Goal: Information Seeking & Learning: Understand process/instructions

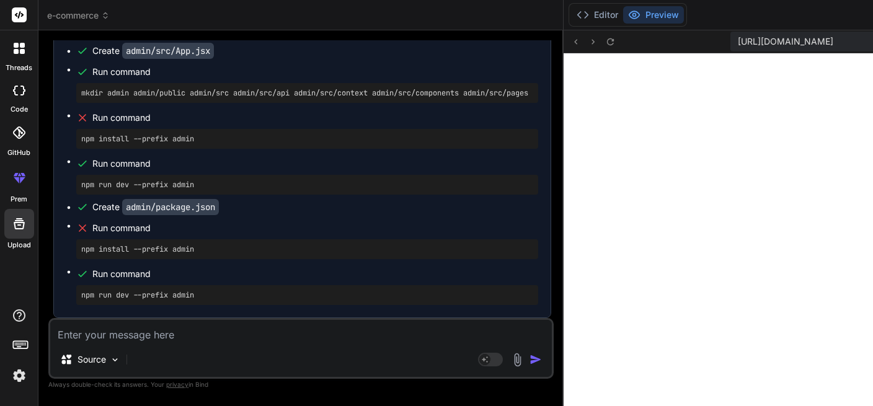
scroll to position [14699, 0]
click at [572, 14] on button "Editor" at bounding box center [597, 14] width 51 height 17
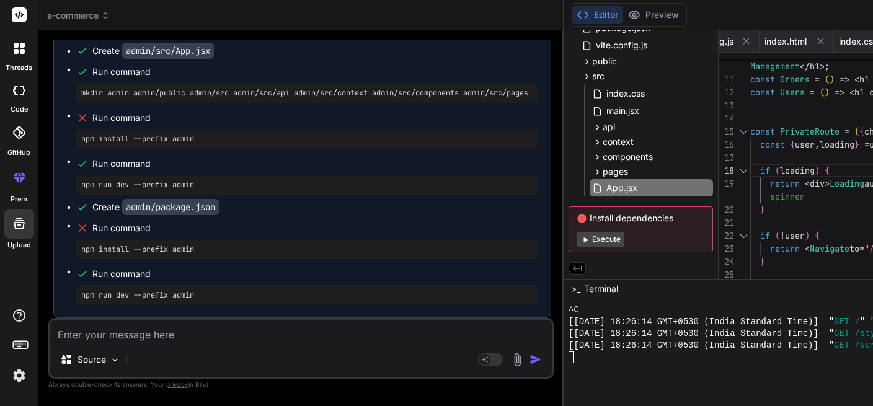
click at [577, 240] on button "Execute" at bounding box center [601, 239] width 48 height 15
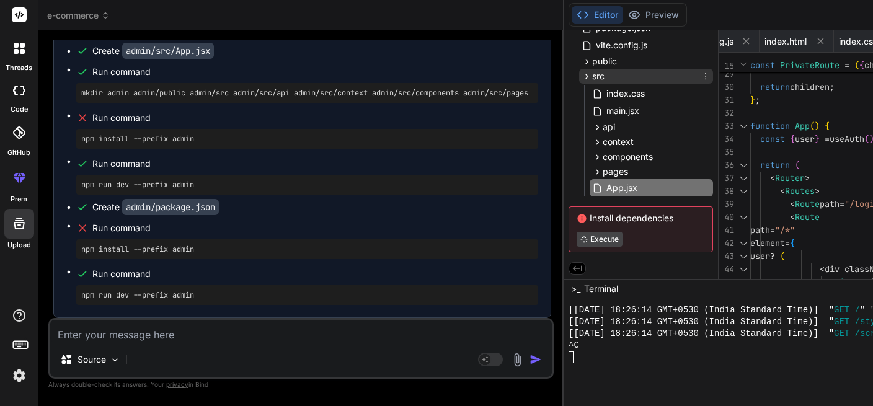
click at [582, 71] on div "src" at bounding box center [593, 76] width 23 height 12
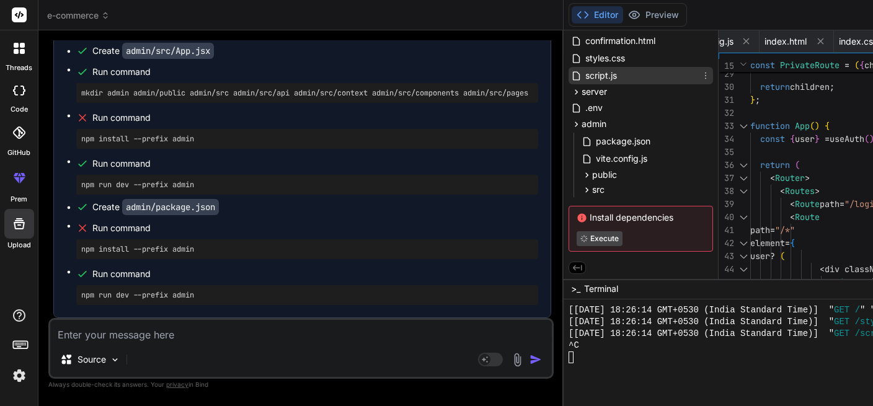
scroll to position [146, 0]
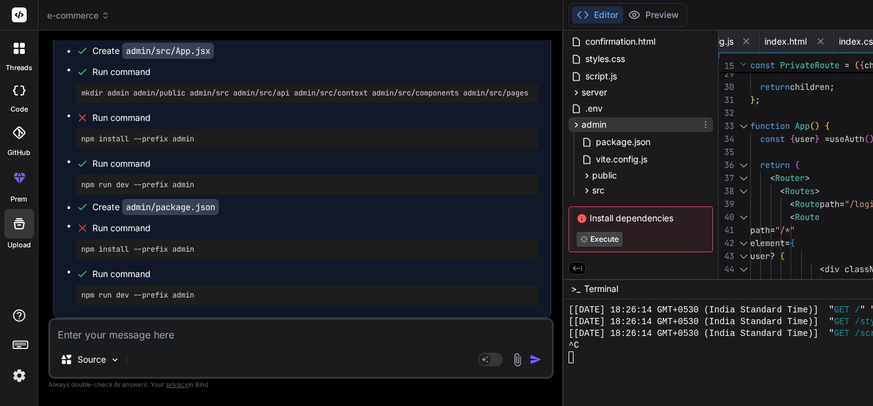
click at [571, 123] on icon at bounding box center [576, 125] width 11 height 11
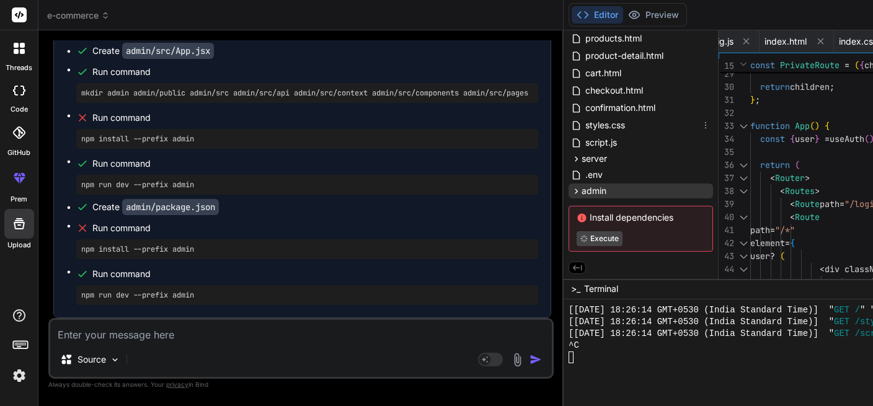
scroll to position [79, 0]
click at [571, 190] on icon at bounding box center [576, 192] width 11 height 11
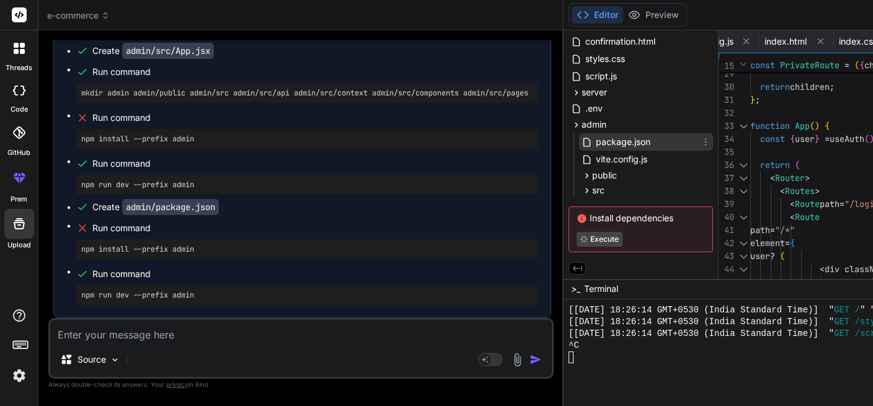
scroll to position [0, 0]
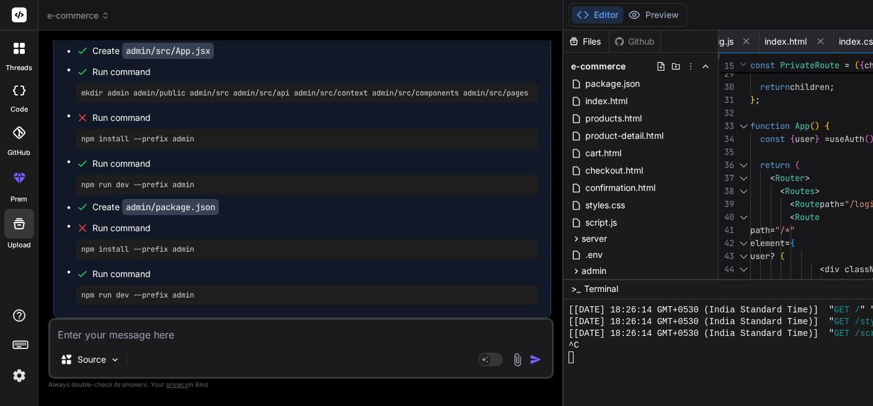
click at [330, 183] on div "Bind AI Web Search Created with Pixso. Code Generator You Create an e-commerce …" at bounding box center [300, 217] width 525 height 375
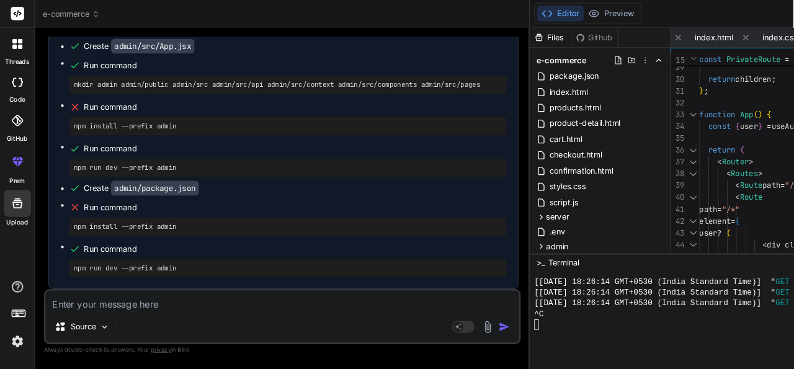
scroll to position [14448, 0]
drag, startPoint x: 332, startPoint y: 184, endPoint x: 298, endPoint y: 177, distance: 35.4
click at [298, 177] on div "Bind AI Web Search Created with Pixso. Code Generator You Create an e-commerce …" at bounding box center [310, 218] width 544 height 376
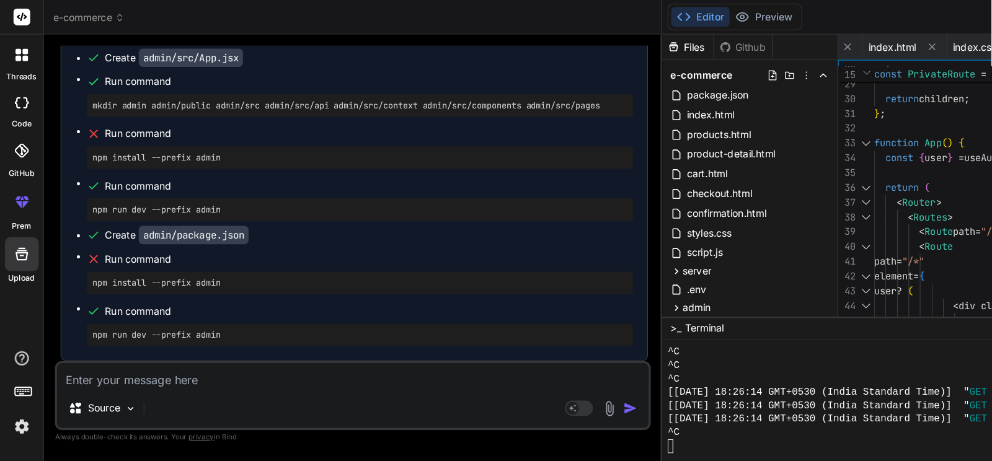
scroll to position [3250, 0]
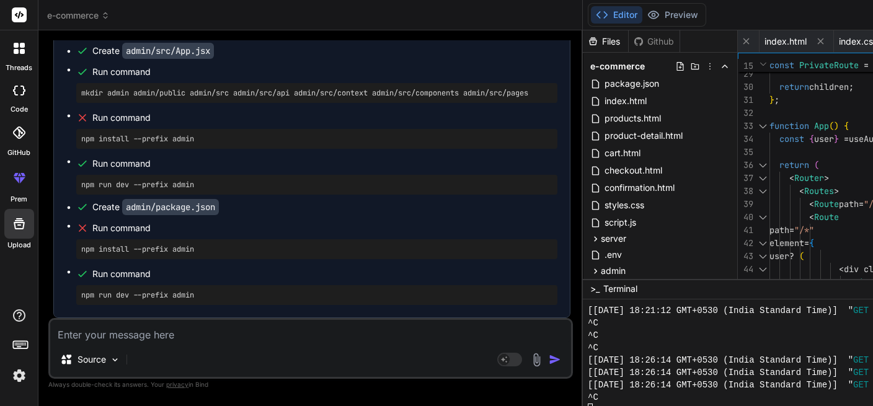
type textarea "x"
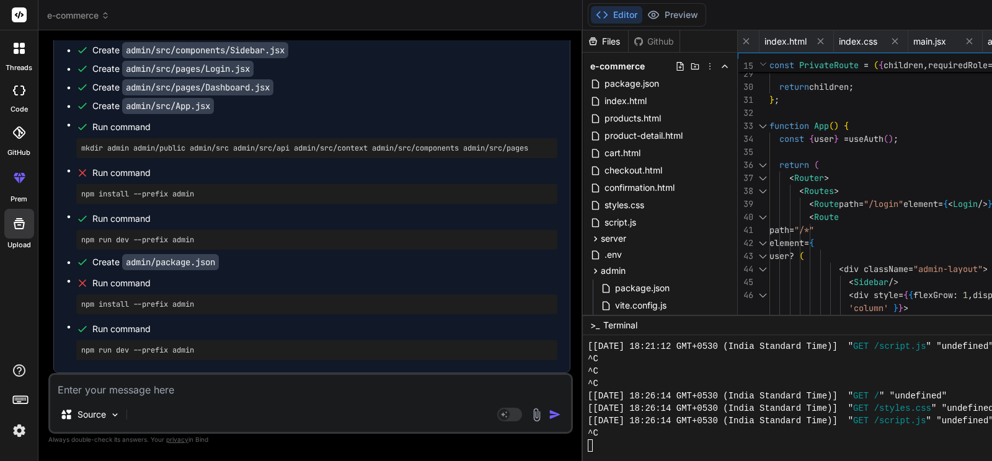
scroll to position [110, 0]
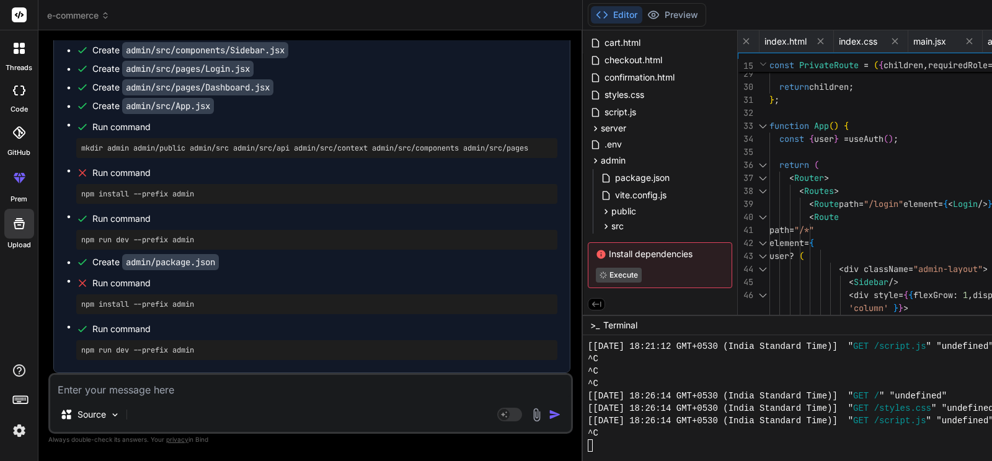
drag, startPoint x: 507, startPoint y: 104, endPoint x: 523, endPoint y: 77, distance: 31.2
click at [583, 77] on div "Files Github e-commerce package.json index.html products.html product-detail.ht…" at bounding box center [660, 172] width 155 height 285
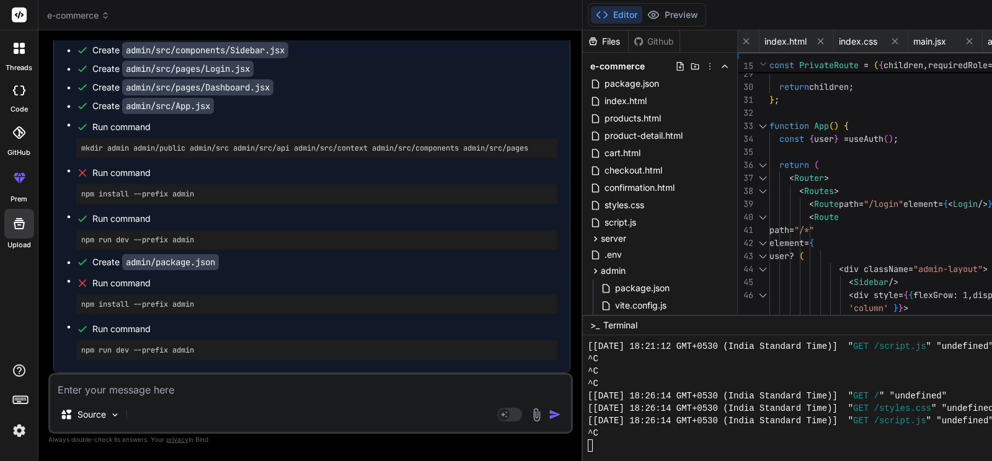
scroll to position [13540, 0]
drag, startPoint x: 104, startPoint y: 104, endPoint x: 174, endPoint y: 104, distance: 69.4
drag, startPoint x: 106, startPoint y: 103, endPoint x: 222, endPoint y: 110, distance: 116.2
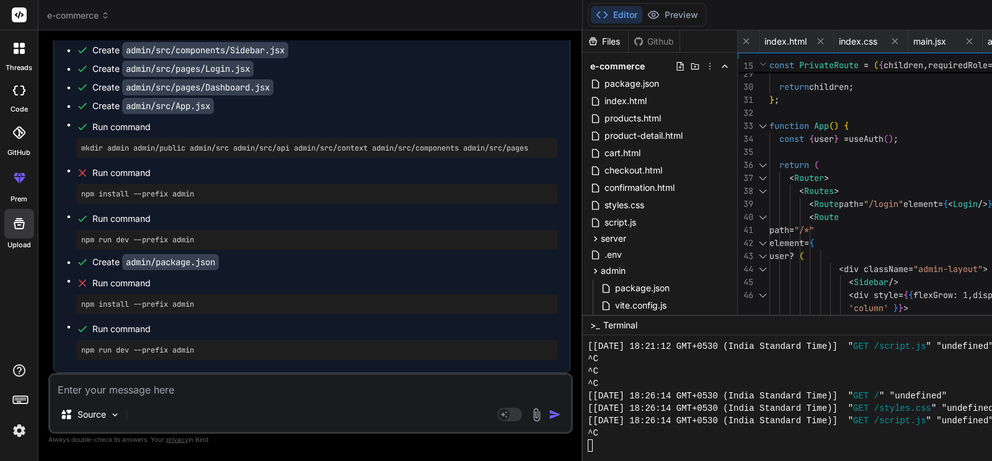
copy code "[URL]"
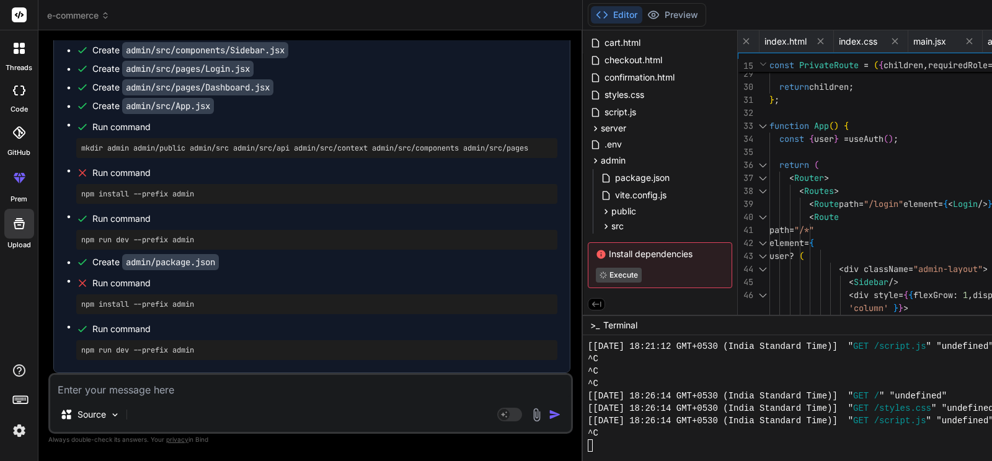
scroll to position [3397, 0]
click at [588, 405] on div at bounding box center [890, 446] width 604 height 12
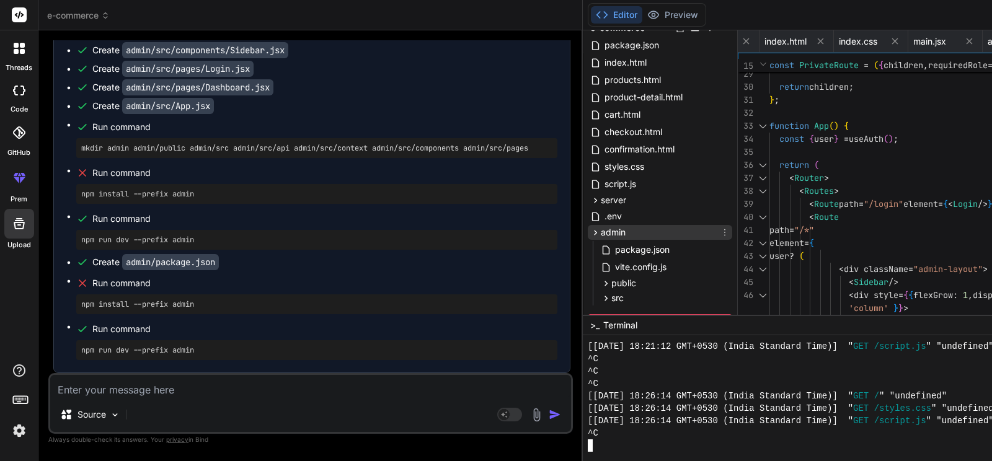
scroll to position [0, 0]
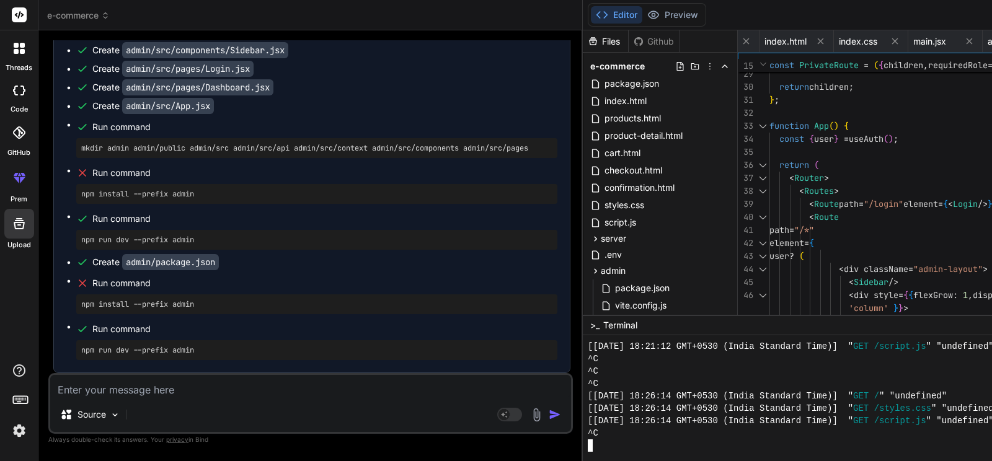
click at [591, 16] on button "Editor" at bounding box center [616, 14] width 51 height 17
click at [642, 12] on button "Preview" at bounding box center [672, 14] width 61 height 17
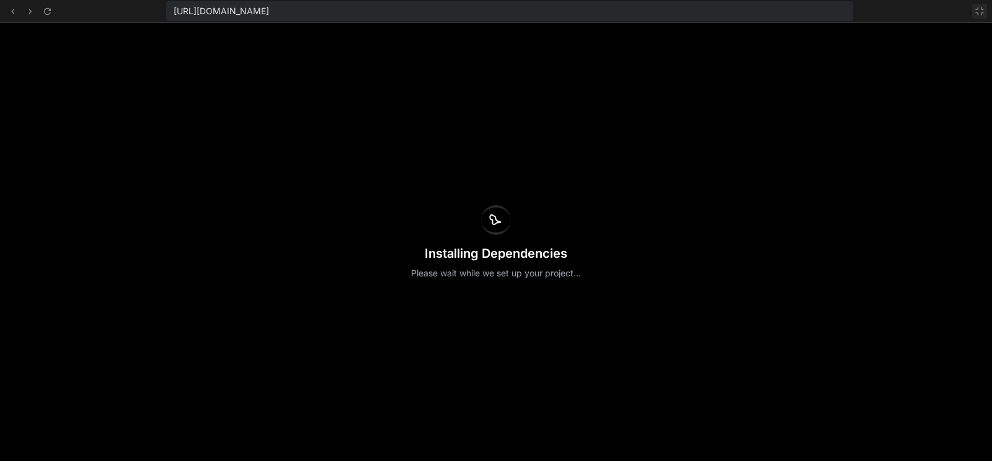
click at [872, 8] on button at bounding box center [979, 11] width 15 height 15
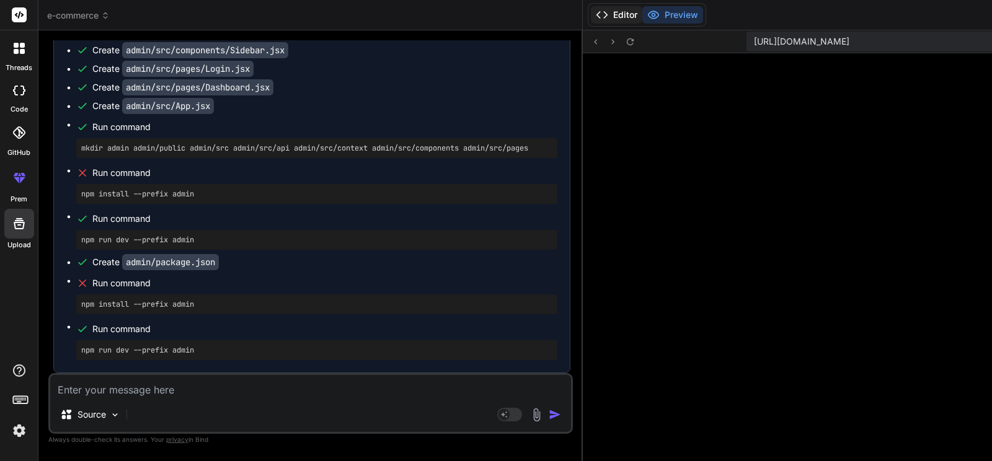
click at [591, 17] on button "Editor" at bounding box center [616, 14] width 51 height 17
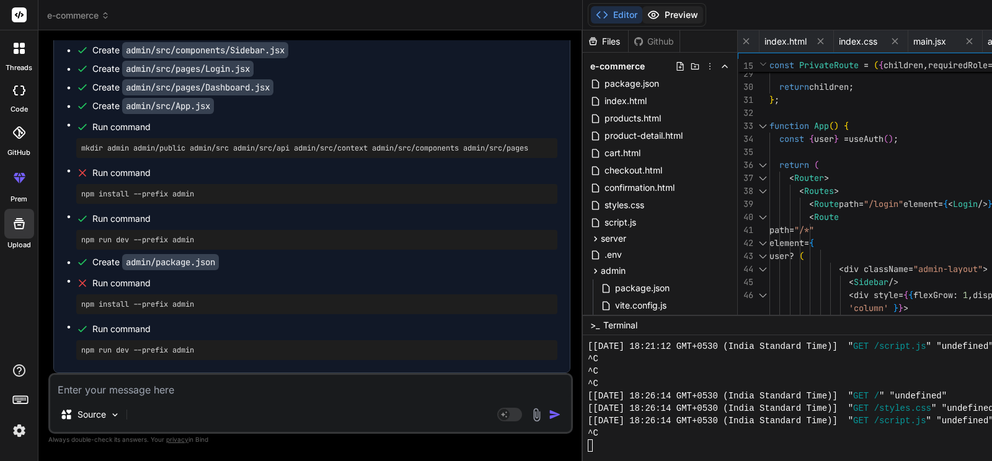
click at [642, 9] on button "Preview" at bounding box center [672, 14] width 61 height 17
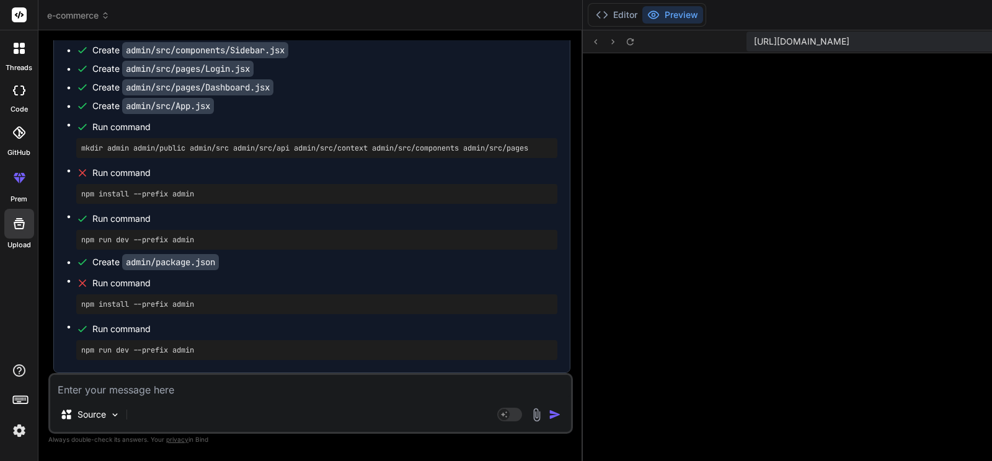
scroll to position [13788, 0]
click at [591, 15] on button "Editor" at bounding box center [616, 14] width 51 height 17
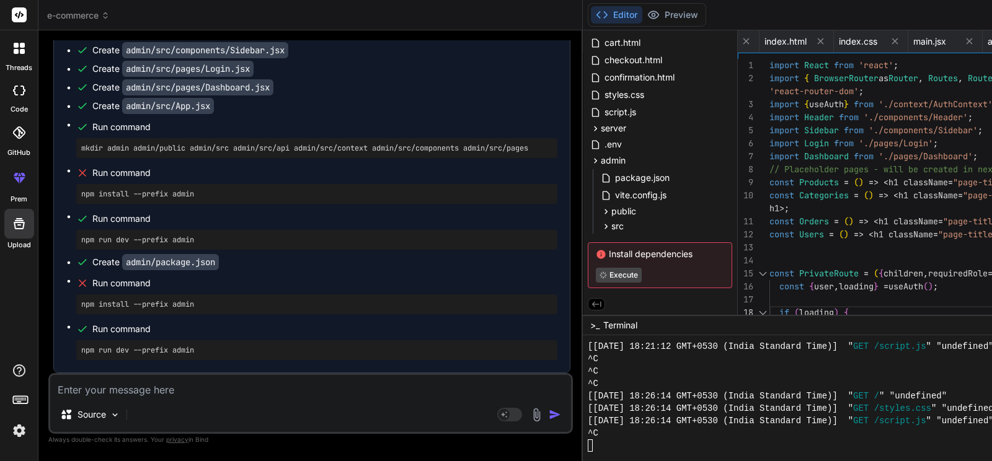
scroll to position [13912, 0]
click at [176, 386] on textarea at bounding box center [310, 386] width 521 height 22
click at [219, 384] on textarea at bounding box center [310, 386] width 521 height 22
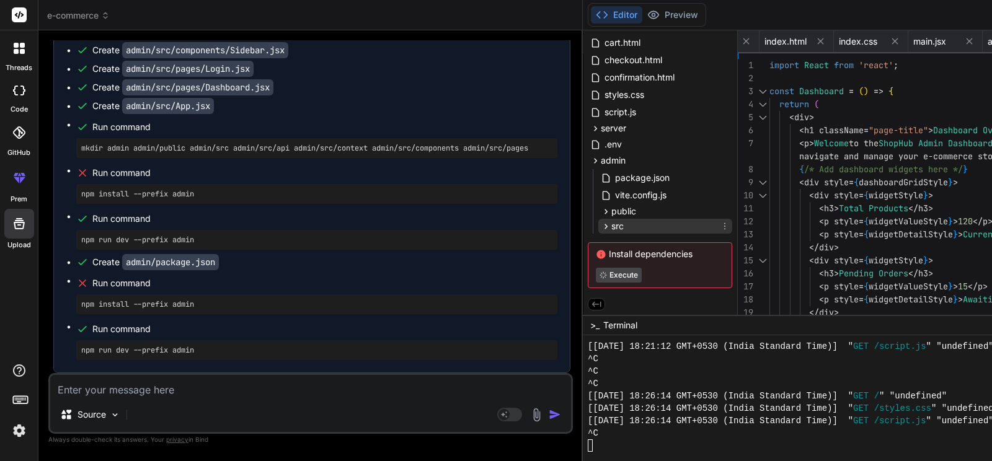
click at [601, 224] on icon at bounding box center [606, 226] width 11 height 11
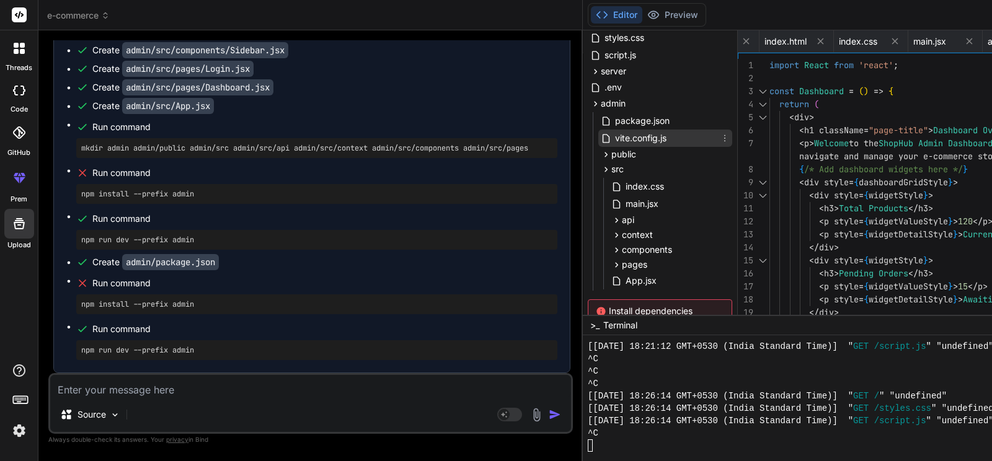
scroll to position [224, 0]
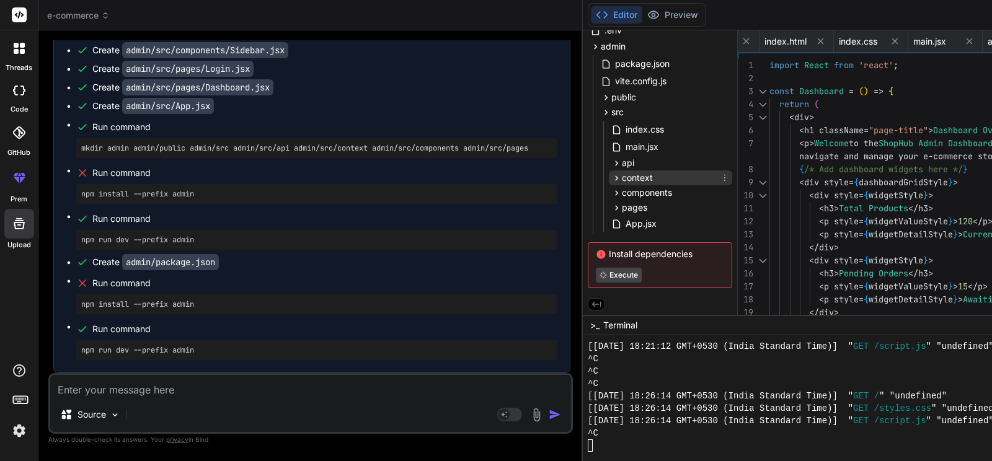
click at [609, 183] on div "context" at bounding box center [670, 177] width 123 height 15
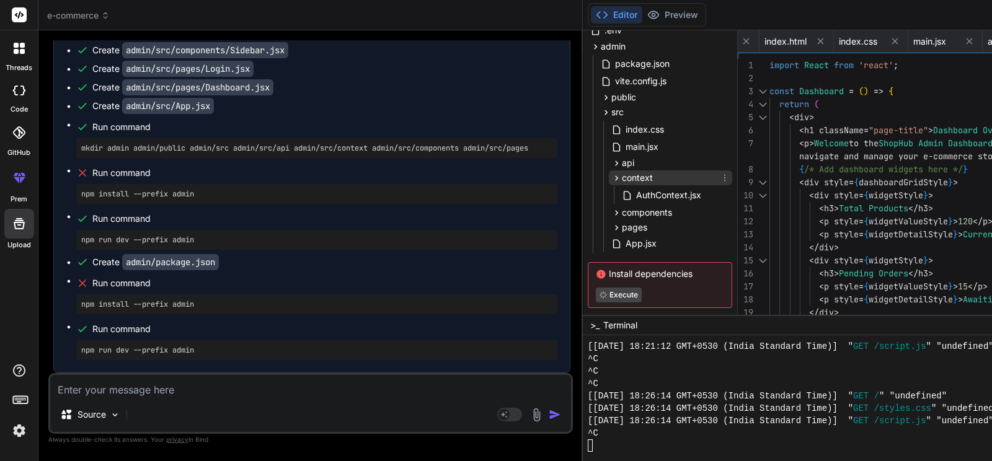
click at [622, 175] on span "context" at bounding box center [637, 178] width 31 height 12
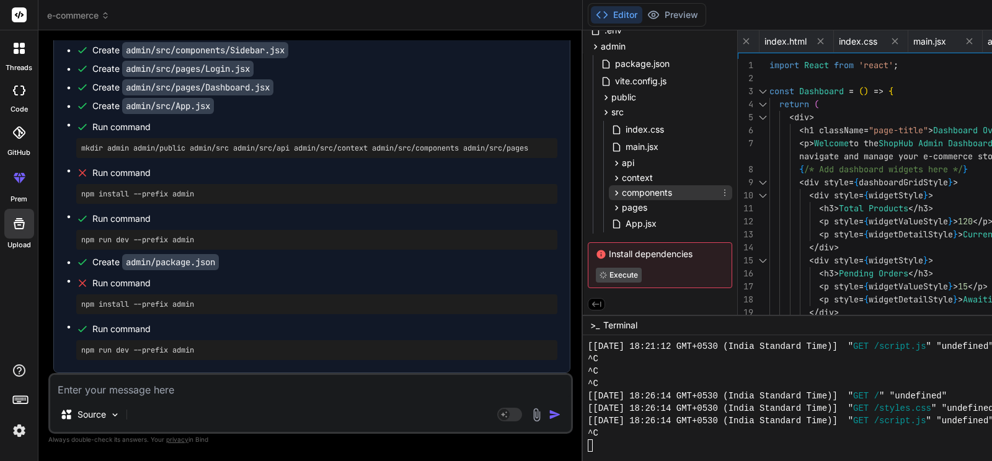
click at [622, 197] on span "components" at bounding box center [647, 193] width 50 height 12
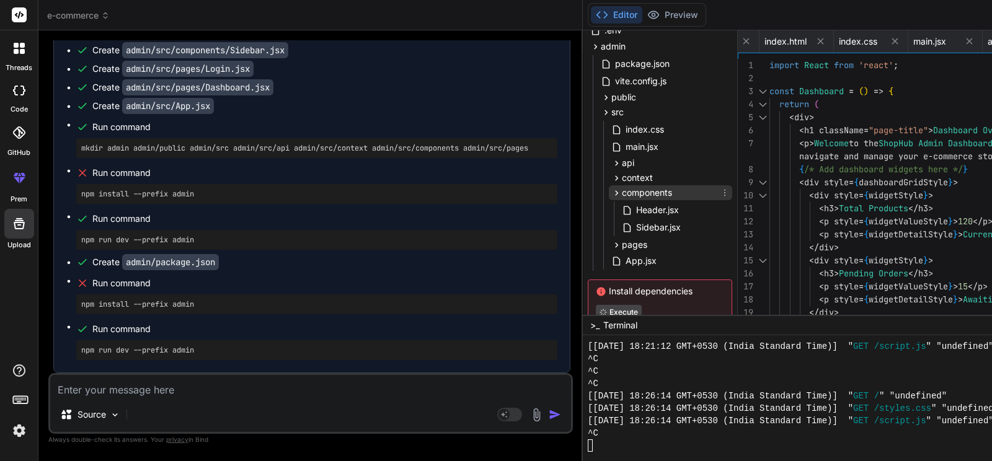
click at [622, 190] on span "components" at bounding box center [647, 193] width 50 height 12
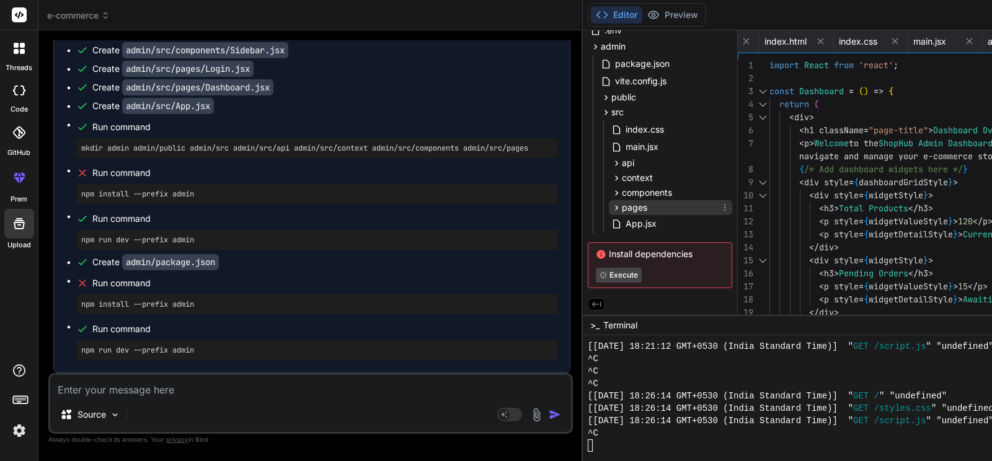
click at [609, 206] on div "pages" at bounding box center [670, 207] width 123 height 15
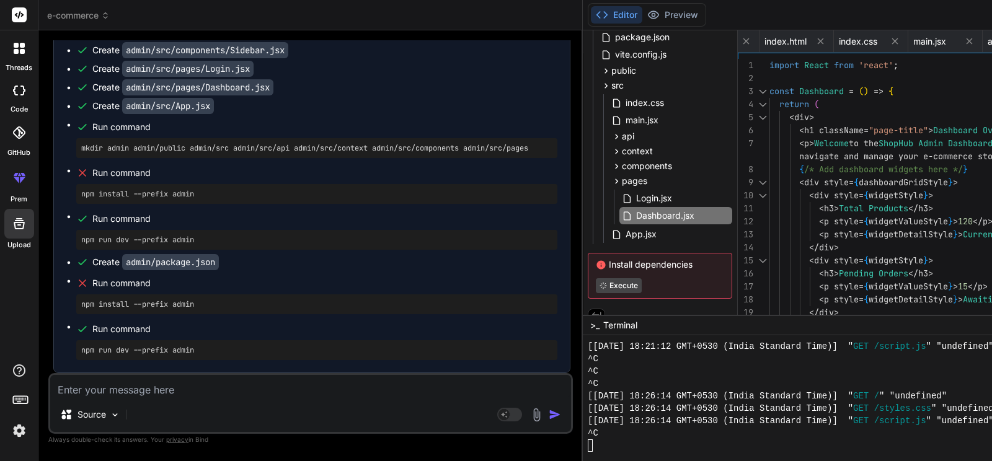
scroll to position [262, 0]
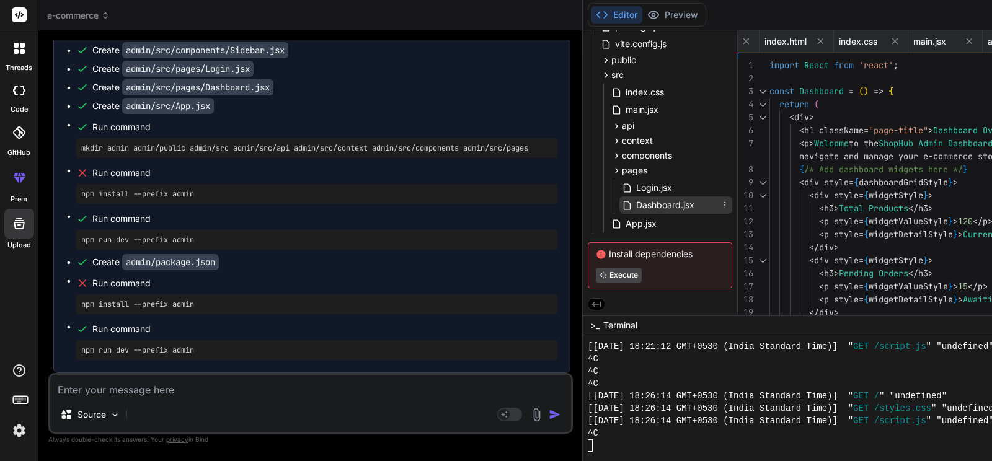
click at [635, 200] on span "Dashboard.jsx" at bounding box center [665, 205] width 61 height 15
click at [635, 188] on span "Login.jsx" at bounding box center [654, 187] width 38 height 15
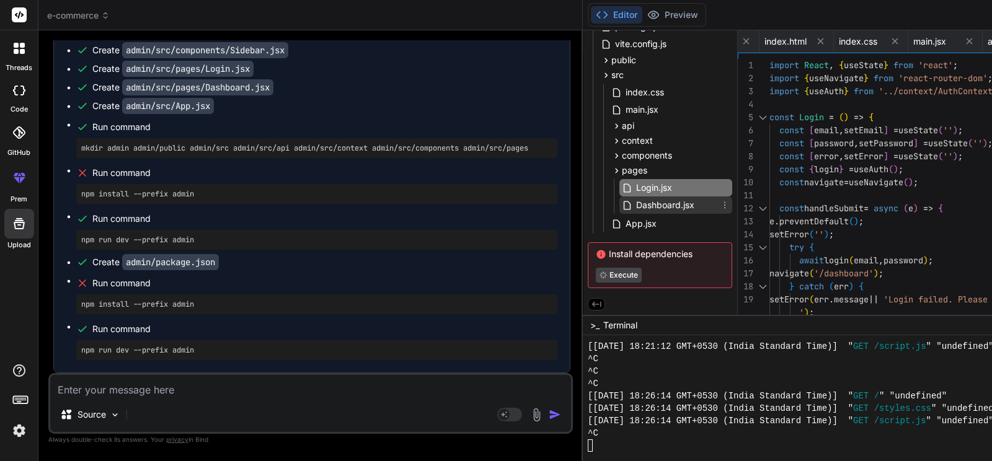
click at [635, 202] on span "Dashboard.jsx" at bounding box center [665, 205] width 61 height 15
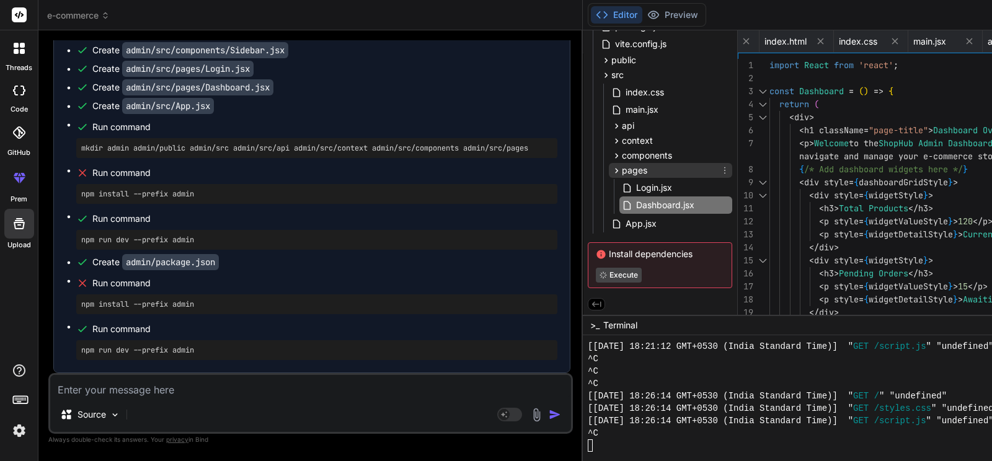
click at [611, 167] on icon at bounding box center [616, 171] width 11 height 11
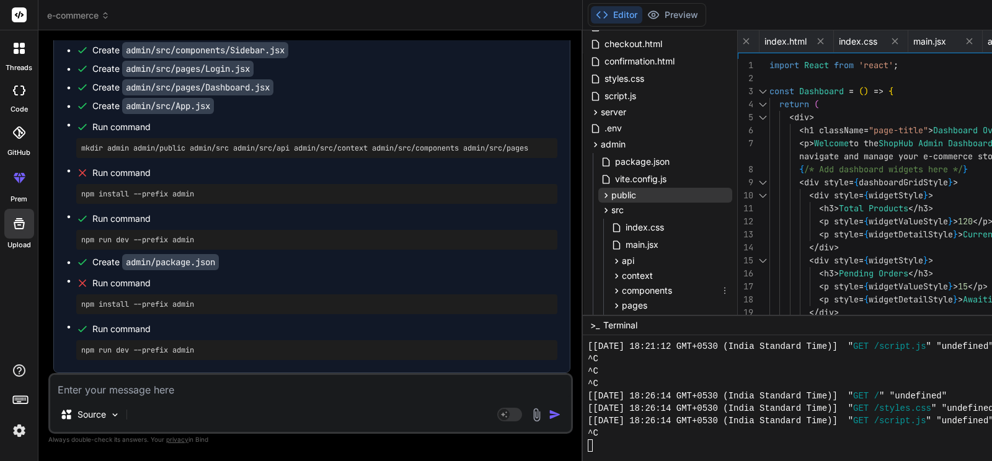
scroll to position [100, 0]
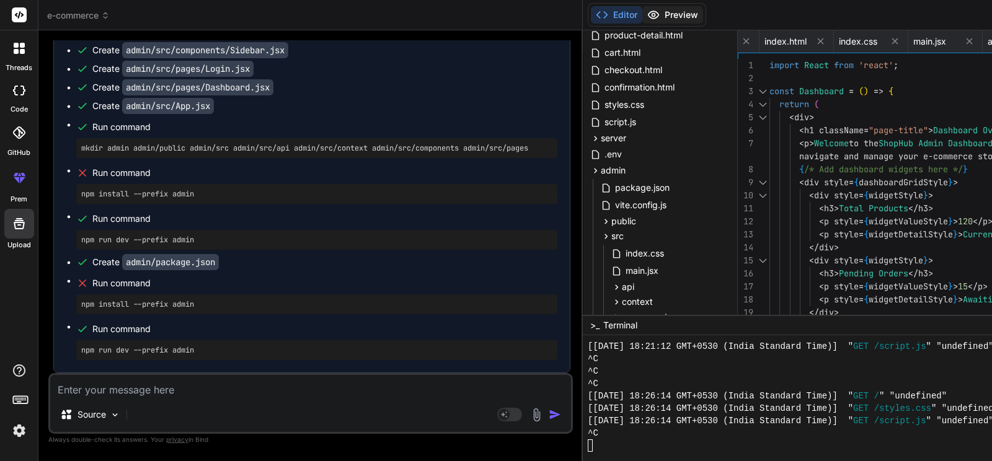
click at [642, 9] on button "Preview" at bounding box center [672, 14] width 61 height 17
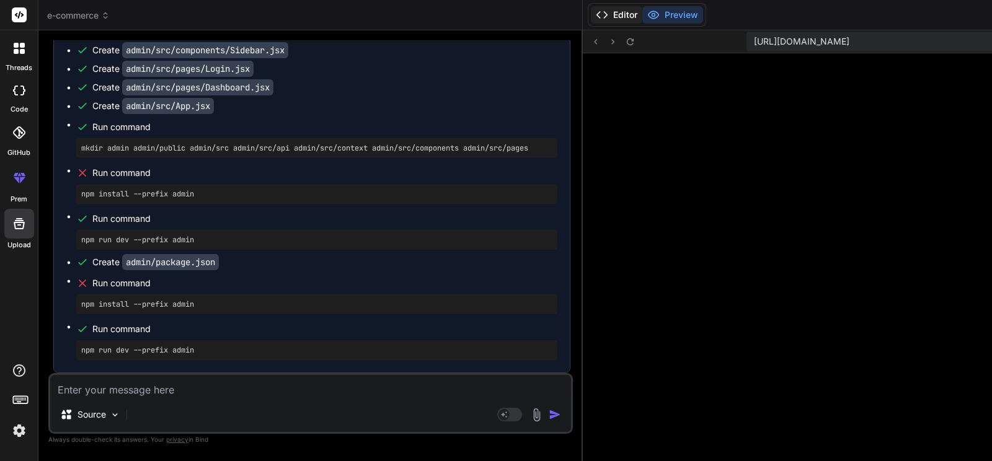
click at [604, 12] on polyline at bounding box center [605, 15] width 3 height 6
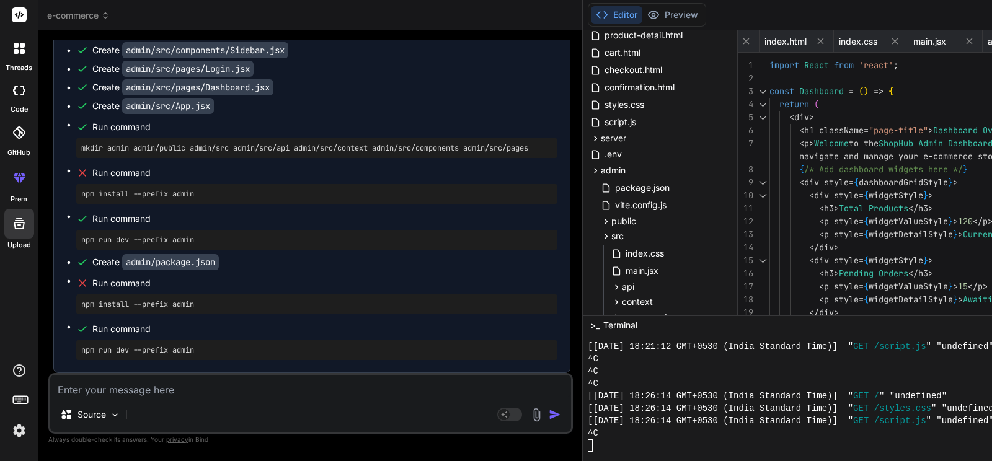
scroll to position [13912, 0]
click at [24, 94] on icon at bounding box center [22, 91] width 5 height 10
type textarea "x"
click at [104, 11] on span "e-commerce" at bounding box center [78, 15] width 63 height 12
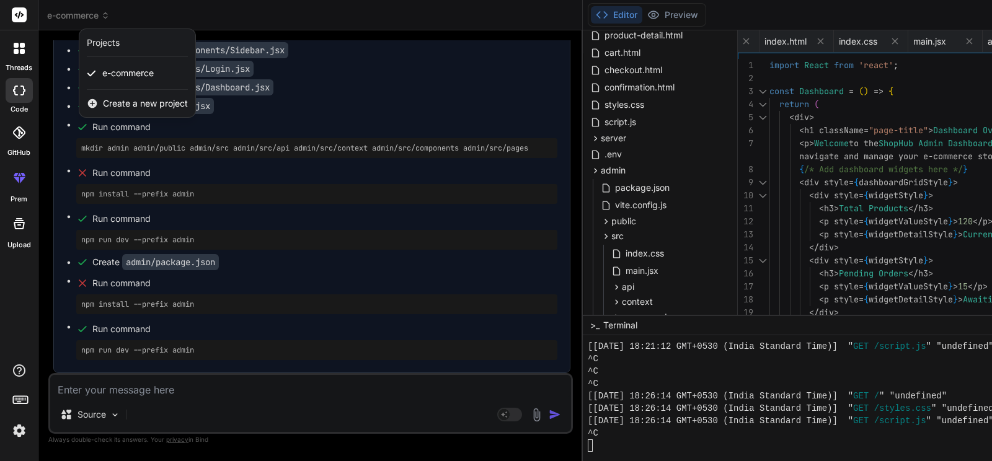
click at [104, 11] on div at bounding box center [496, 230] width 992 height 461
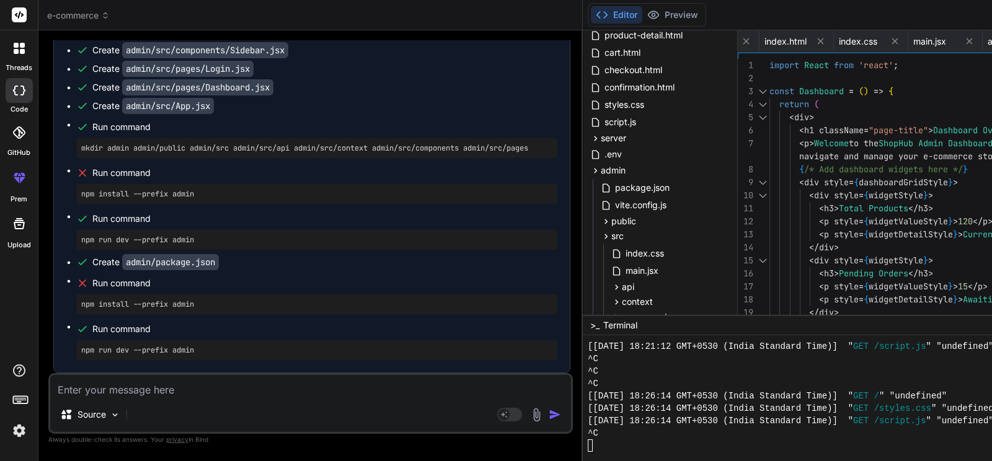
click at [157, 397] on textarea at bounding box center [310, 386] width 521 height 22
type textarea "p"
type textarea "x"
type textarea "n"
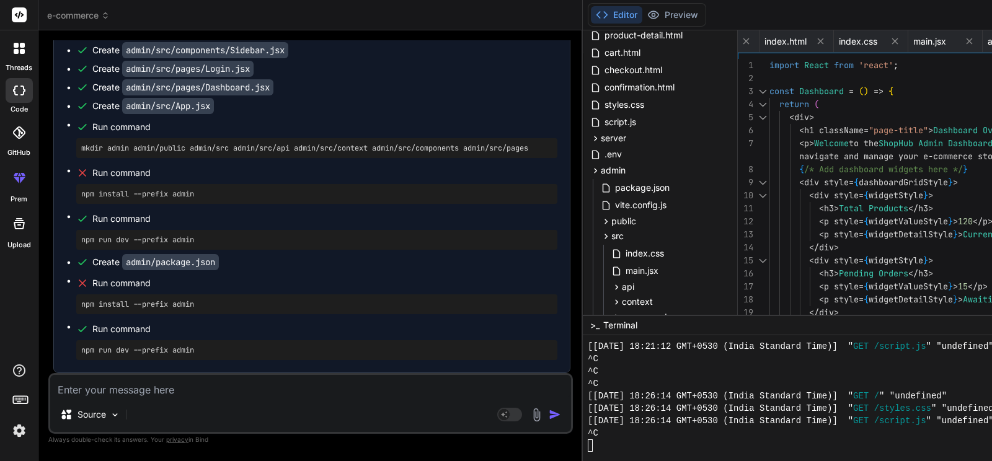
type textarea "x"
type textarea "np"
type textarea "x"
type textarea "npm"
type textarea "x"
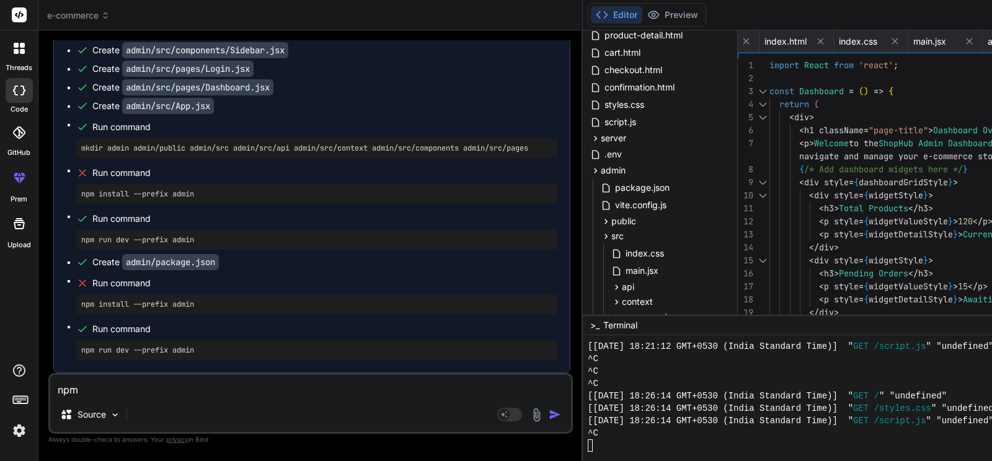
type textarea "npm"
type textarea "x"
type textarea "npm r"
type textarea "x"
type textarea "npm ru"
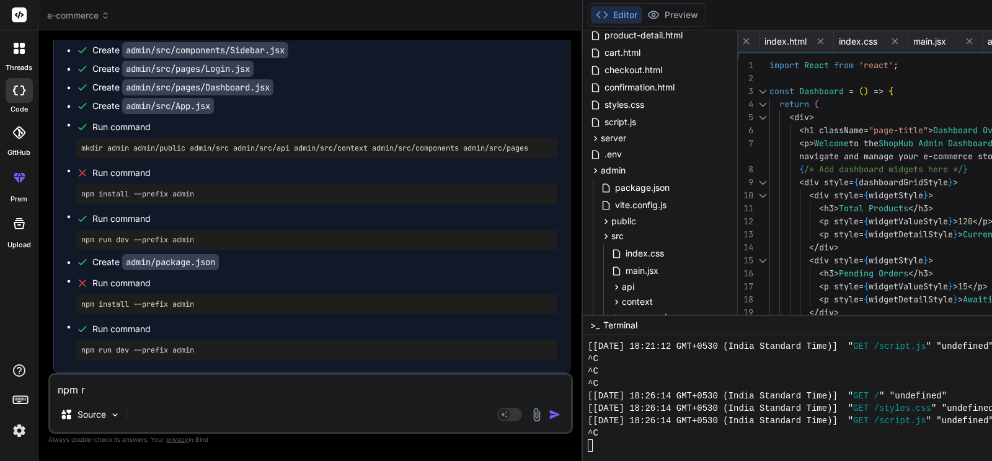
type textarea "x"
type textarea "npm run"
type textarea "x"
type textarea "npm run"
type textarea "x"
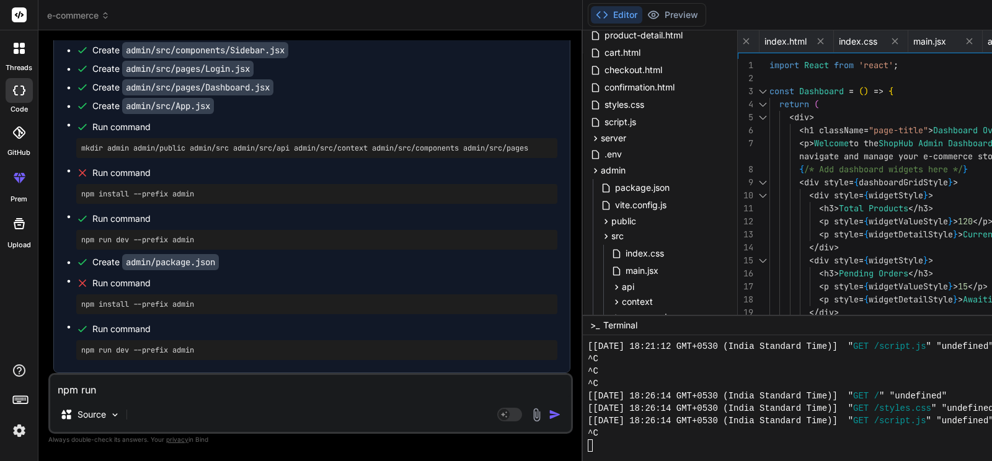
type textarea "npm run d"
type textarea "x"
type textarea "npm run de"
type textarea "x"
type textarea "npm run dev"
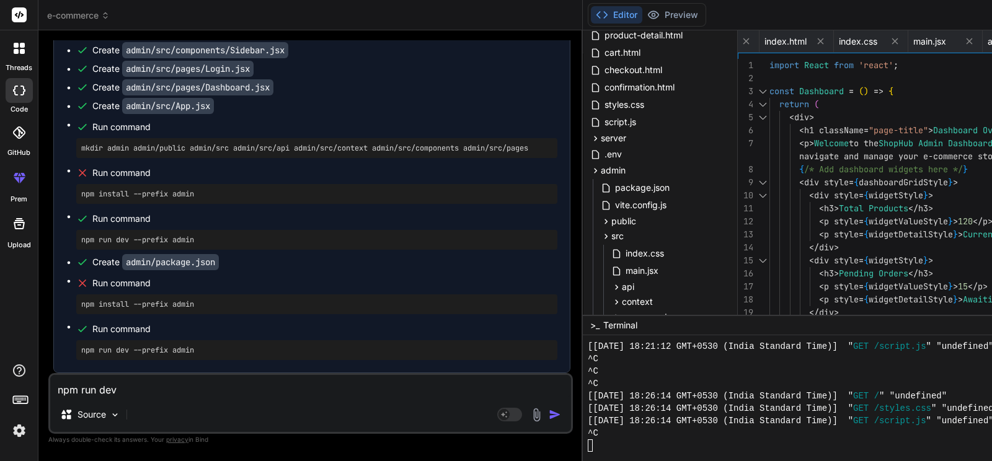
type textarea "x"
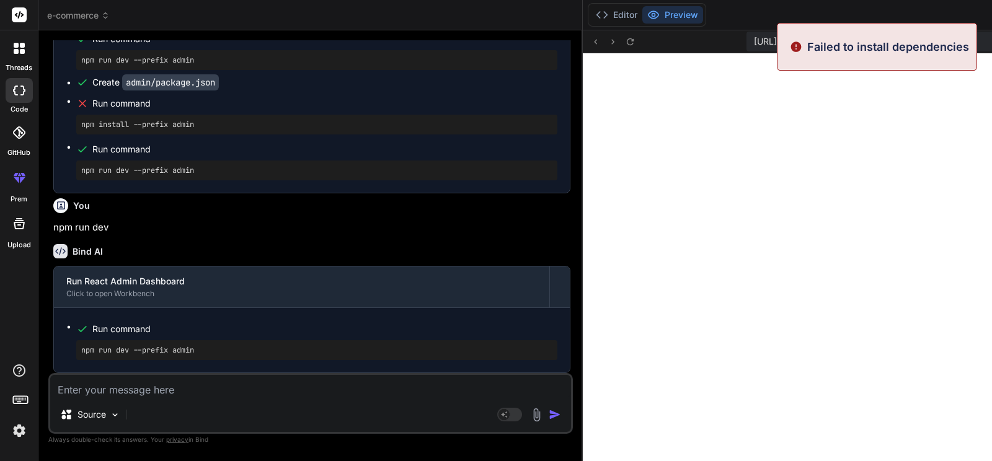
scroll to position [14092, 0]
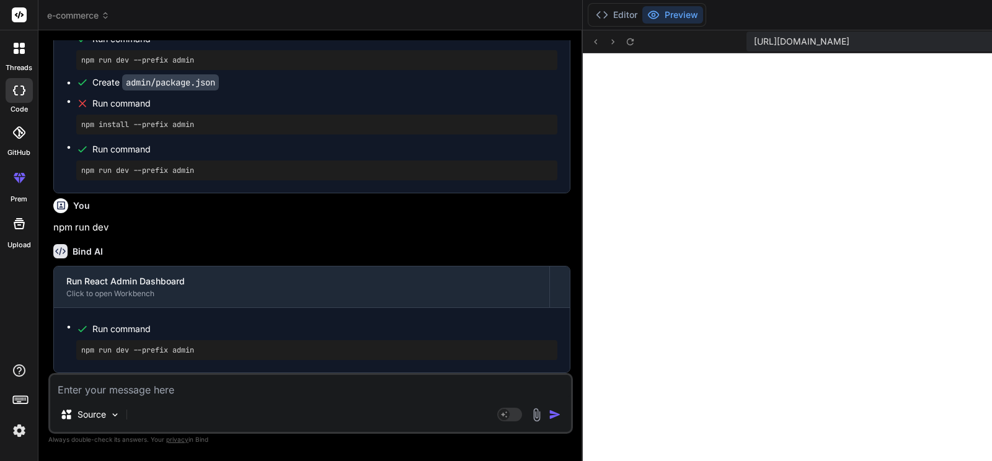
click at [143, 273] on div "Run React Admin Dashboard Click to open Workbench" at bounding box center [301, 287] width 495 height 41
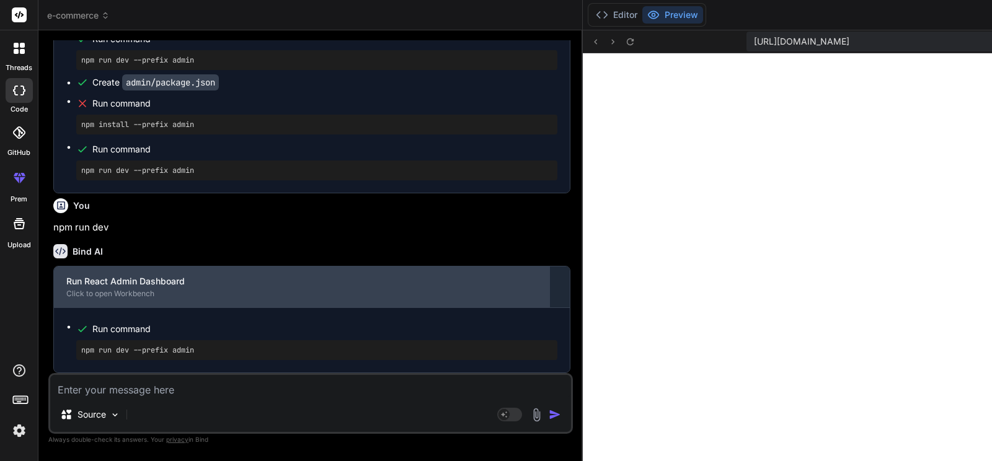
click at [164, 288] on div "Run React Admin Dashboard" at bounding box center [301, 281] width 471 height 12
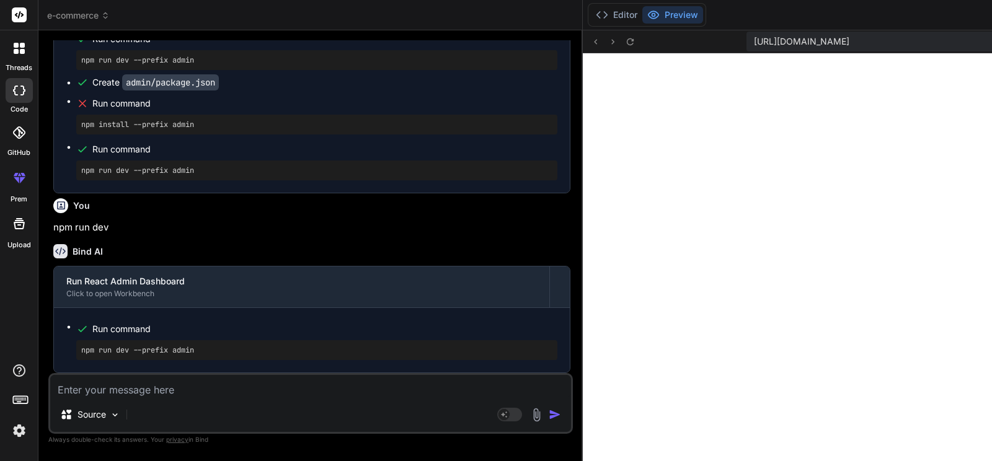
click at [159, 350] on pre "npm run dev --prefix admin" at bounding box center [316, 350] width 471 height 10
click at [192, 360] on div "npm run dev --prefix admin" at bounding box center [316, 350] width 481 height 20
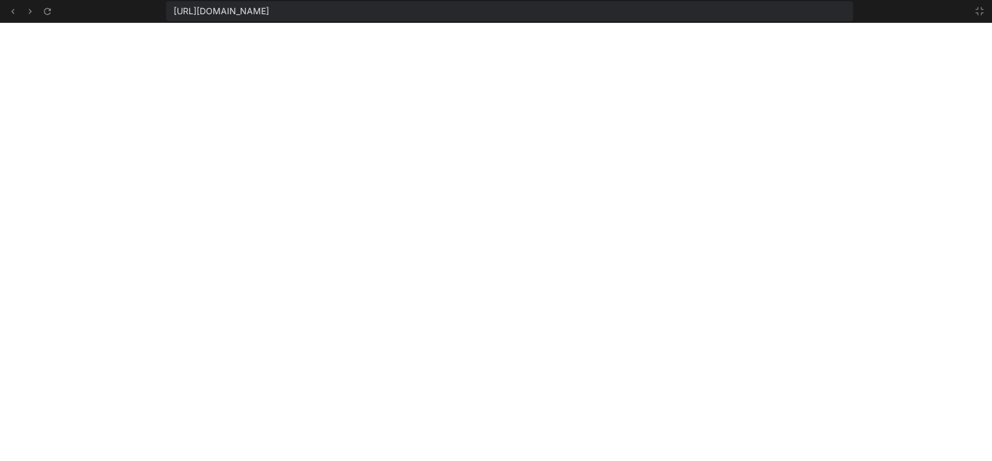
scroll to position [3633, 0]
click at [872, 11] on icon at bounding box center [980, 11] width 10 height 10
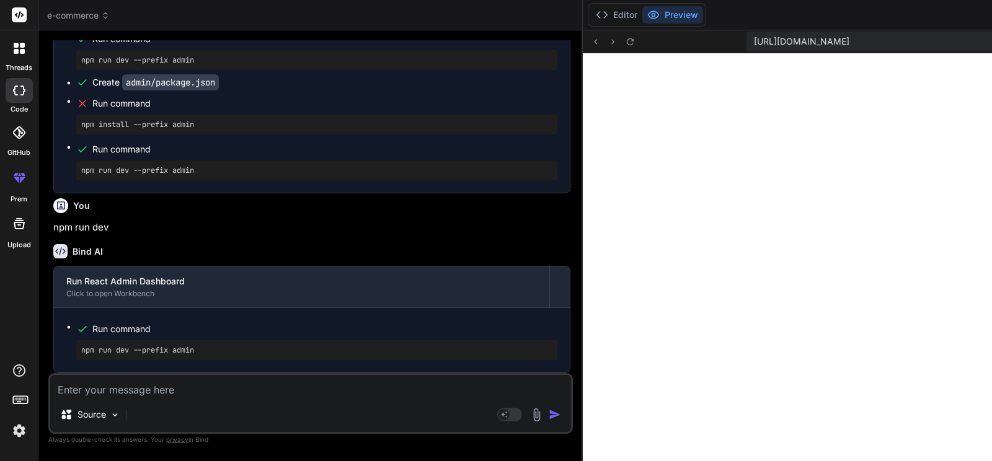
scroll to position [3670, 0]
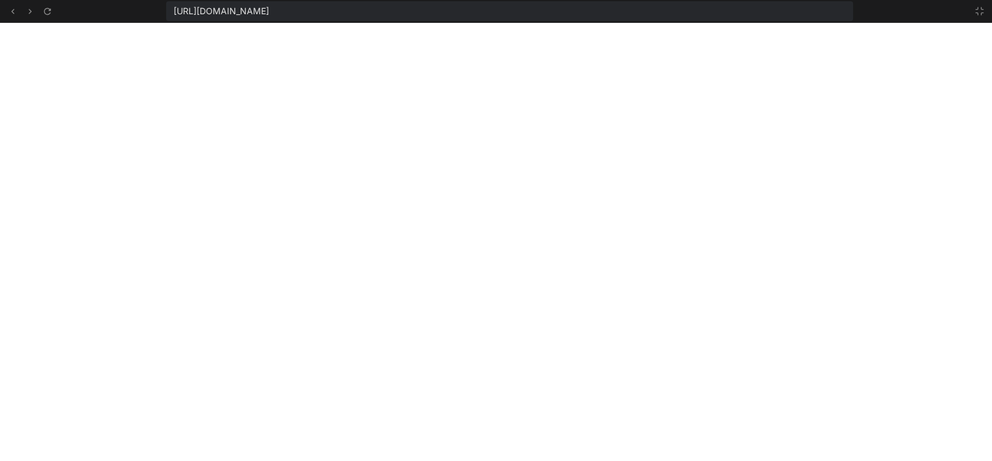
scroll to position [3707, 0]
click at [872, 11] on icon at bounding box center [980, 11] width 10 height 10
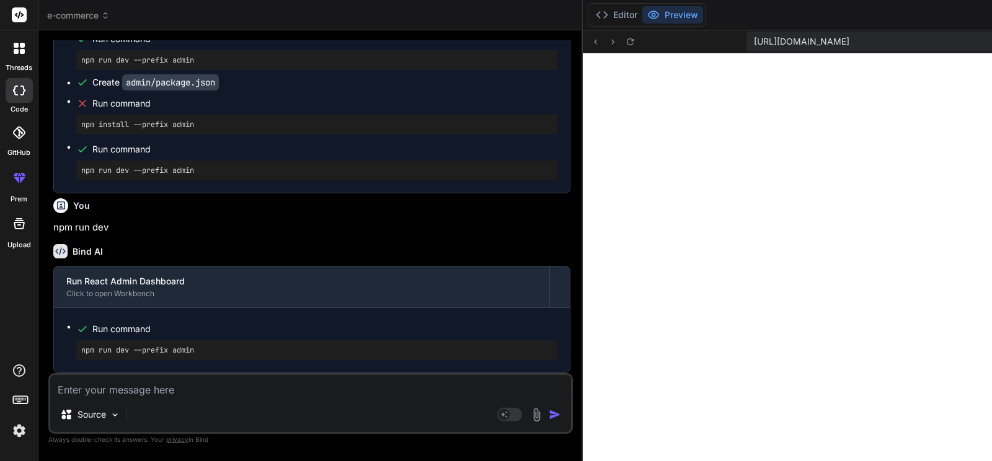
scroll to position [3745, 0]
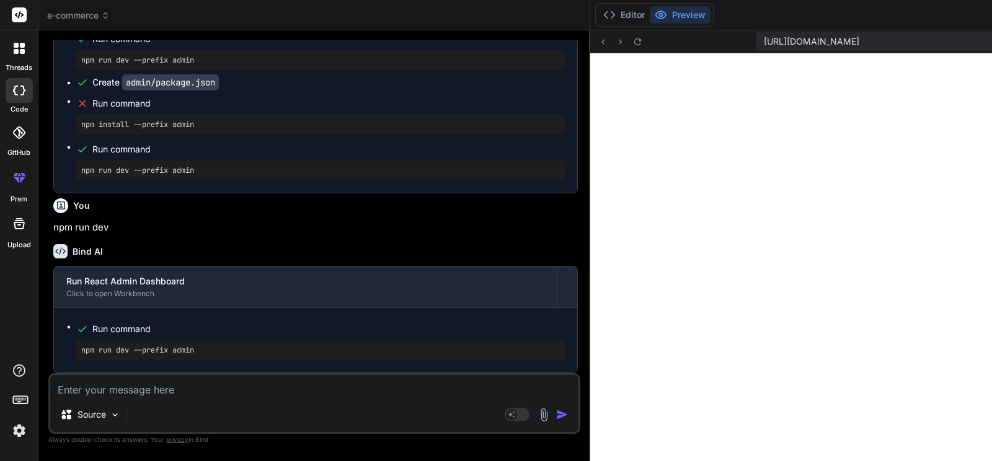
scroll to position [14017, 0]
click at [598, 17] on button "Editor" at bounding box center [623, 14] width 51 height 17
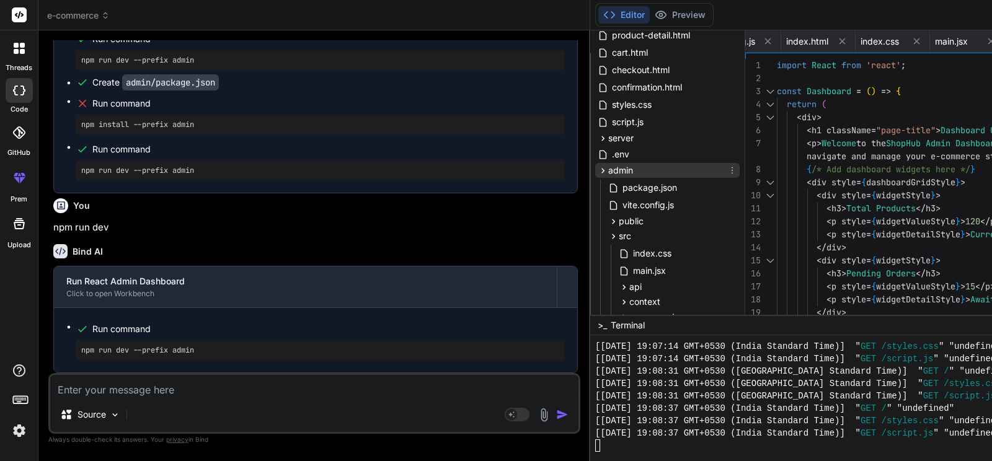
click at [598, 169] on icon at bounding box center [603, 171] width 11 height 11
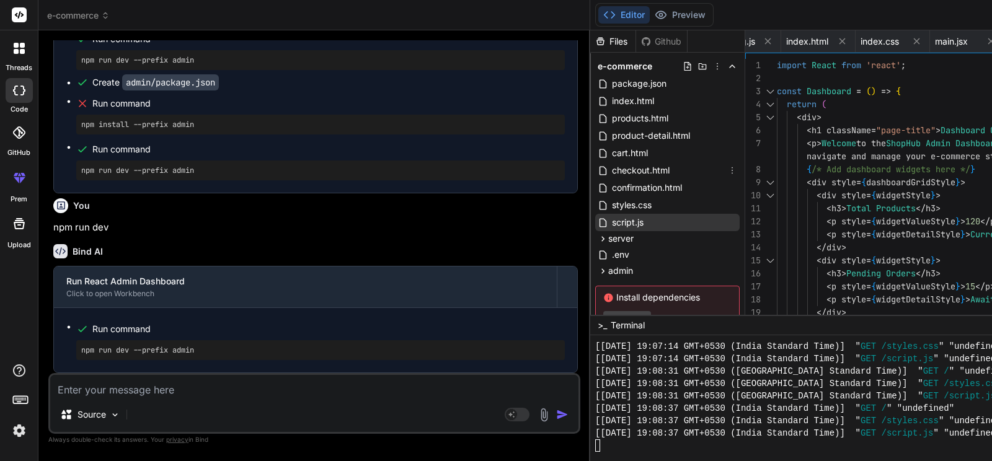
scroll to position [43, 0]
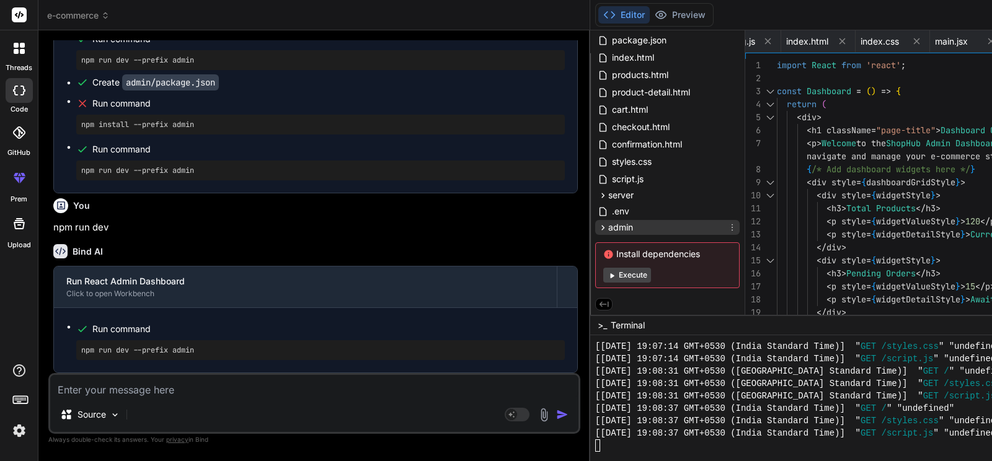
click at [598, 228] on icon at bounding box center [603, 228] width 11 height 11
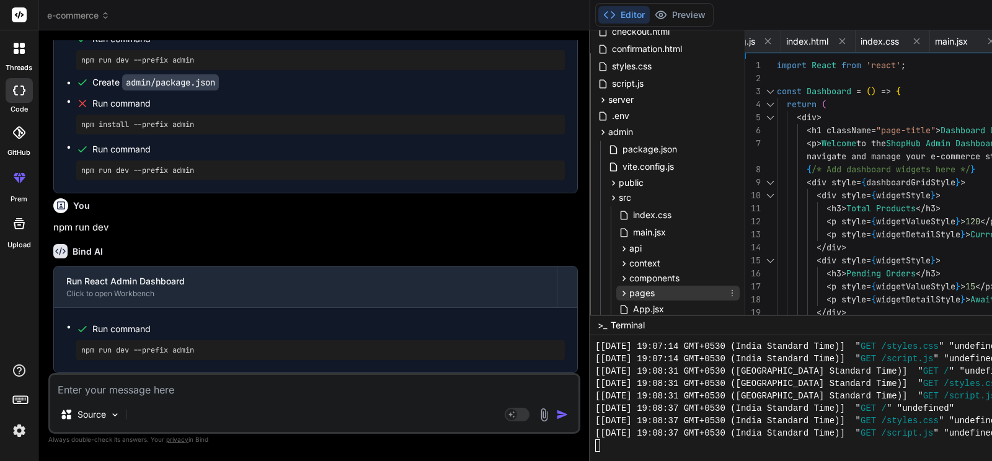
scroll to position [100, 0]
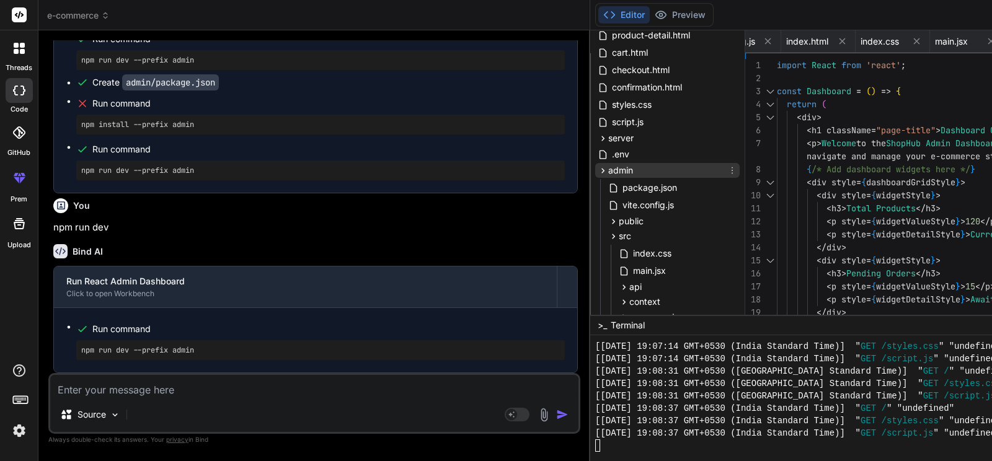
click at [601, 172] on icon at bounding box center [602, 170] width 3 height 5
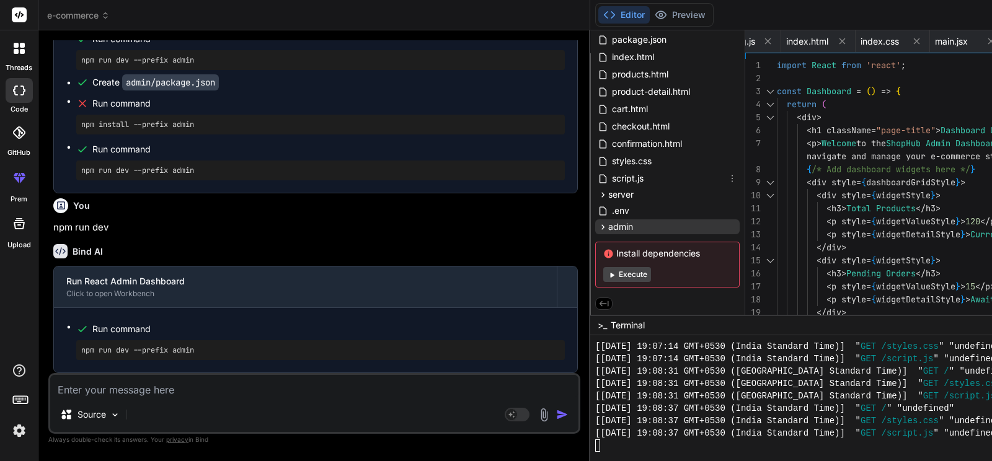
scroll to position [43, 0]
click at [598, 225] on icon at bounding box center [603, 228] width 11 height 11
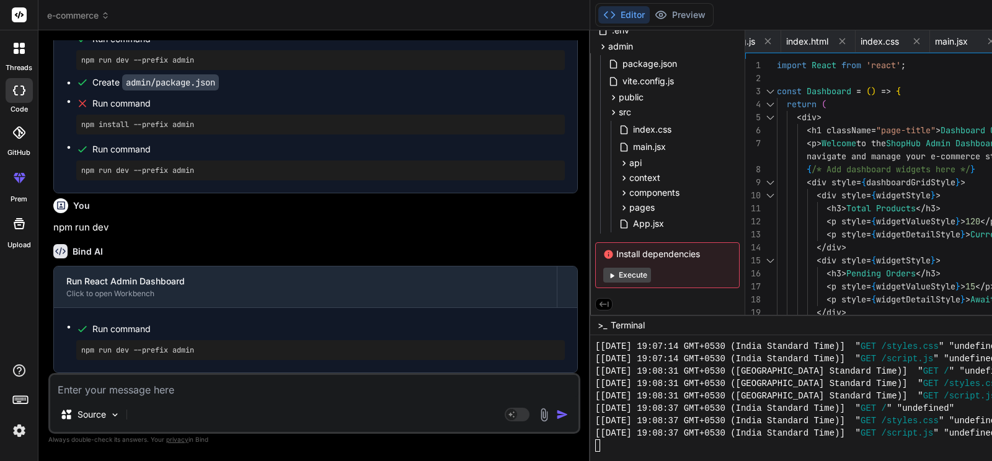
scroll to position [3745, 0]
click at [595, 405] on div at bounding box center [897, 446] width 604 height 12
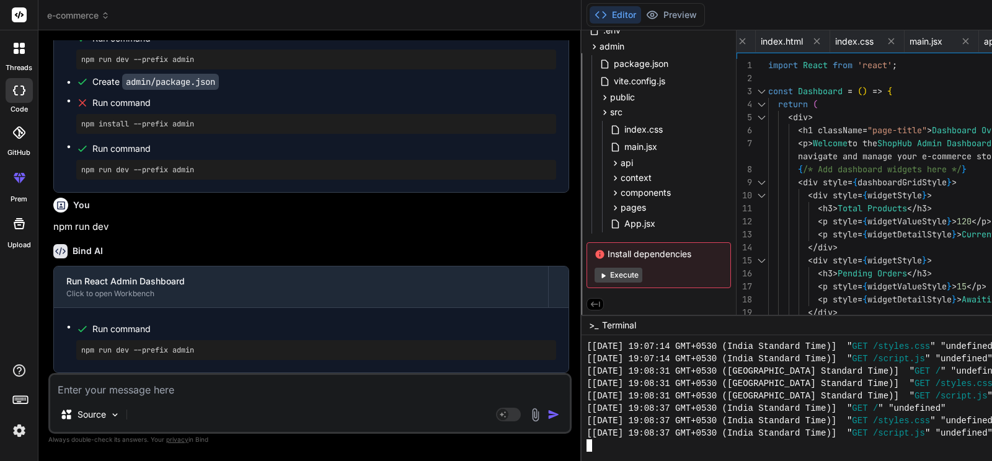
scroll to position [0, 2053]
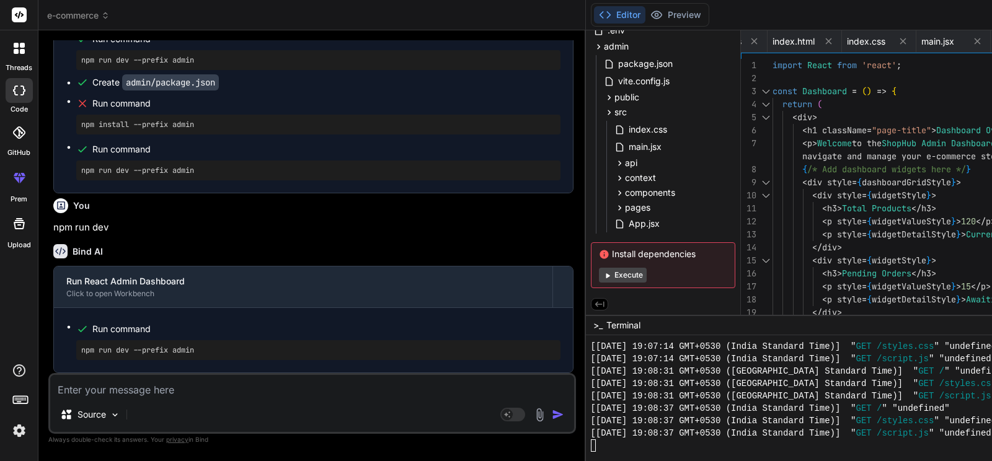
type textarea "x"
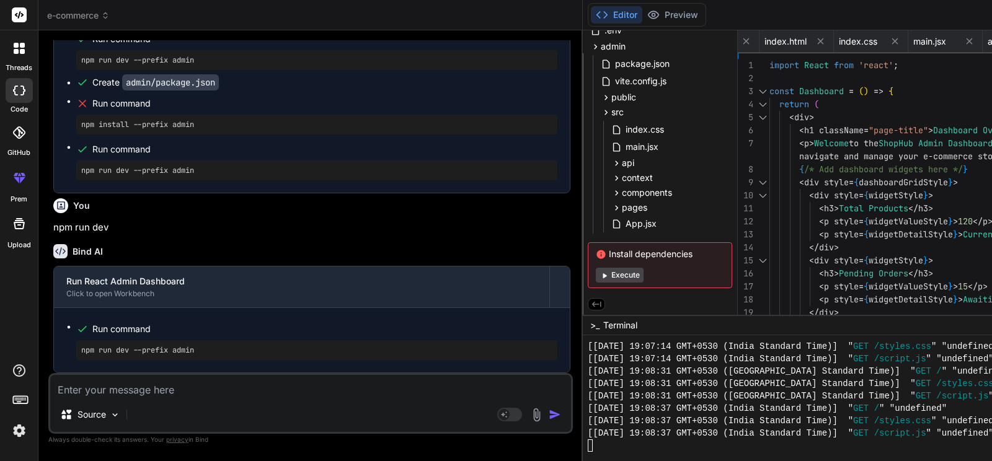
scroll to position [14092, 0]
click at [199, 386] on textarea at bounding box center [310, 386] width 521 height 22
type textarea "N"
type textarea "x"
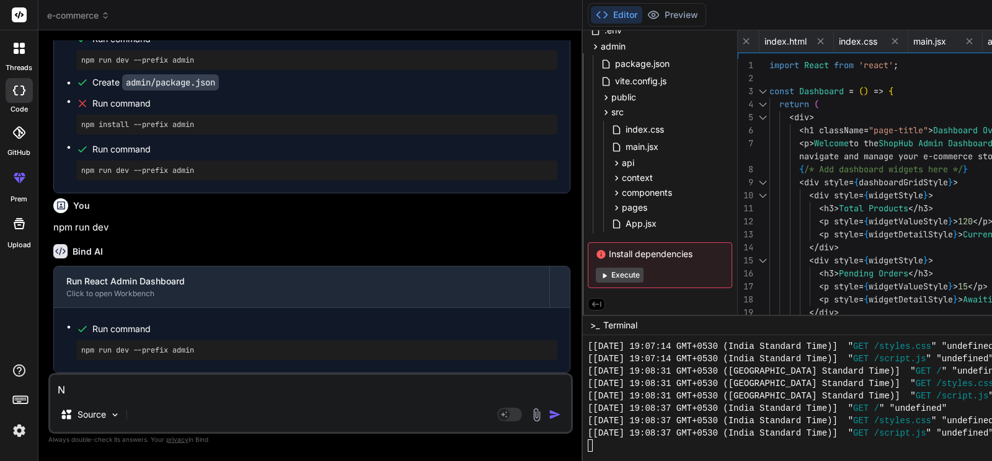
type textarea "x"
type textarea "P"
type textarea "x"
type textarea "Pl"
type textarea "x"
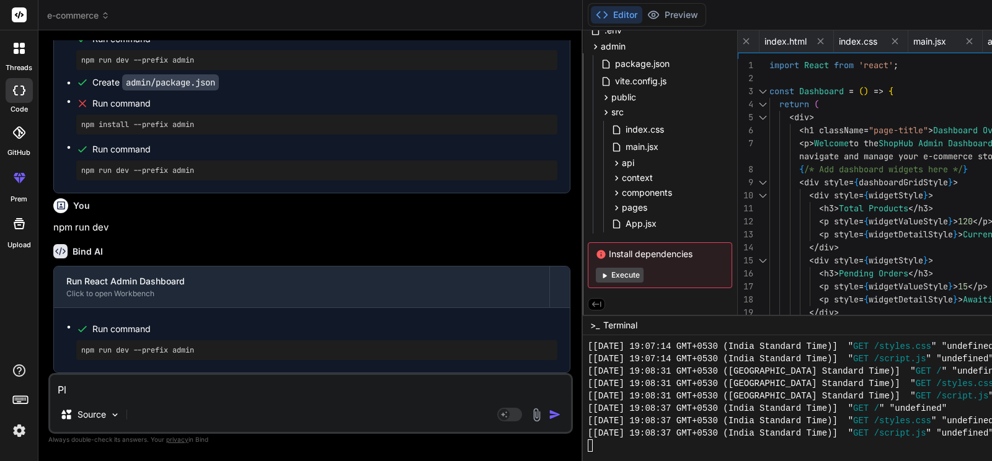
type textarea "Ple"
type textarea "x"
type textarea "Plea"
type textarea "x"
type textarea "Pleas"
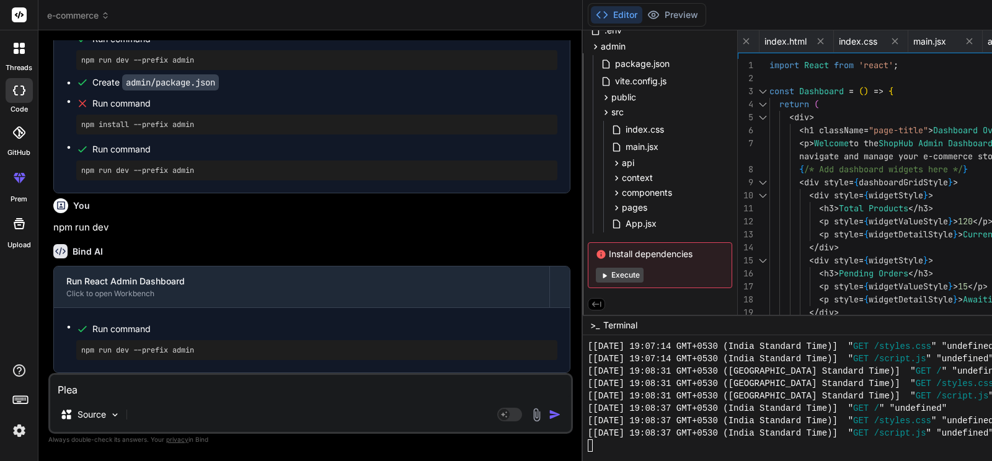
type textarea "x"
type textarea "Please"
type textarea "x"
type textarea "Please"
type textarea "x"
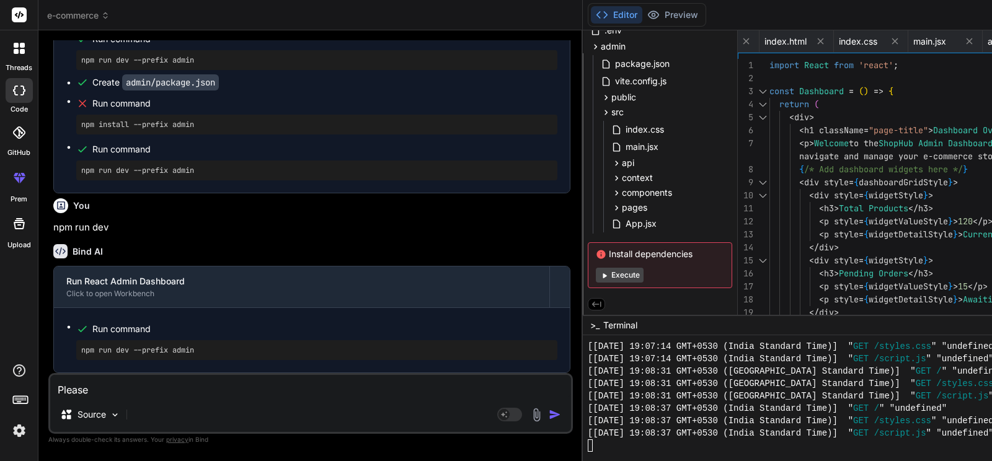
type textarea "Please f"
type textarea "x"
type textarea "Please fu"
type textarea "x"
type textarea "Please fui"
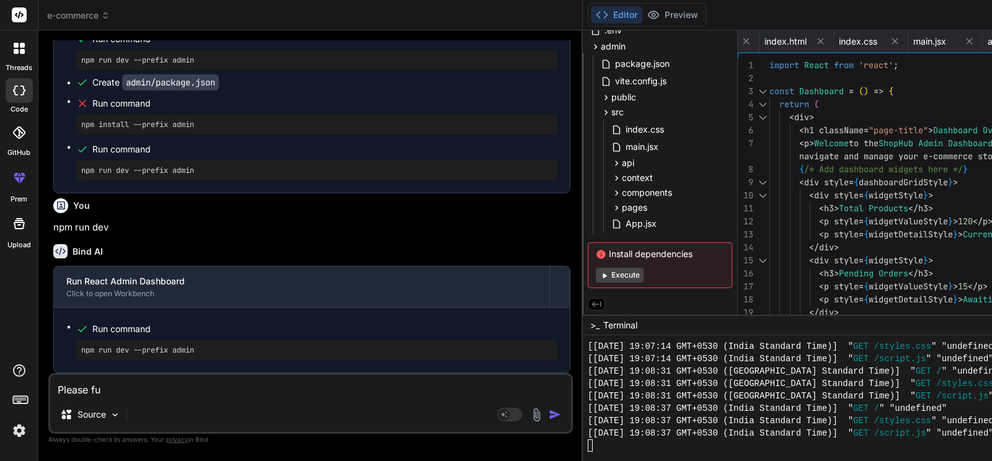
type textarea "x"
type textarea "Please fuid"
type textarea "x"
type textarea "Please fui"
type textarea "x"
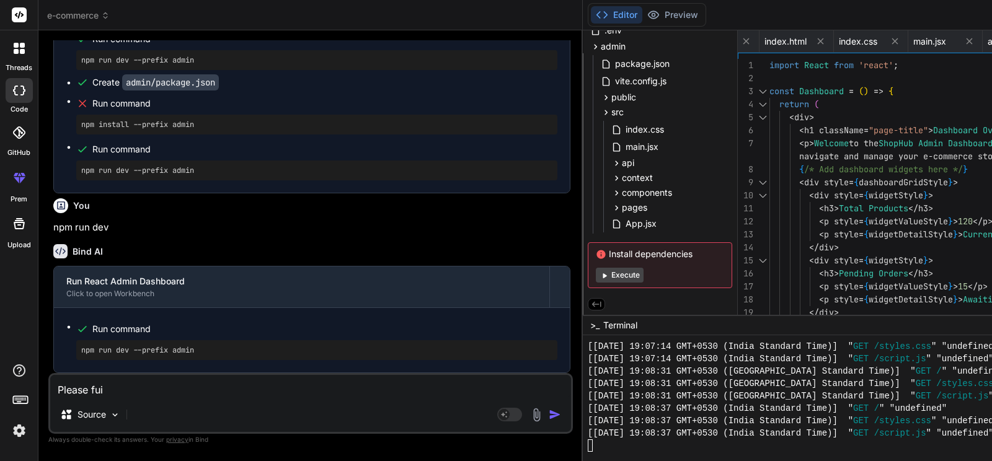
type textarea "Please fu"
type textarea "x"
type textarea "Please f"
type textarea "x"
type textarea "Please"
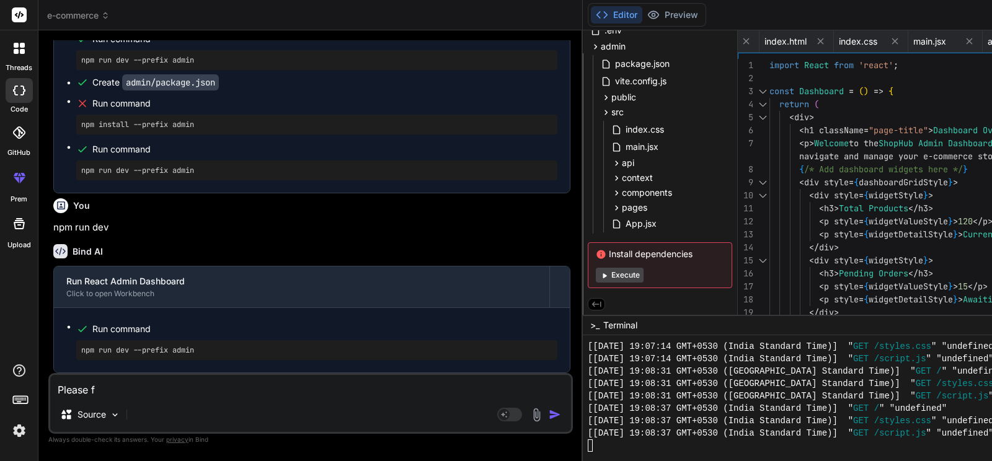
type textarea "x"
type textarea "Please g"
type textarea "x"
type textarea "Please gu"
type textarea "x"
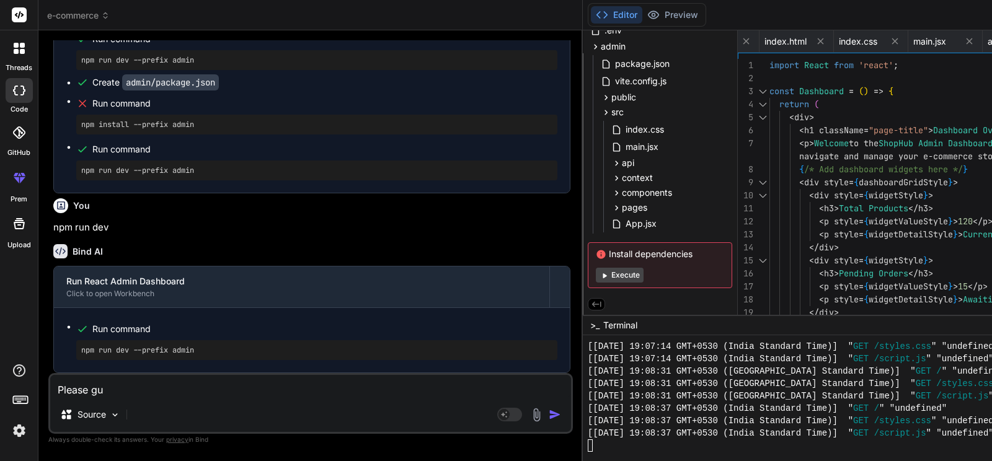
type textarea "Please gui"
type textarea "x"
type textarea "Please guid"
type textarea "x"
type textarea "Please guide"
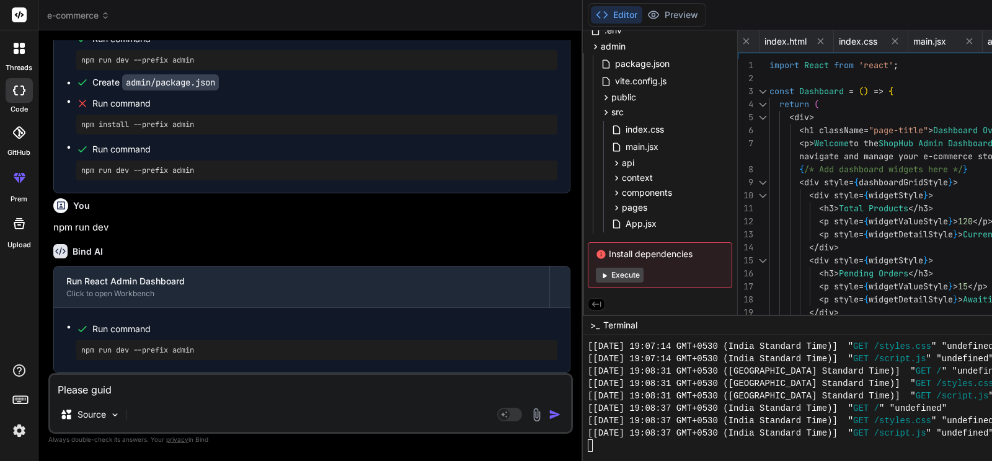
type textarea "x"
type textarea "Please guide"
type textarea "x"
type textarea "Please guide m"
type textarea "x"
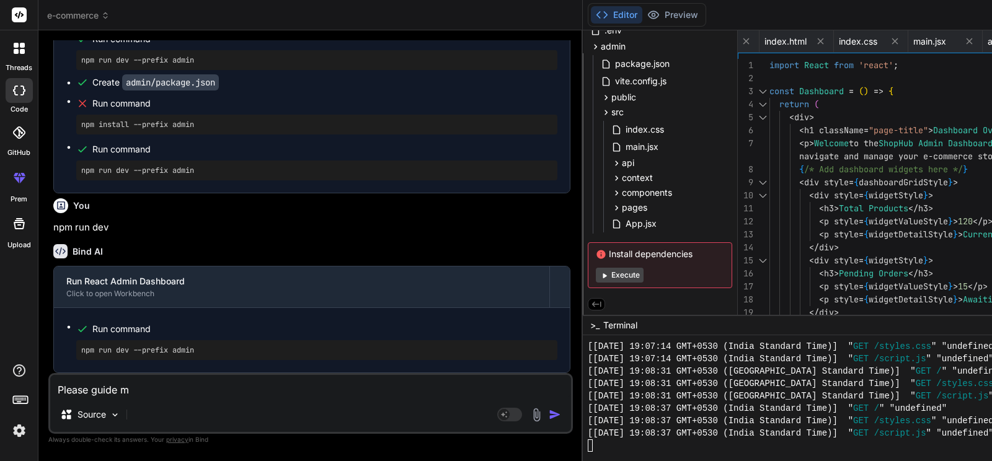
type textarea "Please guide me"
type textarea "x"
type textarea "Please guide me"
type textarea "x"
type textarea "Please guide me t"
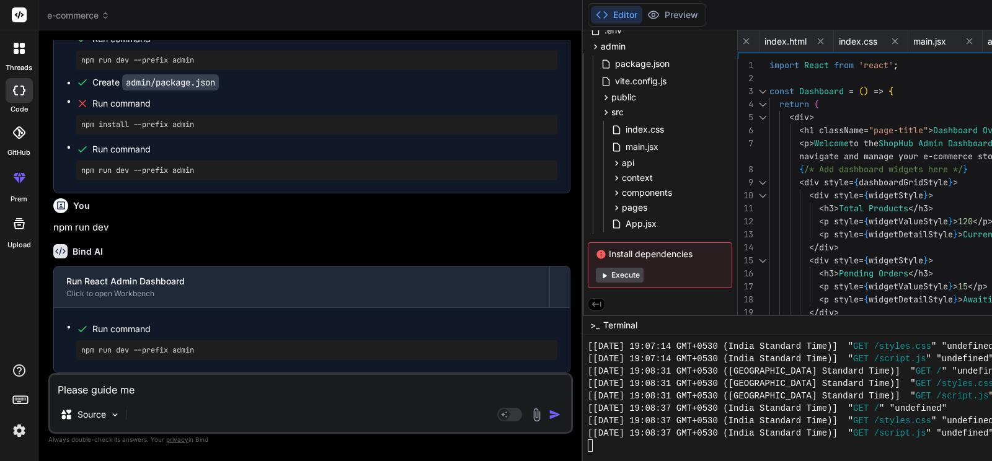
type textarea "x"
type textarea "Please guide me to"
type textarea "x"
type textarea "Please guide me to"
type textarea "x"
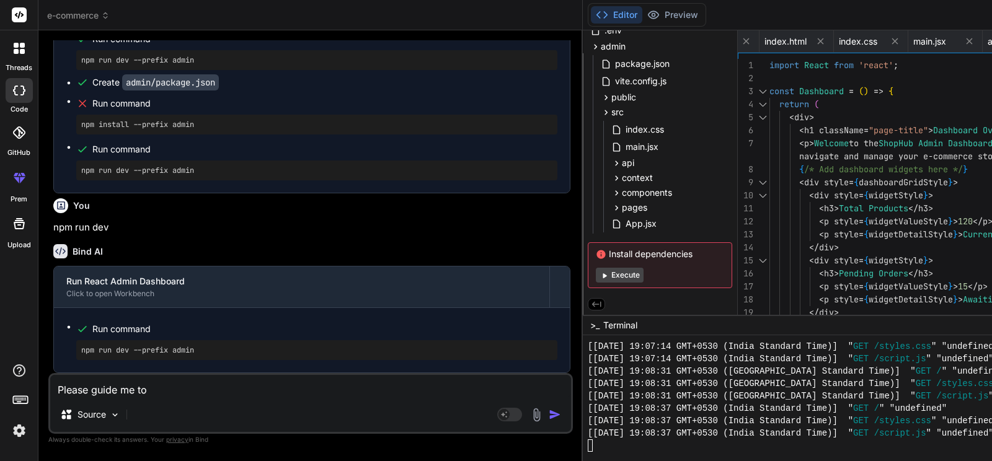
type textarea "Please guide me to c"
type textarea "x"
type textarea "Please guide me to ch"
type textarea "x"
type textarea "Please guide me to che"
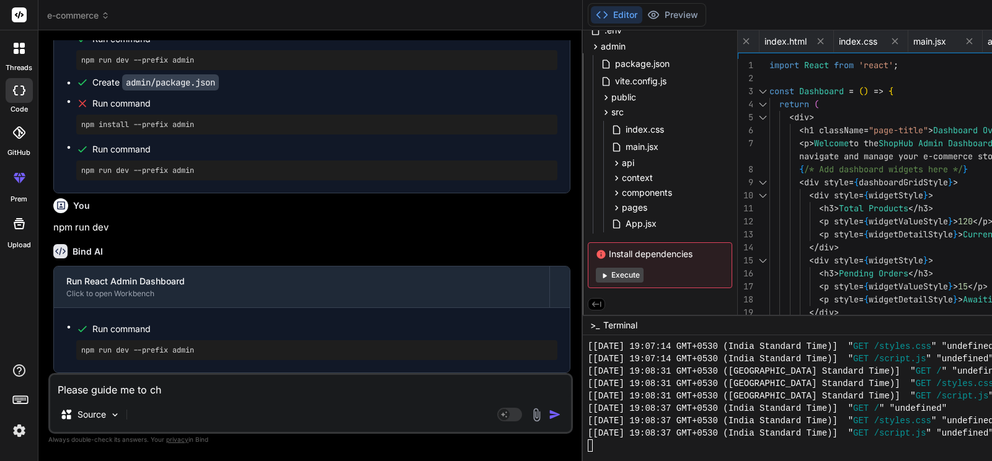
type textarea "x"
type textarea "Please guide me to chec"
type textarea "x"
type textarea "Please guide me to check"
type textarea "x"
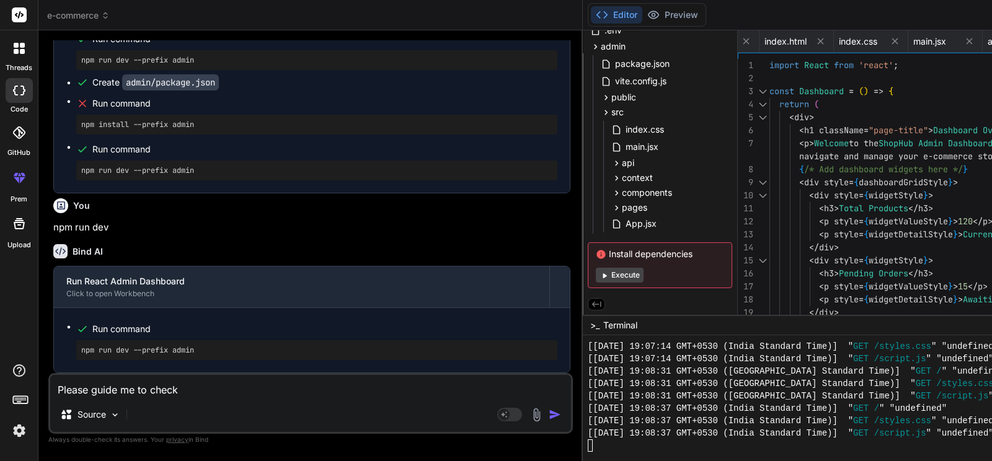
type textarea "Please guide me to check"
type textarea "x"
type textarea "Please guide me to check t"
type textarea "x"
type textarea "Please guide me to check th"
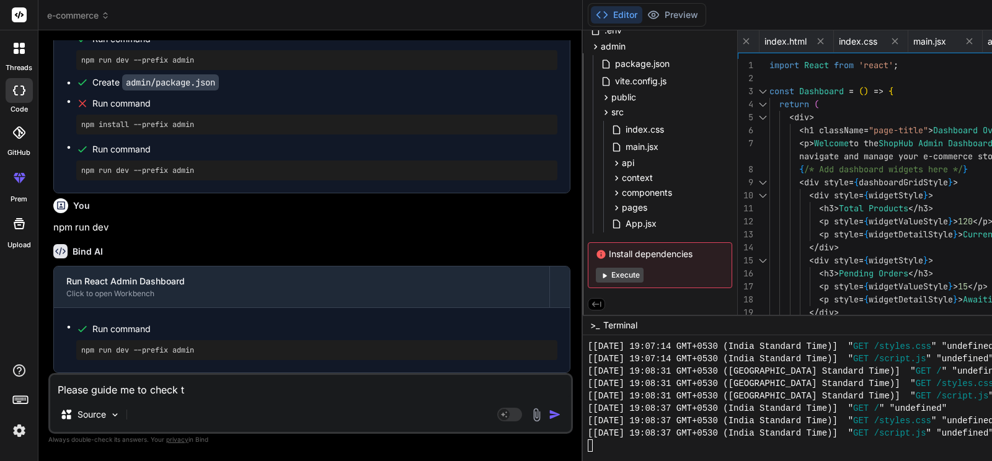
type textarea "x"
type textarea "Please guide me to check the"
type textarea "x"
type textarea "Please guide me to check the"
type textarea "x"
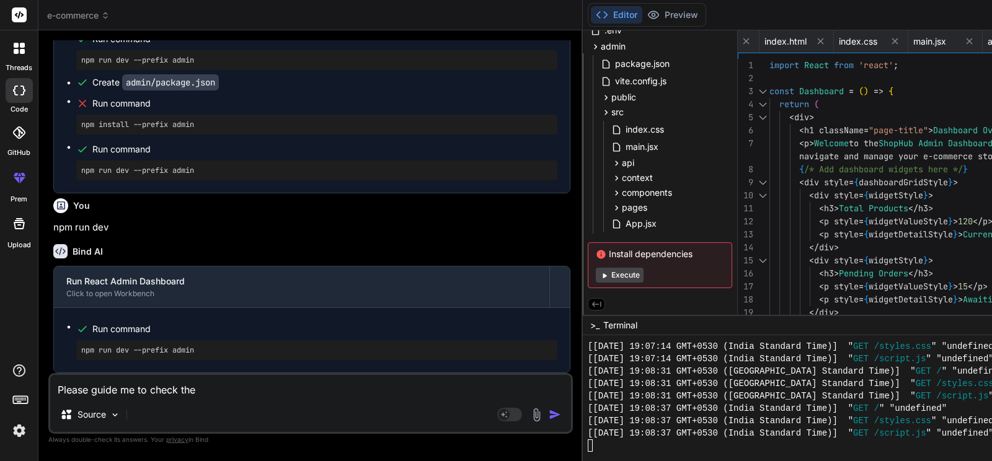
type textarea "Please guide me to check the f"
type textarea "x"
type textarea "Please guide me to check the fr"
type textarea "x"
type textarea "Please guide me to check the fro"
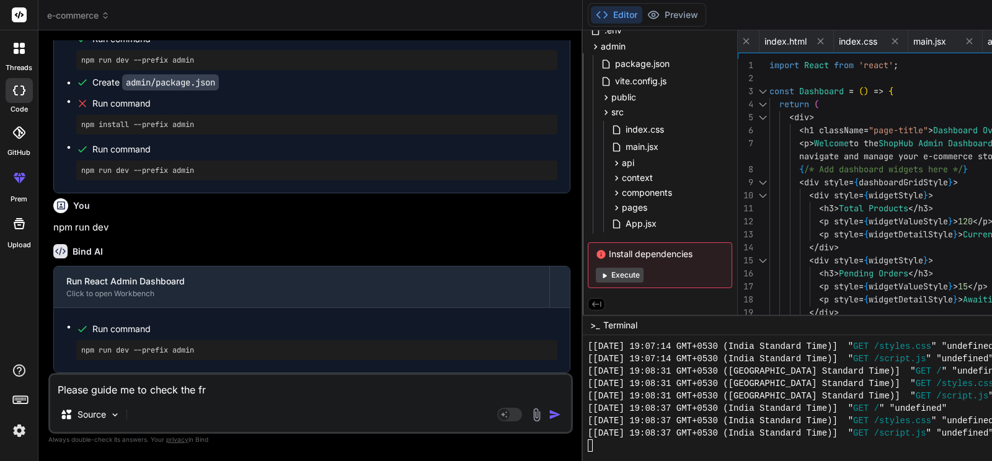
type textarea "x"
type textarea "Please guide me to check the fron"
type textarea "x"
type textarea "Please guide me to check the front"
type textarea "x"
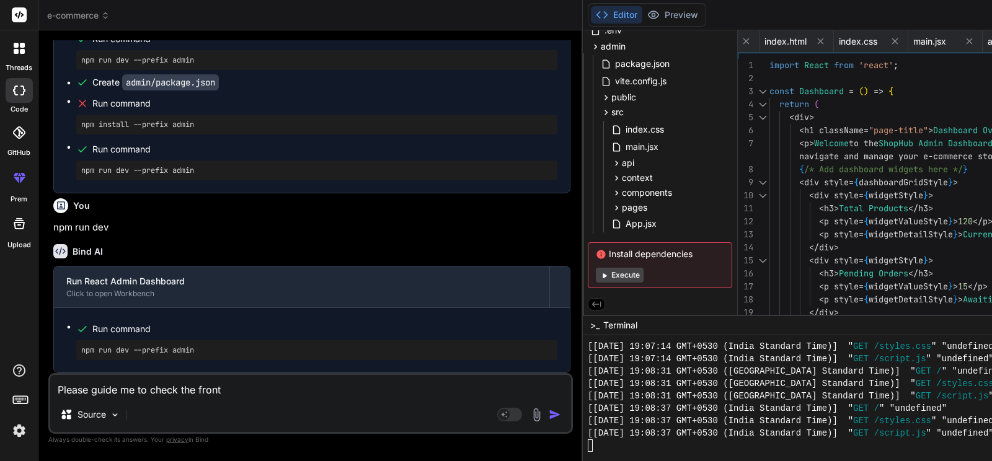
type textarea "Please guide me to check the front"
type textarea "x"
type textarea "Please guide me to check the front e"
type textarea "x"
type textarea "Please guide me to check the front en"
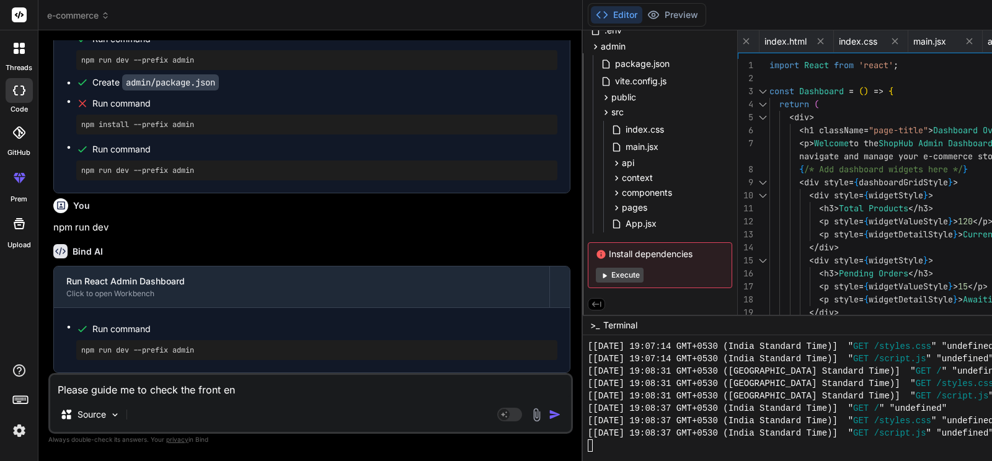
type textarea "x"
type textarea "Please guide me to check the front end"
type textarea "x"
type textarea "Please guide me to check the front end"
type textarea "x"
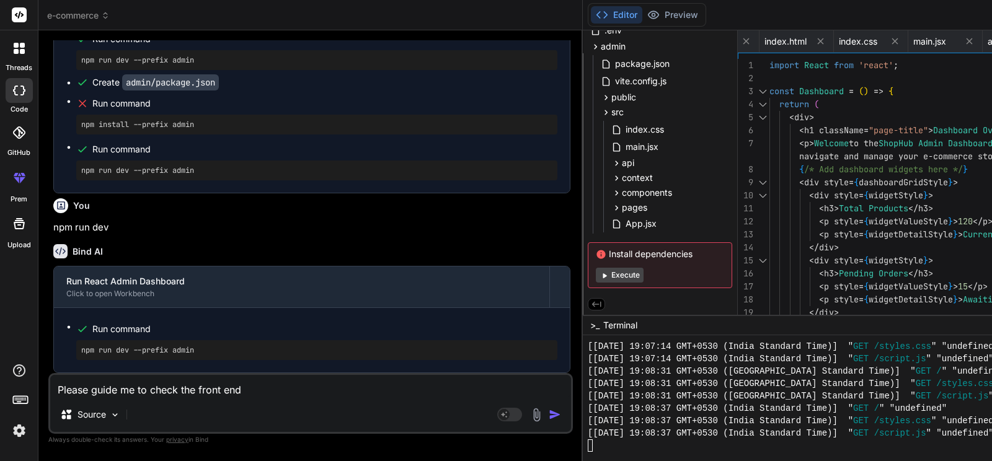
type textarea "Please guide me to check the front end"
type textarea "x"
type textarea "Please guide me to check the front en"
type textarea "x"
type textarea "Please guide me to check the front e"
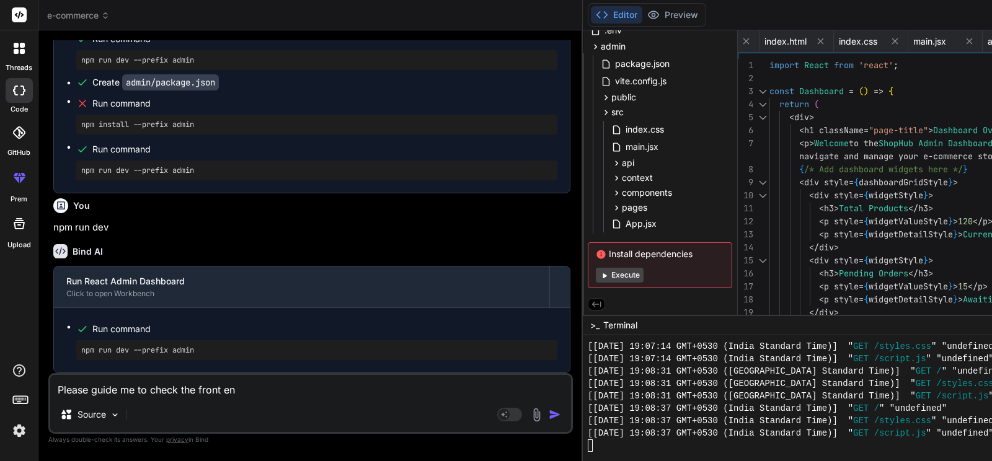
type textarea "x"
type textarea "Please guide me to check the front"
type textarea "x"
type textarea "Please guide me to check the front"
type textarea "x"
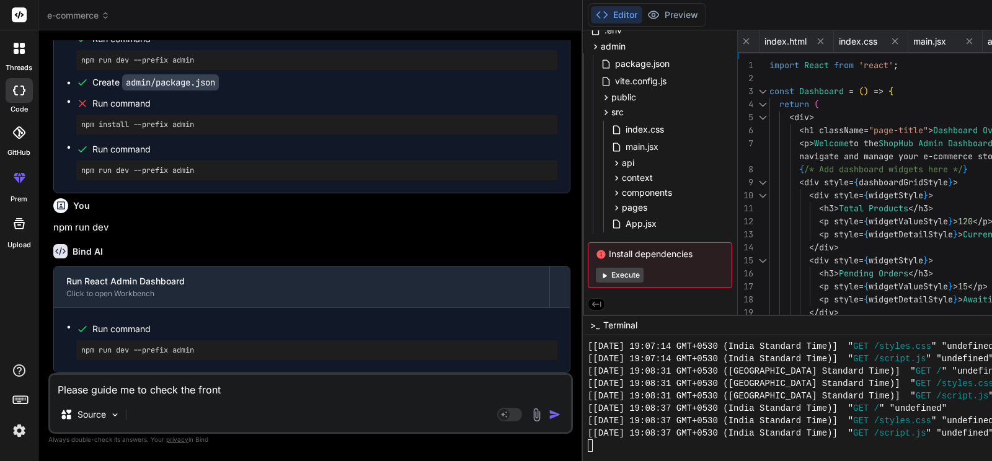
type textarea "Please guide me to check the fron"
type textarea "x"
type textarea "Please guide me to check the fro"
type textarea "x"
type textarea "Please guide me to check the fr"
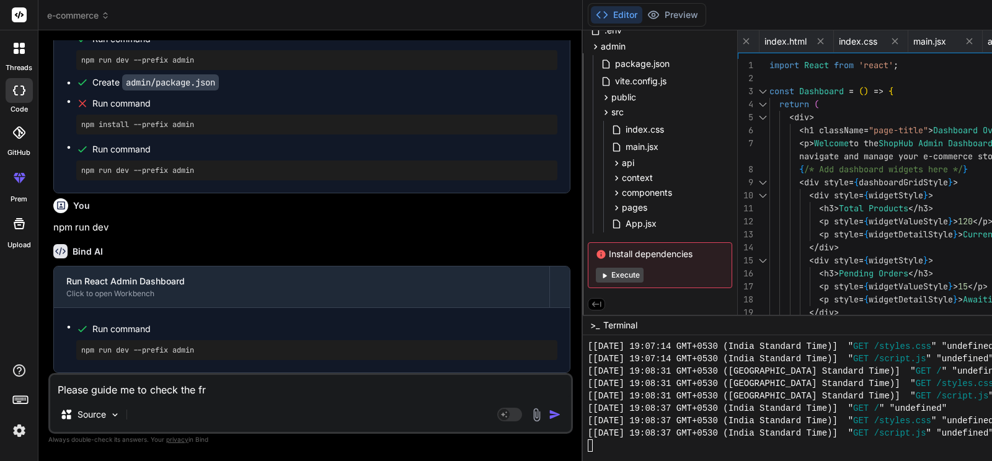
type textarea "x"
type textarea "Please guide me to check the f"
type textarea "x"
type textarea "Please guide me to check the"
type textarea "x"
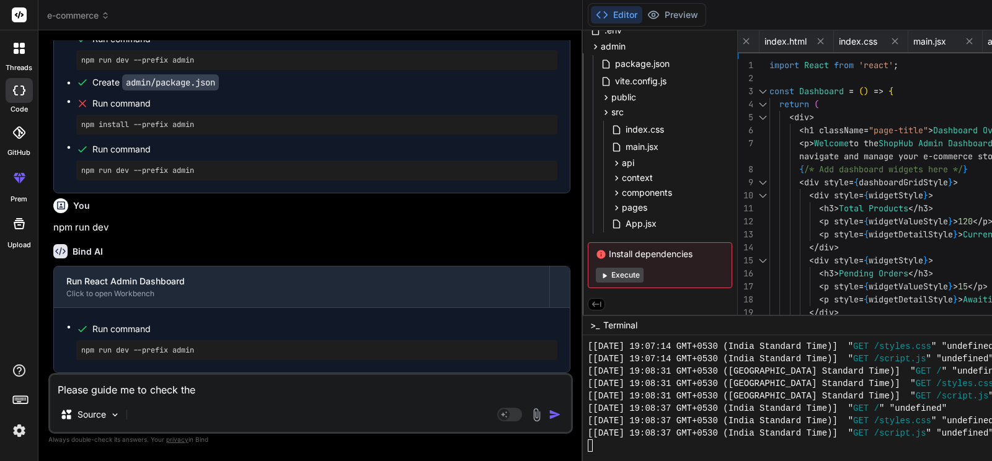
type textarea "Please guide me to check the b"
type textarea "x"
type textarea "Please guide me to check the bo"
type textarea "x"
type textarea "Please guide me to check the bot"
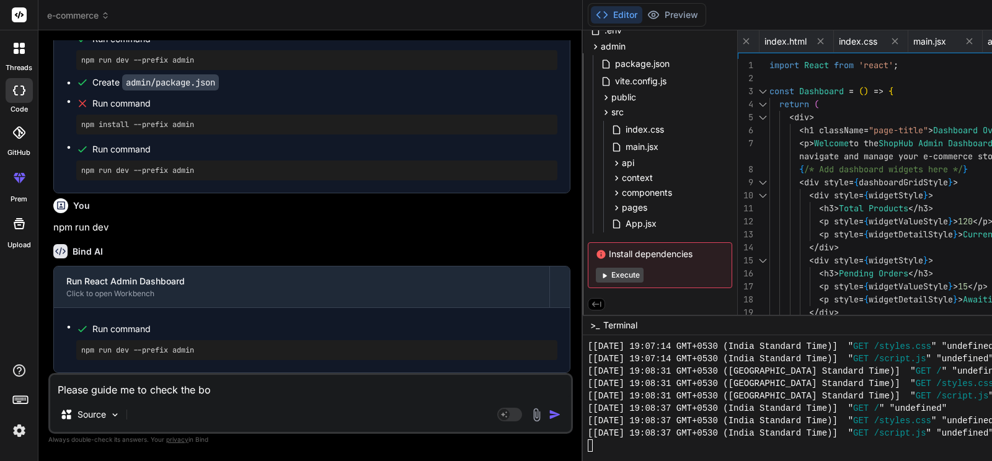
type textarea "x"
type textarea "Please guide me to check the both"
type textarea "x"
type textarea "Please guide me to check the both"
type textarea "x"
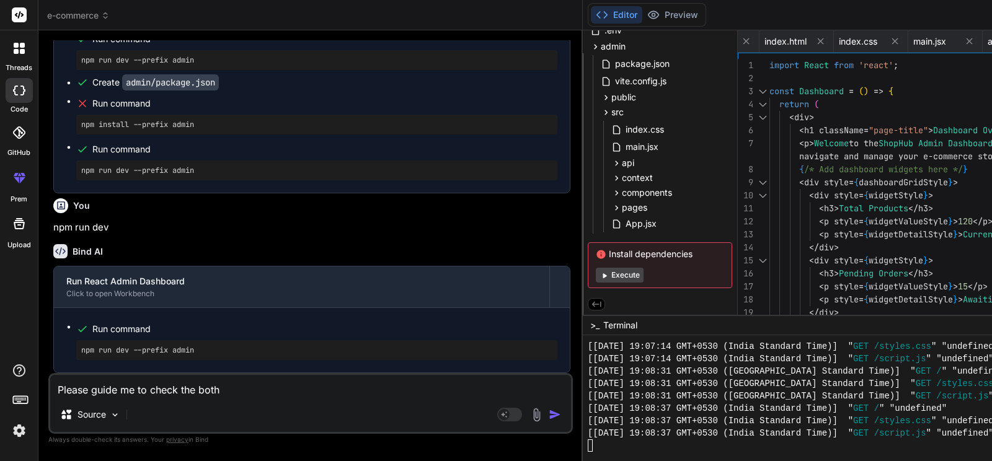
type textarea "Please guide me to check the both ("
type textarea "x"
type textarea "Please guide me to check the both (f"
type textarea "x"
type textarea "Please guide me to check the both (fr"
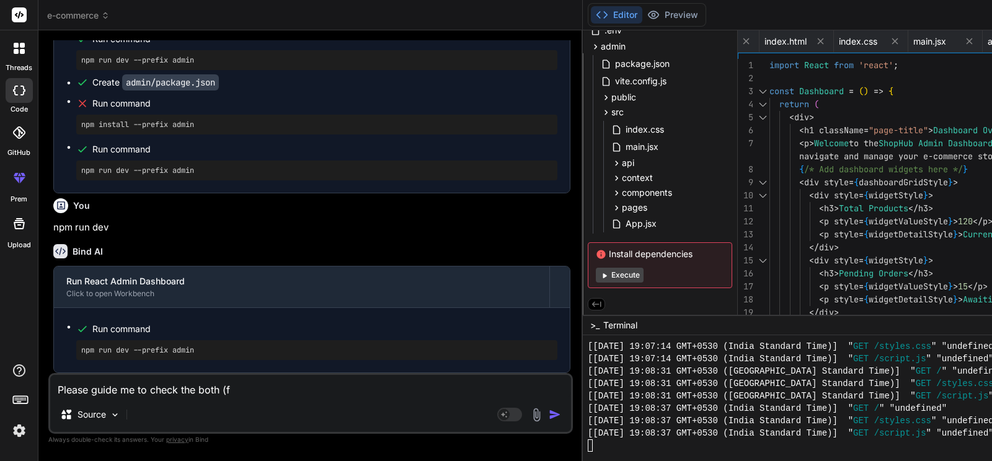
type textarea "x"
type textarea "Please guide me to check the both (fro"
type textarea "x"
type textarea "Please guide me to check the both (fron"
type textarea "x"
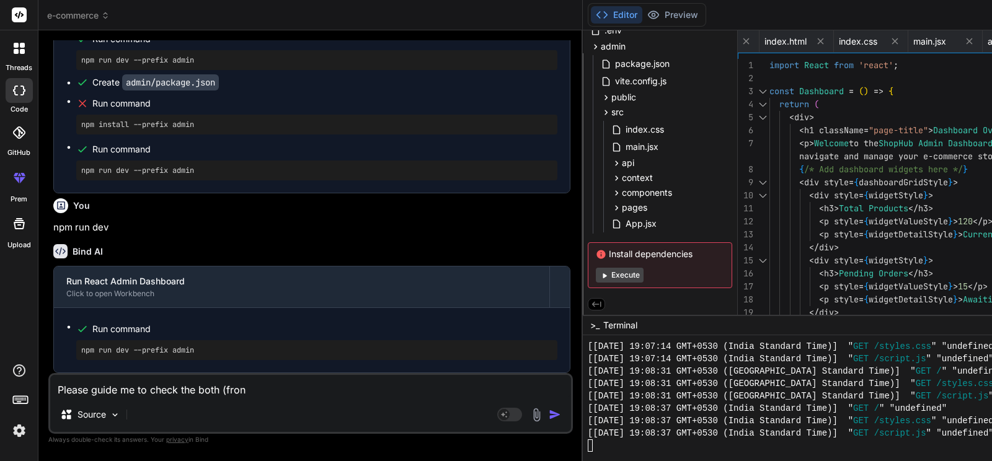
type textarea "Please guide me to check the both (front"
type textarea "x"
type textarea "Please guide me to check the both (fronte"
type textarea "x"
type textarea "Please guide me to check the both (fronten"
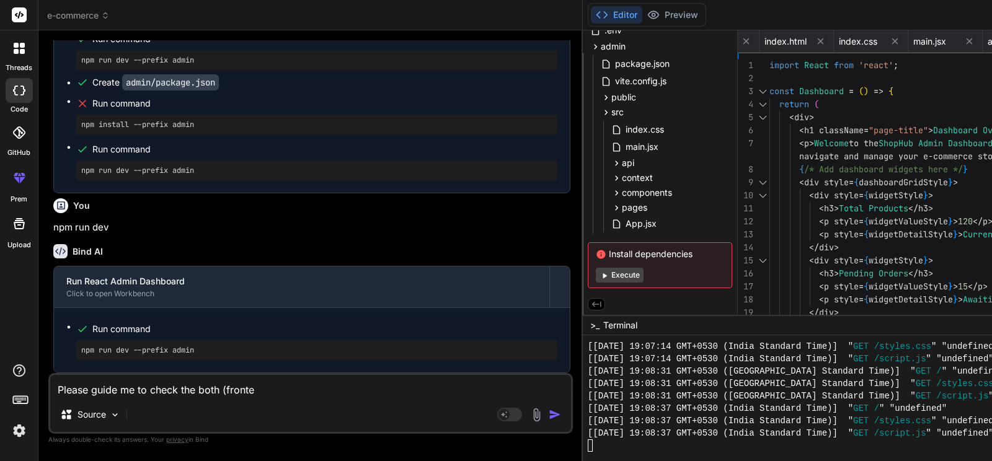
type textarea "x"
type textarea "Please guide me to check the both (frontend"
type textarea "x"
type textarea "Please guide me to check the both (frontenda"
type textarea "x"
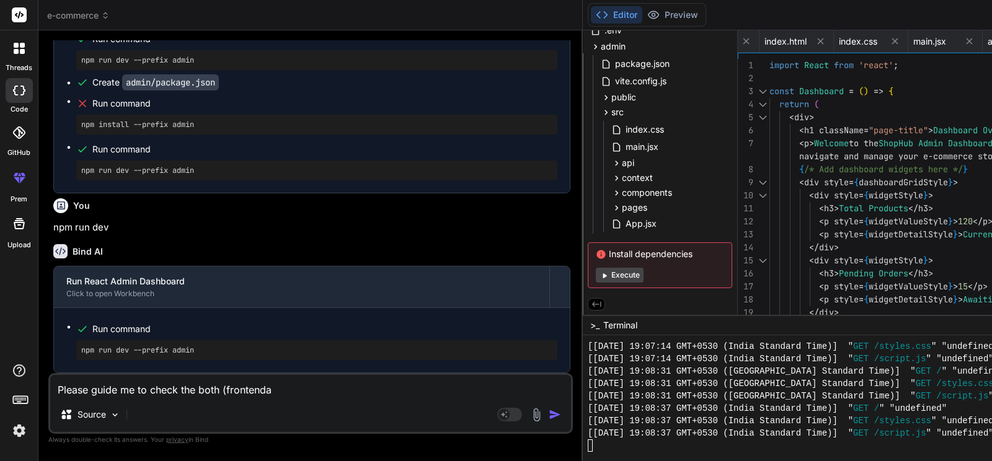
type textarea "Please guide me to check the both (frontendan"
type textarea "x"
type textarea "Please guide me to check the both (frontenda"
type textarea "x"
type textarea "Please guide me to check the both (frontend"
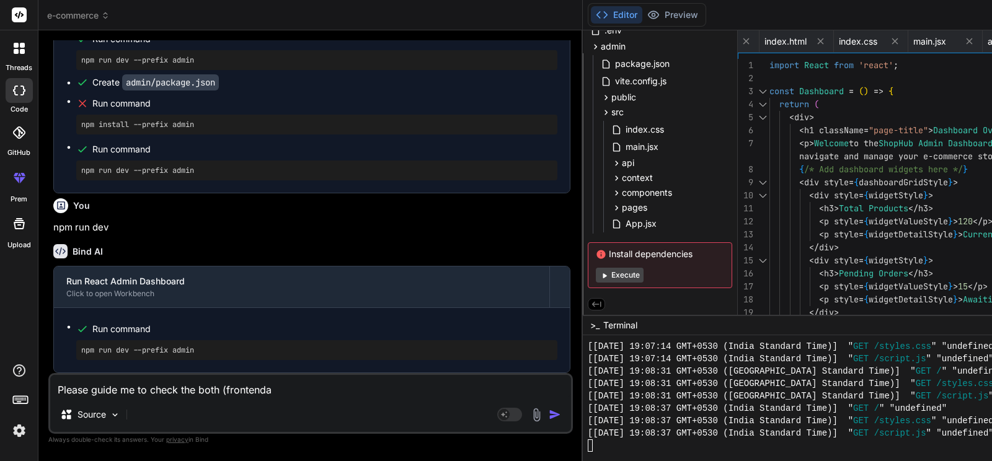
type textarea "x"
type textarea "Please guide me to check the both (frontend"
type textarea "x"
type textarea "Please guide me to check the both (frontend a"
type textarea "x"
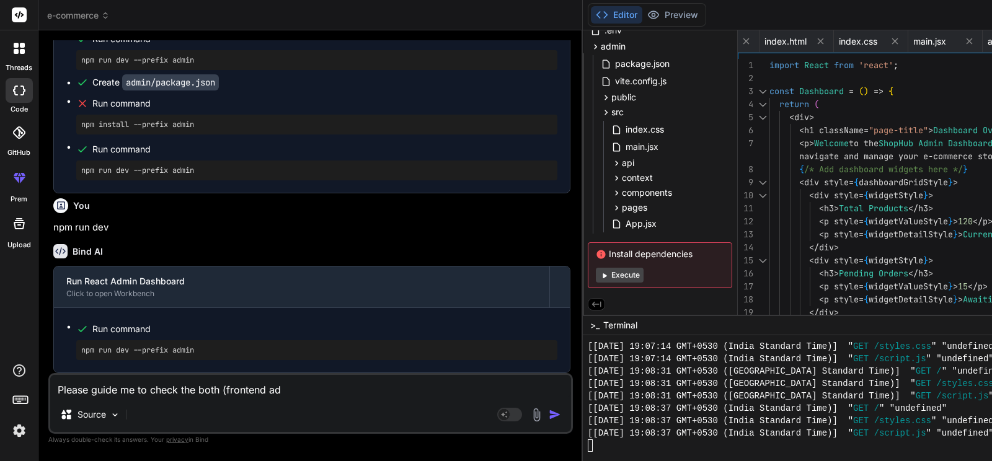
type textarea "Please guide me to check the both (frontend adn"
type textarea "x"
type textarea "Please guide me to check the both (frontend adn"
type textarea "x"
type textarea "Please guide me to check the both (frontend adn"
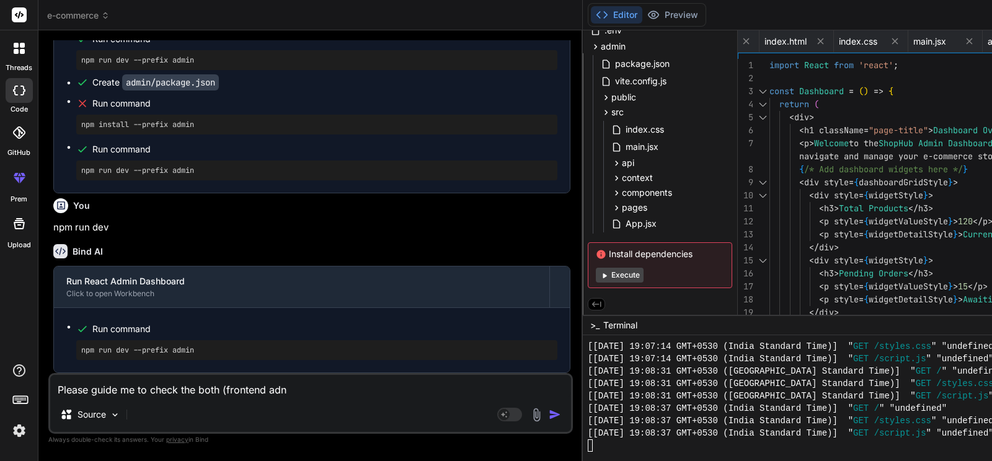
type textarea "x"
type textarea "Please guide me to check the both (frontend ad"
type textarea "x"
type textarea "Please guide me to check the both (frontend a"
type textarea "x"
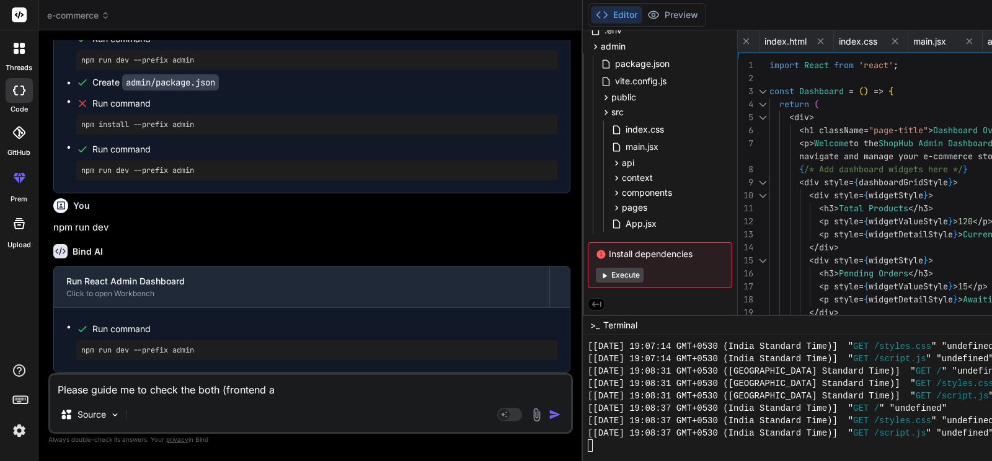
type textarea "Please guide me to check the both (frontend an"
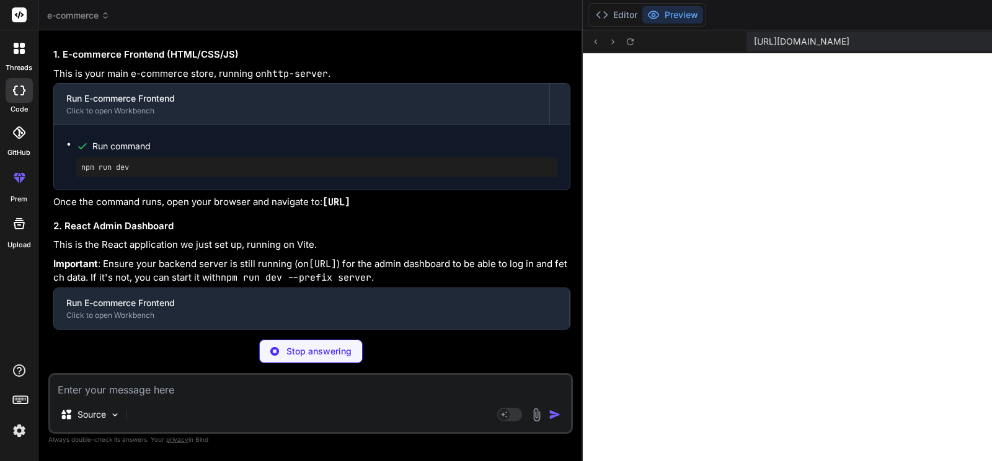
scroll to position [3769, 0]
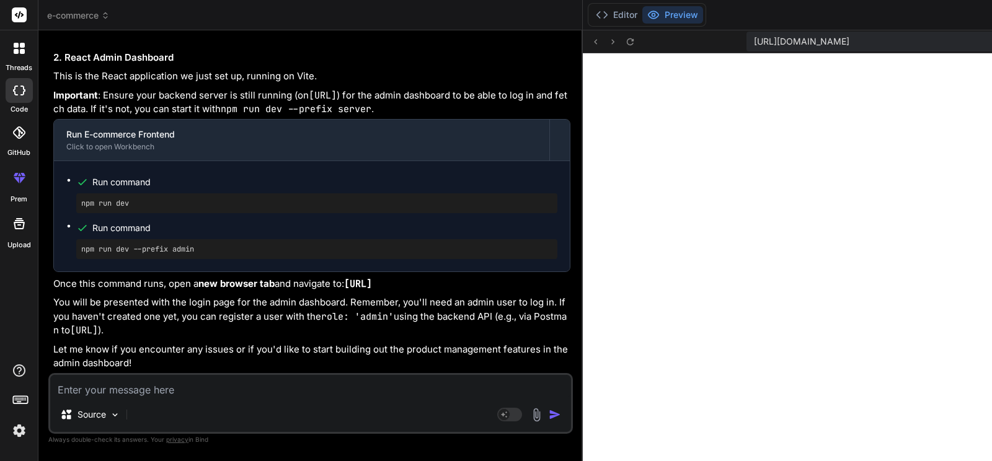
click at [158, 398] on div "Source Agent Mode. When this toggle is activated, AI automatically makes decisi…" at bounding box center [310, 403] width 524 height 61
drag, startPoint x: 169, startPoint y: 226, endPoint x: 272, endPoint y: 234, distance: 102.6
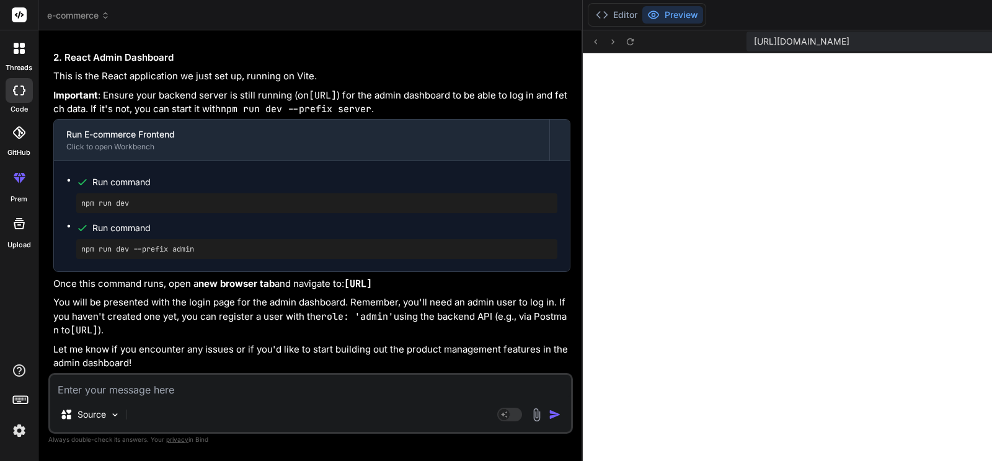
scroll to position [14594, 0]
drag, startPoint x: 117, startPoint y: 250, endPoint x: 172, endPoint y: 248, distance: 55.2
click at [172, 248] on div "You Create an e-commerce website with a responsive product grid, search and fil…" at bounding box center [312, 206] width 522 height 333
copy code "[URL]"
drag, startPoint x: 309, startPoint y: 304, endPoint x: 128, endPoint y: 318, distance: 181.6
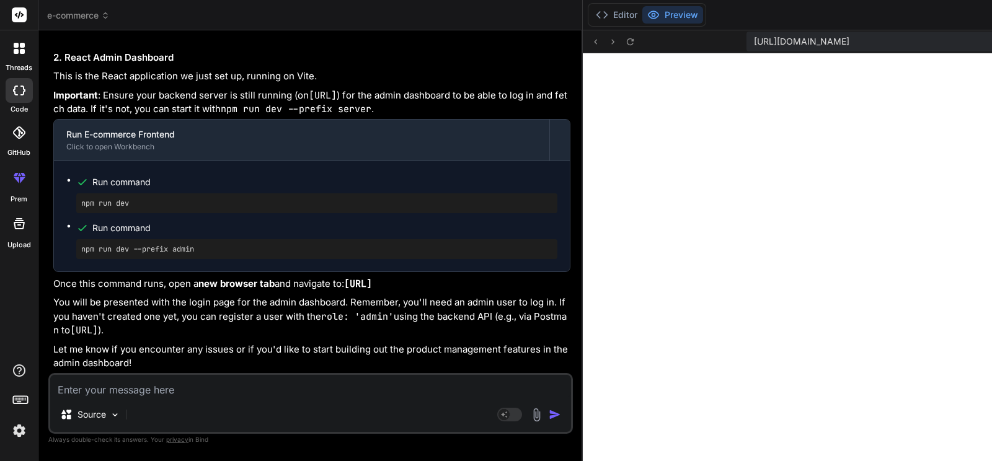
click at [128, 117] on p "Important : Ensure your backend server is still running (on [URL] ) for the adm…" at bounding box center [311, 103] width 517 height 28
copy p "[URL]"
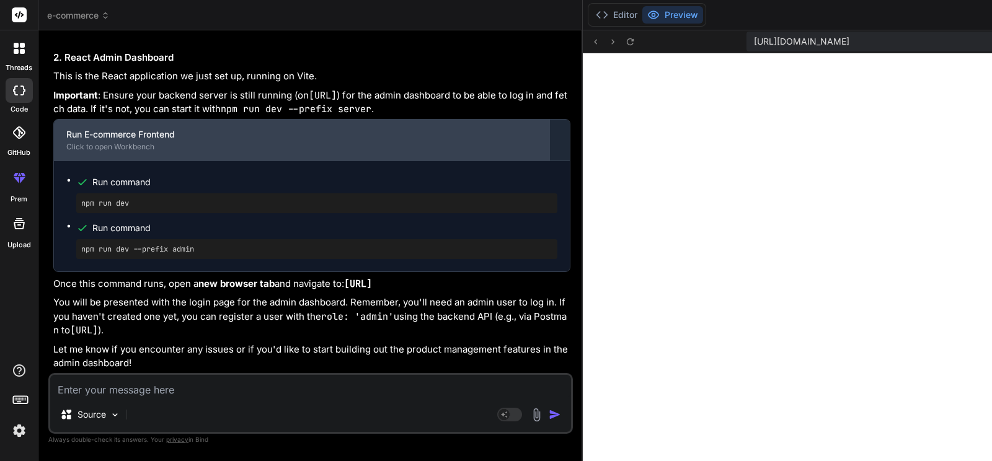
scroll to position [14842, 0]
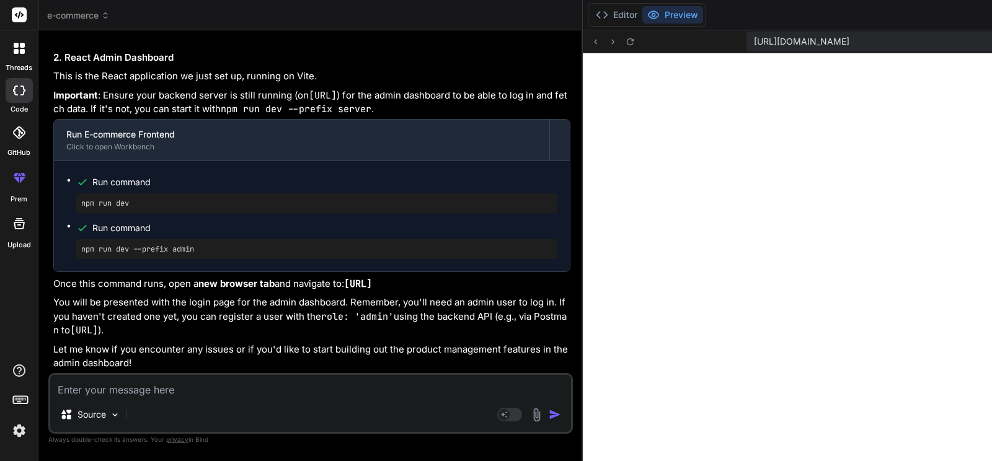
drag, startPoint x: 55, startPoint y: 288, endPoint x: 172, endPoint y: 291, distance: 117.8
click at [172, 291] on p "Once this command runs, open a new browser tab and navigate to: [URL]" at bounding box center [311, 284] width 517 height 14
copy code "[URL]"
drag, startPoint x: 210, startPoint y: 276, endPoint x: 247, endPoint y: 278, distance: 37.3
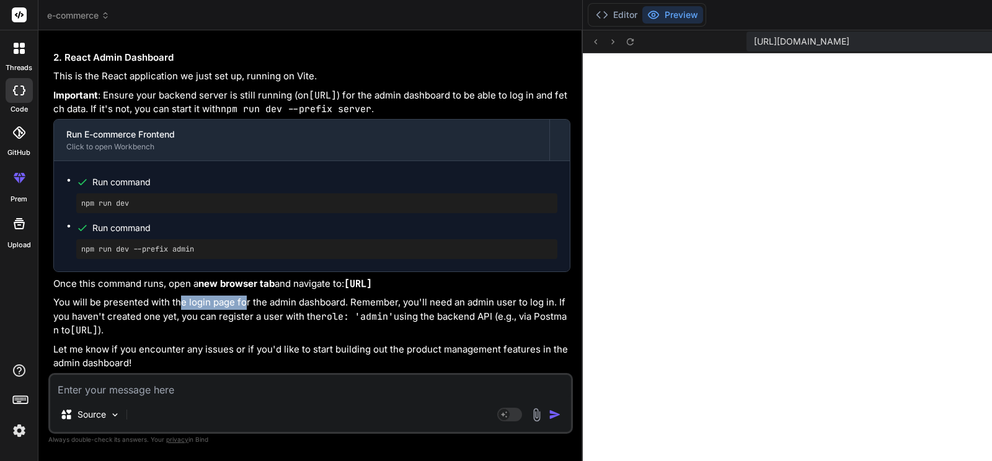
click at [247, 296] on p "You will be presented with the login page for the admin dashboard. Remember, yo…" at bounding box center [311, 317] width 517 height 42
click at [255, 296] on p "You will be presented with the login page for the admin dashboard. Remember, yo…" at bounding box center [311, 317] width 517 height 42
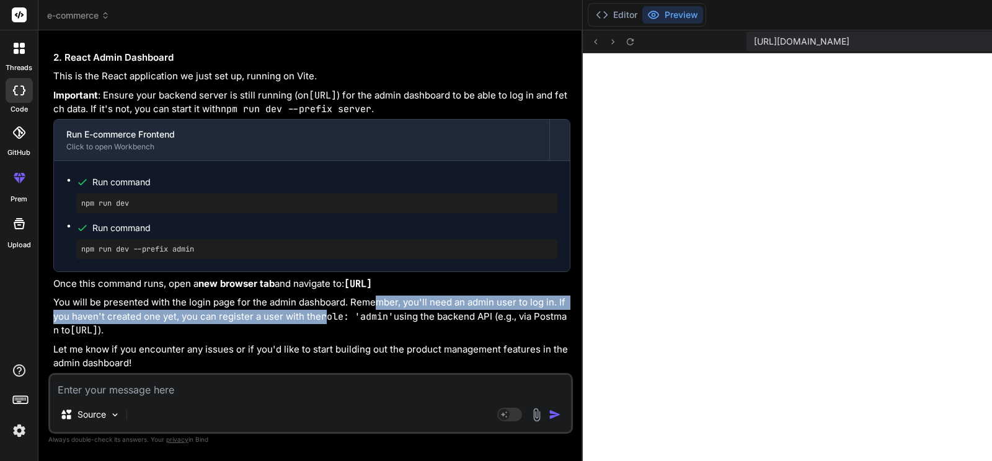
drag, startPoint x: 81, startPoint y: 287, endPoint x: 250, endPoint y: 300, distance: 169.7
click at [250, 300] on p "You will be presented with the login page for the admin dashboard. Remember, yo…" at bounding box center [311, 317] width 517 height 42
click at [256, 296] on p "You will be presented with the login page for the admin dashboard. Remember, yo…" at bounding box center [311, 317] width 517 height 42
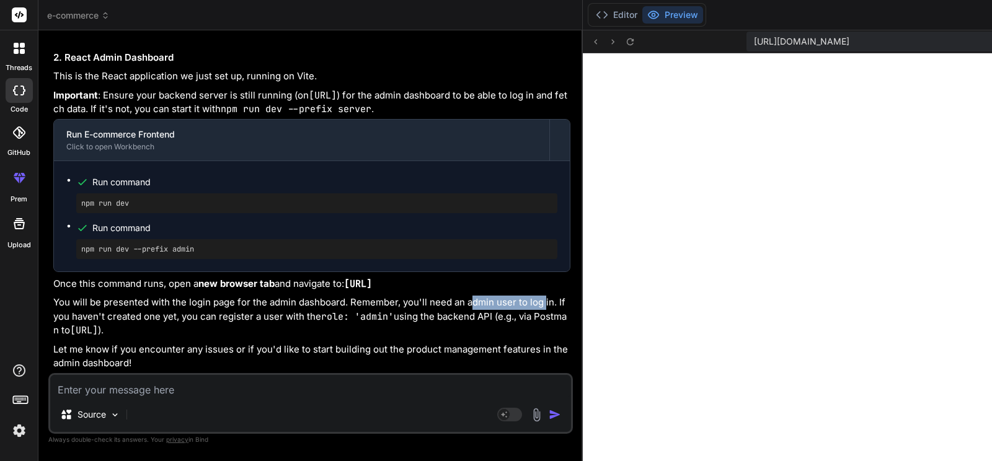
drag, startPoint x: 174, startPoint y: 288, endPoint x: 249, endPoint y: 289, distance: 75.6
click at [249, 296] on p "You will be presented with the login page for the admin dashboard. Remember, yo…" at bounding box center [311, 317] width 517 height 42
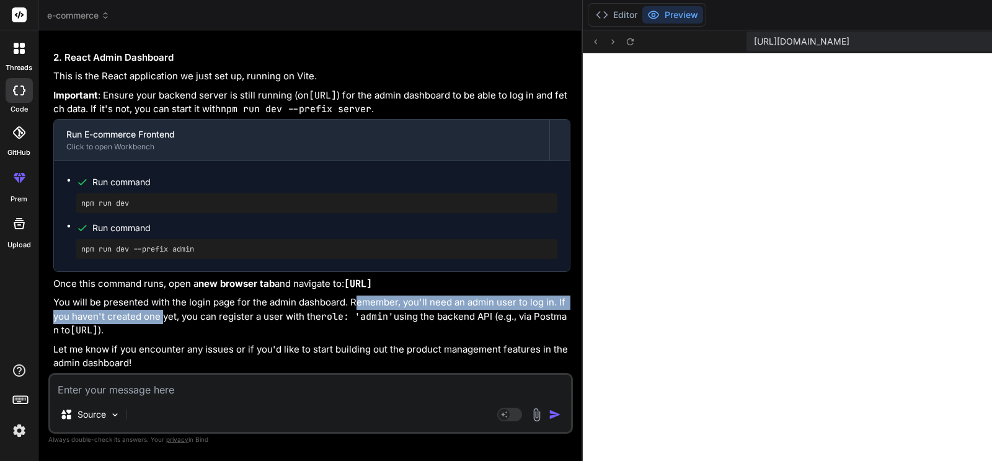
drag, startPoint x: 61, startPoint y: 296, endPoint x: 88, endPoint y: 303, distance: 28.0
click at [88, 303] on p "You will be presented with the login page for the admin dashboard. Remember, yo…" at bounding box center [311, 317] width 517 height 42
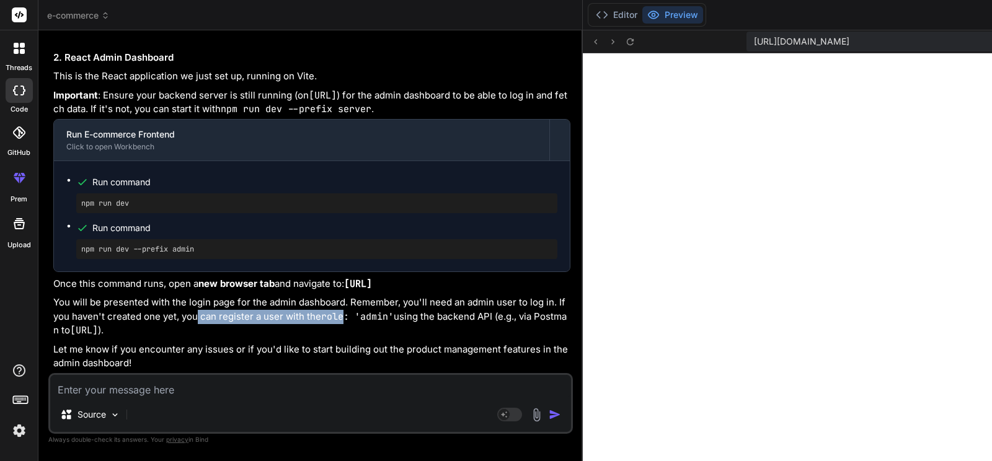
drag, startPoint x: 119, startPoint y: 303, endPoint x: 267, endPoint y: 304, distance: 148.2
click at [267, 304] on p "You will be presented with the login page for the admin dashboard. Remember, yo…" at bounding box center [311, 317] width 517 height 42
click at [321, 311] on code "role: 'admin'" at bounding box center [357, 317] width 73 height 12
click at [248, 324] on p "You will be presented with the login page for the admin dashboard. Remember, yo…" at bounding box center [311, 317] width 517 height 42
click at [185, 358] on p "Let me know if you encounter any issues or if you'd like to start building out …" at bounding box center [311, 357] width 517 height 28
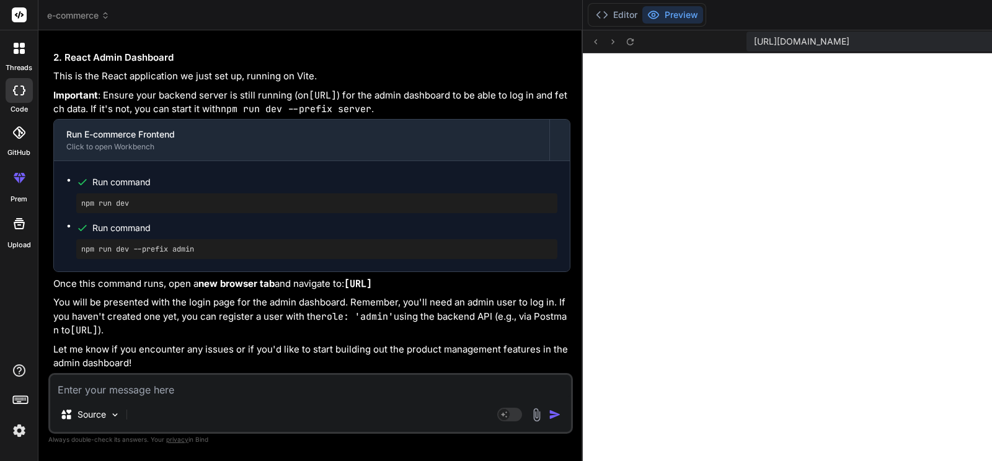
scroll to position [14624, 0]
click at [591, 9] on button "Editor" at bounding box center [616, 14] width 51 height 17
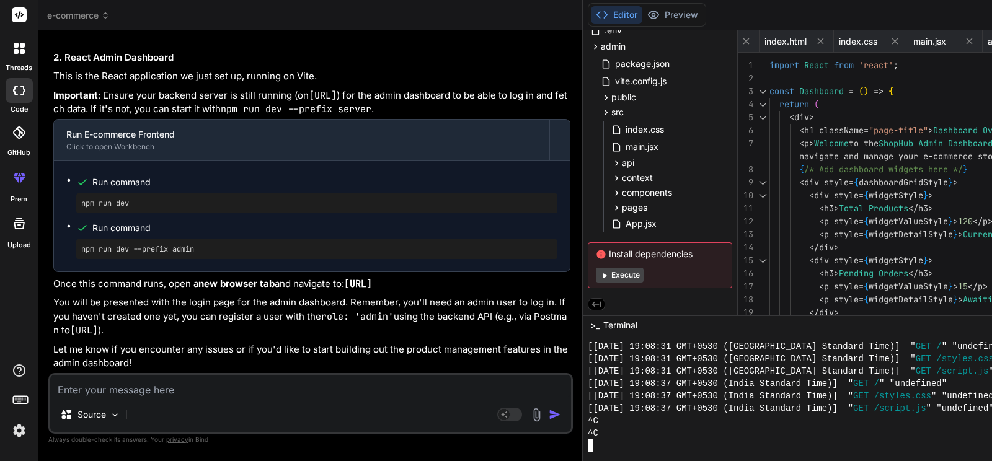
click at [588, 405] on div at bounding box center [890, 446] width 604 height 12
click at [590, 321] on span ">_" at bounding box center [594, 325] width 9 height 12
click at [603, 328] on span "Terminal" at bounding box center [620, 325] width 34 height 12
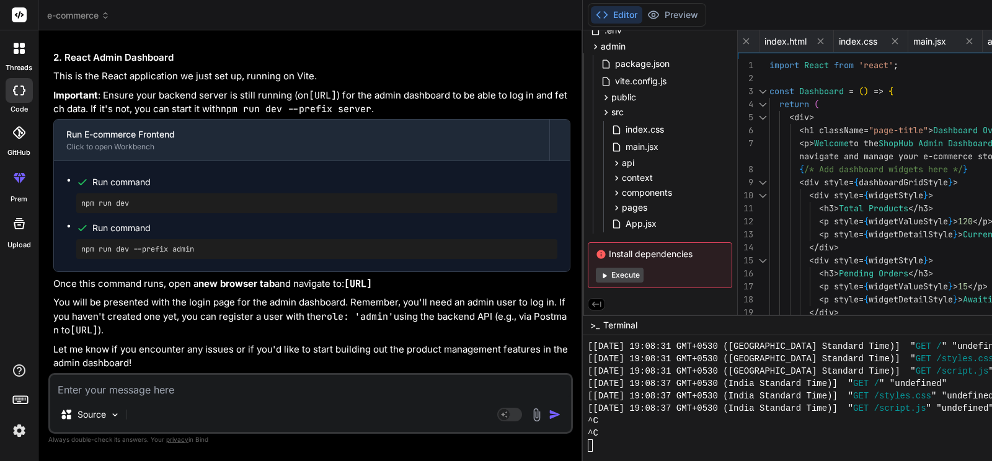
click at [588, 405] on div at bounding box center [890, 446] width 604 height 12
click at [173, 392] on textarea at bounding box center [310, 386] width 521 height 22
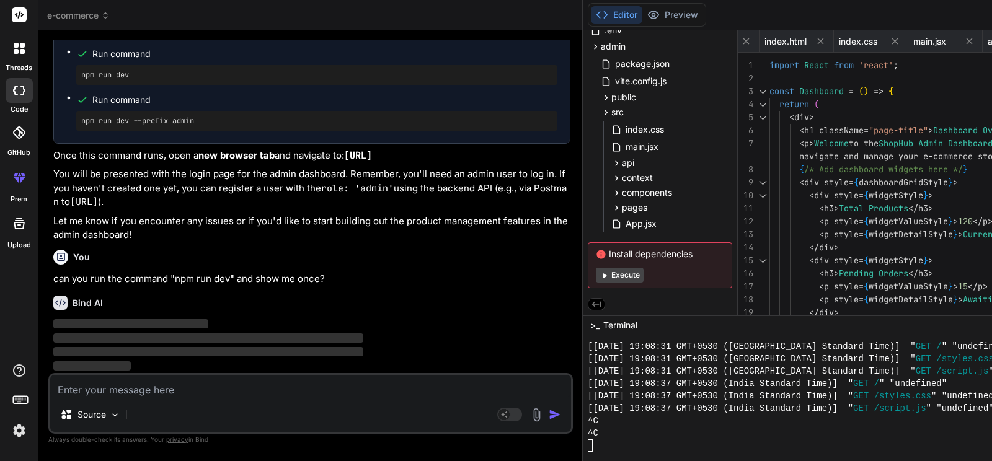
scroll to position [15001, 0]
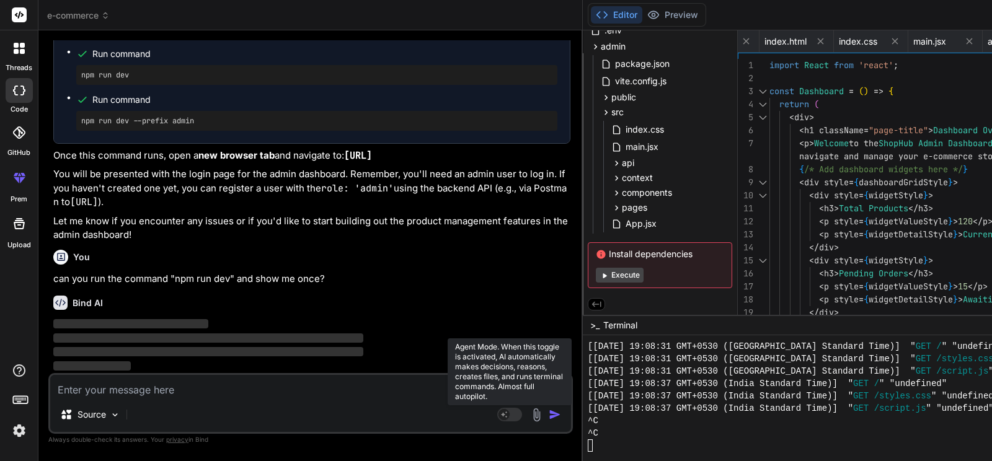
click at [498, 405] on rect at bounding box center [503, 414] width 11 height 11
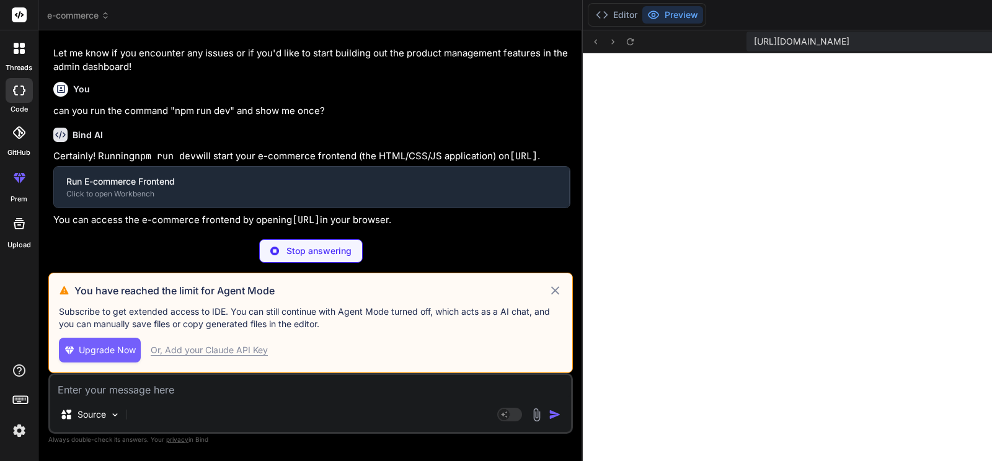
scroll to position [3782, 0]
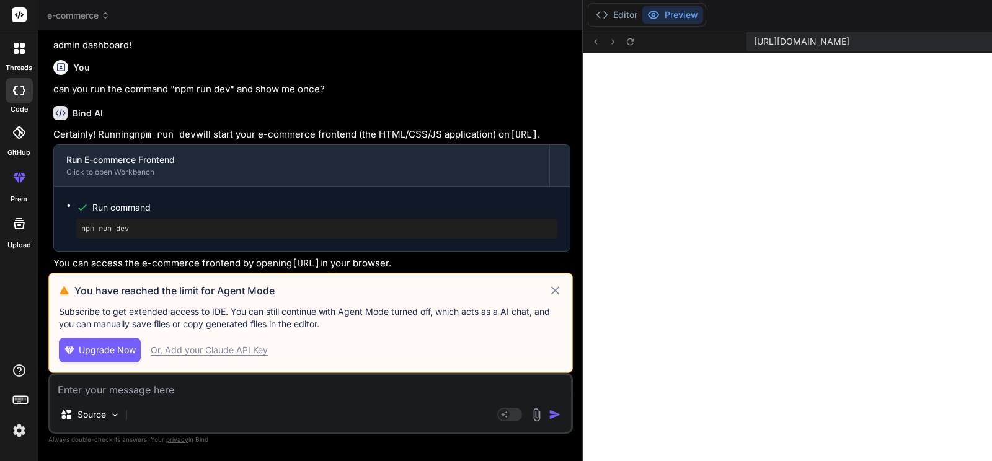
click at [548, 283] on icon at bounding box center [555, 290] width 14 height 15
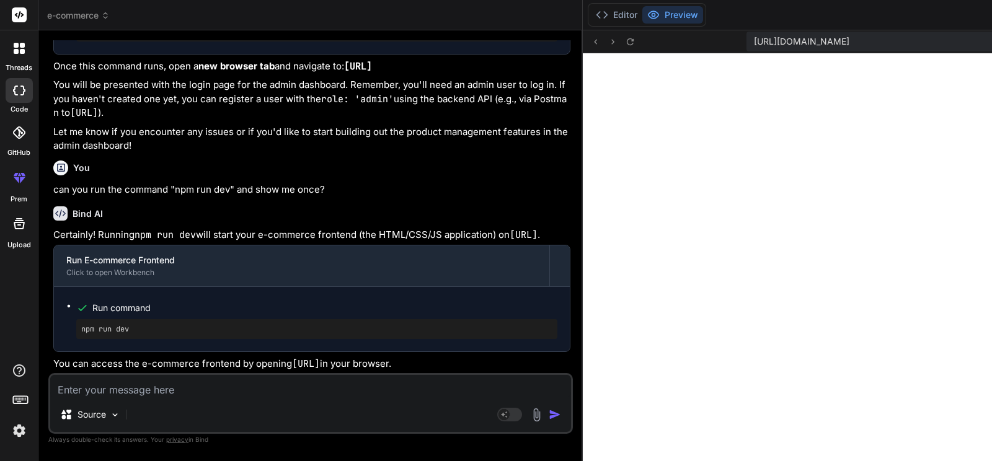
click at [175, 403] on div "Source" at bounding box center [310, 417] width 521 height 30
drag, startPoint x: 200, startPoint y: 363, endPoint x: 47, endPoint y: 347, distance: 154.0
click at [51, 347] on div "You Create an e-commerce website with a responsive product grid, search and fil…" at bounding box center [312, 206] width 522 height 333
drag, startPoint x: 55, startPoint y: 350, endPoint x: 189, endPoint y: 363, distance: 134.5
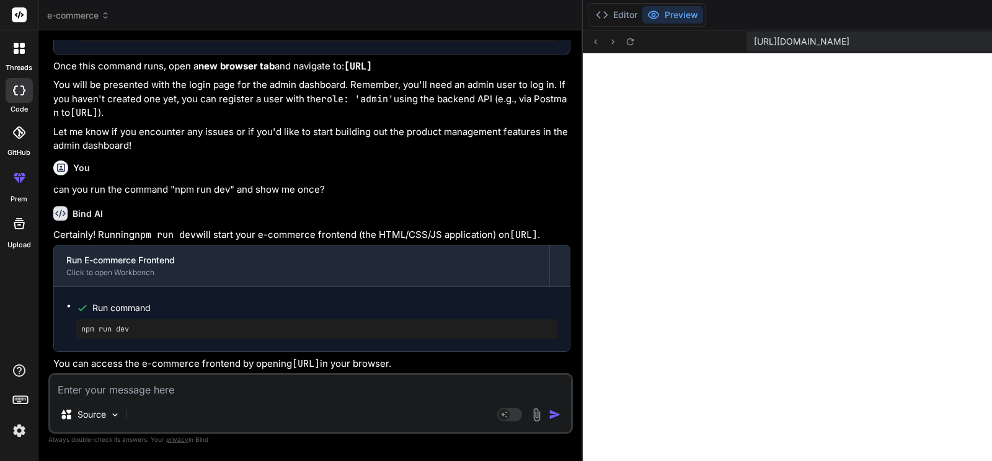
click at [189, 363] on p "You can access the e-commerce frontend by opening [URL] in your browser." at bounding box center [311, 364] width 517 height 14
click at [188, 395] on textarea at bounding box center [310, 386] width 521 height 22
drag, startPoint x: 293, startPoint y: 347, endPoint x: 301, endPoint y: 365, distance: 19.5
click at [301, 365] on p "You can access the e-commerce frontend by opening [URL] in your browser." at bounding box center [311, 364] width 517 height 14
copy p "[URL] in your browser."
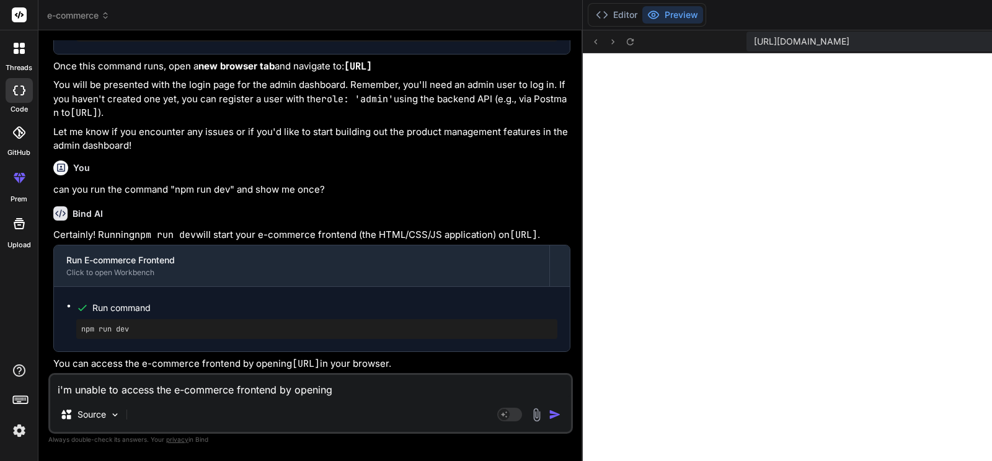
click at [338, 394] on textarea "i'm unable to access the e-commerce frontend by opening" at bounding box center [310, 386] width 521 height 22
paste textarea "[URL] in your browser."
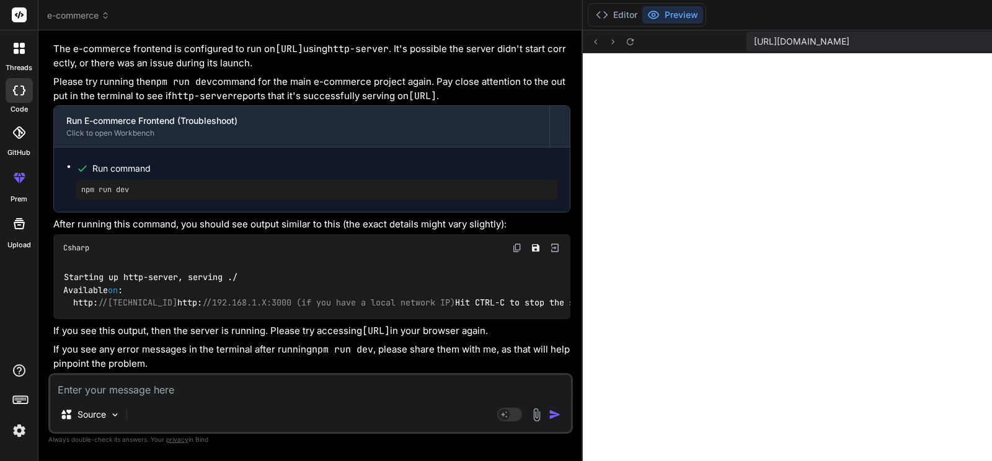
scroll to position [15372, 0]
drag, startPoint x: 153, startPoint y: 271, endPoint x: 237, endPoint y: 278, distance: 84.6
click at [237, 70] on p "The e-commerce frontend is configured to run on [URL] using http-server . It's …" at bounding box center [311, 56] width 517 height 28
click at [240, 70] on p "The e-commerce frontend is configured to run on [URL] using http-server . It's …" at bounding box center [311, 56] width 517 height 28
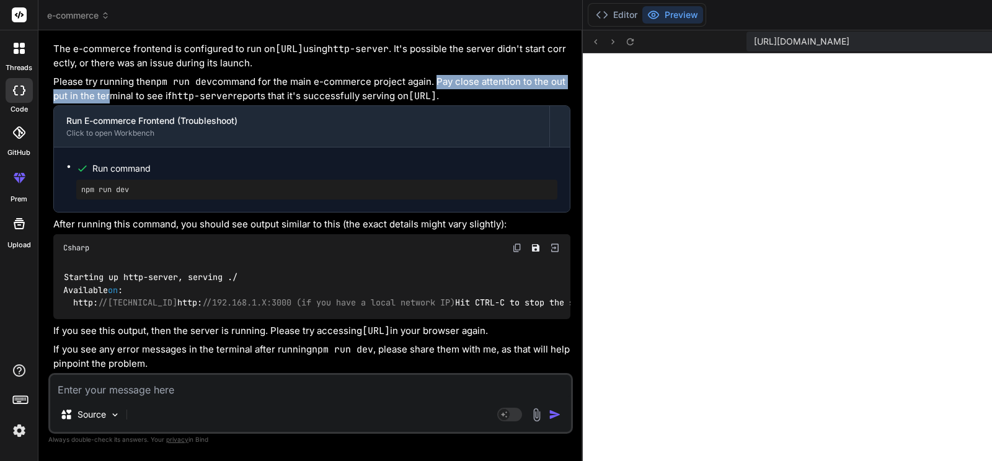
drag, startPoint x: 144, startPoint y: 181, endPoint x: 325, endPoint y: 182, distance: 180.4
click at [325, 103] on p "Please try running the npm run dev command for the main e-commerce project agai…" at bounding box center [311, 89] width 517 height 28
click at [184, 103] on p "Please try running the npm run dev command for the main e-commerce project agai…" at bounding box center [311, 89] width 517 height 28
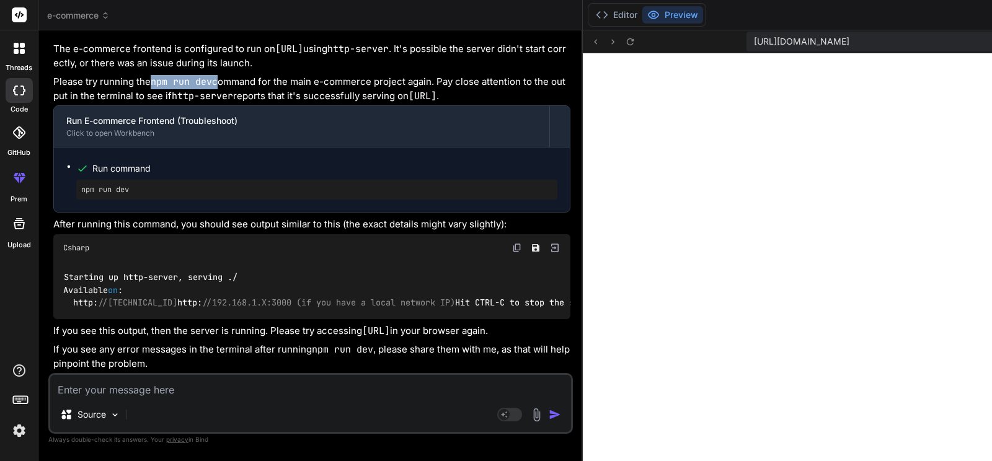
drag, startPoint x: 149, startPoint y: 220, endPoint x: 216, endPoint y: 226, distance: 67.2
click at [216, 103] on p "Please try running the npm run dev command for the main e-commerce project agai…" at bounding box center [311, 89] width 517 height 28
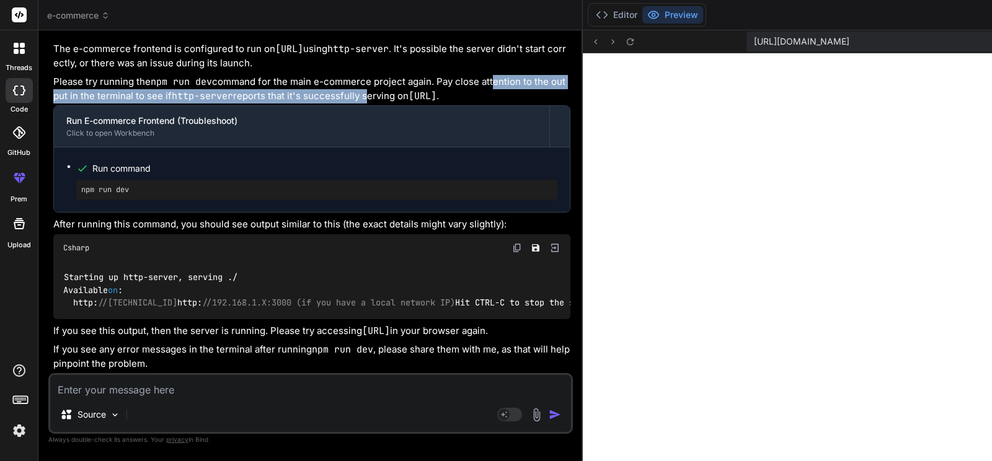
drag, startPoint x: 198, startPoint y: 235, endPoint x: 290, endPoint y: 244, distance: 92.2
click at [290, 103] on p "Please try running the npm run dev command for the main e-commerce project agai…" at bounding box center [311, 89] width 517 height 28
click at [206, 103] on p "Please try running the npm run dev command for the main e-commerce project agai…" at bounding box center [311, 89] width 517 height 28
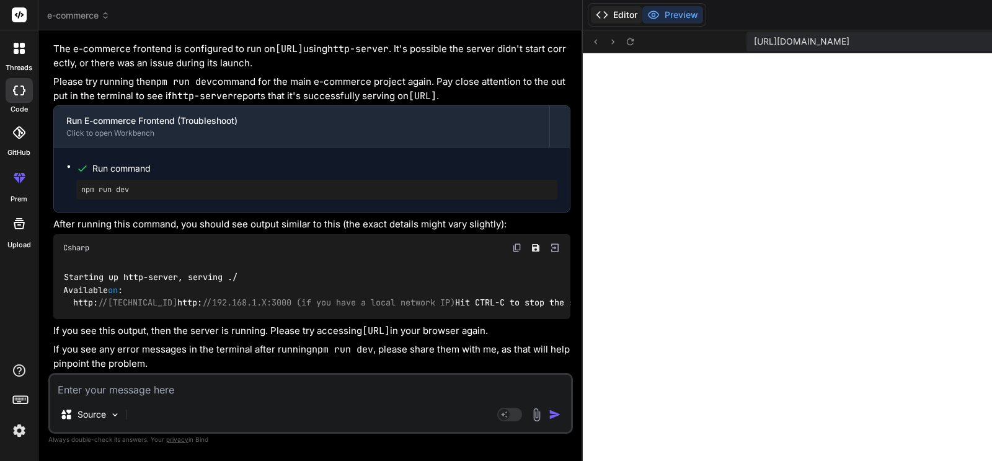
click at [591, 8] on button "Editor" at bounding box center [616, 14] width 51 height 17
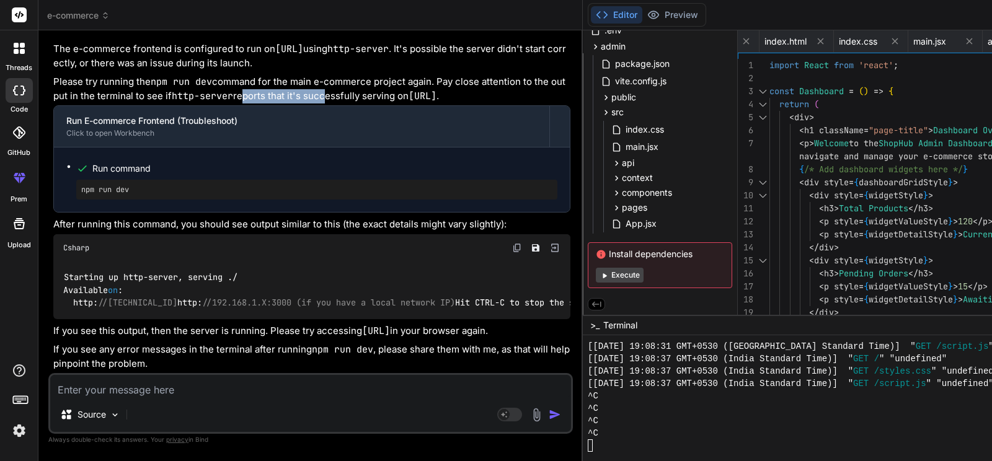
drag, startPoint x: 166, startPoint y: 252, endPoint x: 247, endPoint y: 255, distance: 81.3
click at [247, 103] on p "Please try running the npm run dev command for the main e-commerce project agai…" at bounding box center [311, 89] width 517 height 28
click at [245, 103] on p "Please try running the npm run dev command for the main e-commerce project agai…" at bounding box center [311, 89] width 517 height 28
drag, startPoint x: 74, startPoint y: 234, endPoint x: 183, endPoint y: 241, distance: 108.7
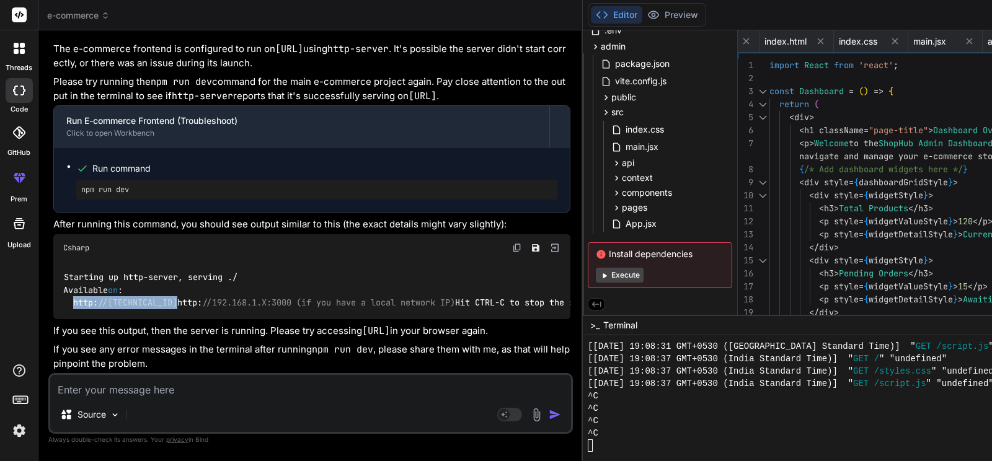
click at [183, 262] on div "Starting up http-server, serving ./ Available on : http: //[TECHNICAL_ID] http:…" at bounding box center [311, 291] width 517 height 58
copy code "http: //[TECHNICAL_ID]"
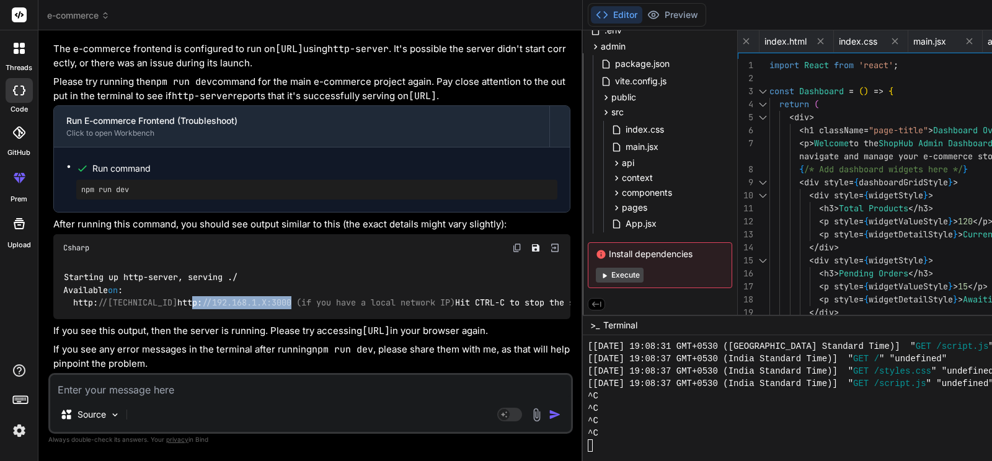
drag, startPoint x: 72, startPoint y: 247, endPoint x: 191, endPoint y: 250, distance: 119.1
click at [191, 271] on code "Starting up http-server, serving ./ Available on : http: //[TECHNICAL_ID] http:…" at bounding box center [331, 290] width 536 height 38
drag, startPoint x: 118, startPoint y: 318, endPoint x: 164, endPoint y: 321, distance: 46.6
click at [362, 325] on code "[URL]" at bounding box center [376, 331] width 28 height 12
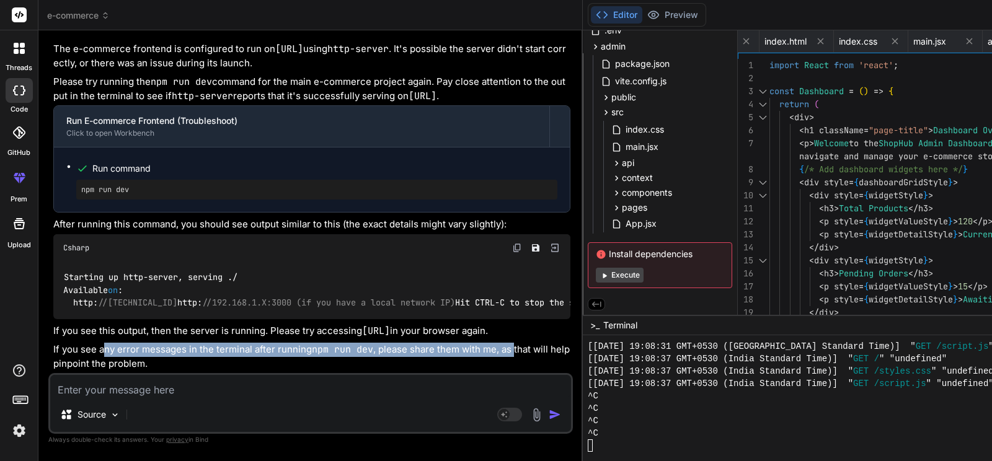
drag, startPoint x: 106, startPoint y: 334, endPoint x: 222, endPoint y: 352, distance: 117.3
click at [222, 352] on p "If you see any error messages in the terminal after running npm run dev , pleas…" at bounding box center [311, 357] width 517 height 28
click at [222, 350] on p "If you see any error messages in the terminal after running npm run dev , pleas…" at bounding box center [311, 357] width 517 height 28
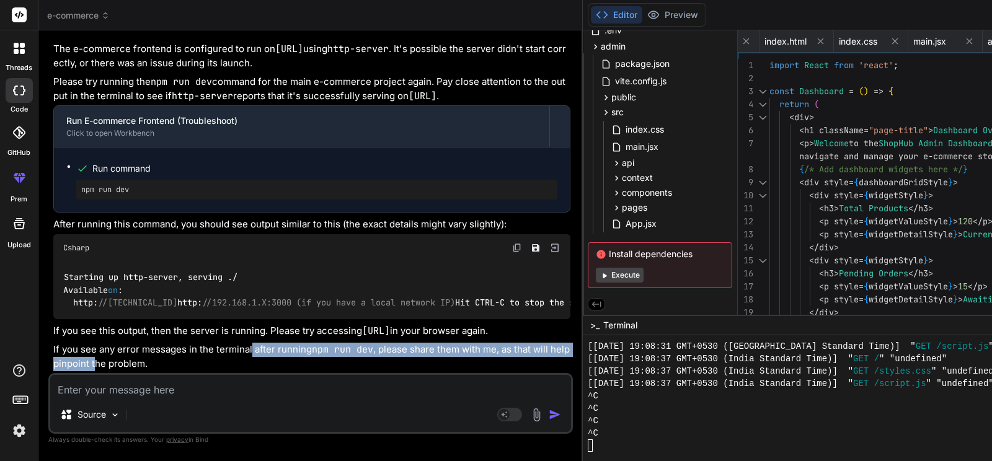
drag, startPoint x: 250, startPoint y: 335, endPoint x: 324, endPoint y: 344, distance: 73.7
click at [324, 344] on p "If you see any error messages in the terminal after running npm run dev , pleas…" at bounding box center [311, 357] width 517 height 28
click at [322, 345] on p "If you see any error messages in the terminal after running npm run dev , pleas…" at bounding box center [311, 357] width 517 height 28
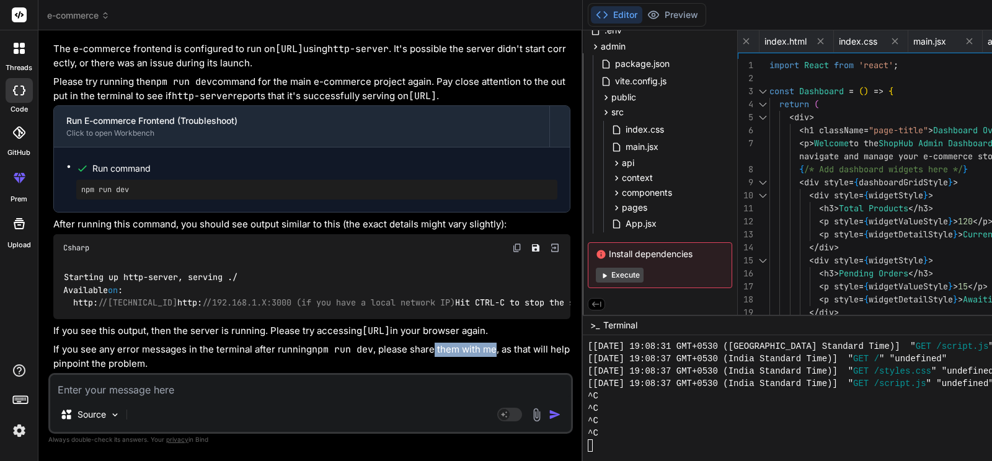
drag, startPoint x: 140, startPoint y: 351, endPoint x: 203, endPoint y: 356, distance: 63.4
click at [203, 356] on p "If you see any error messages in the terminal after running npm run dev , pleas…" at bounding box center [311, 357] width 517 height 28
click at [183, 391] on textarea at bounding box center [310, 386] width 521 height 22
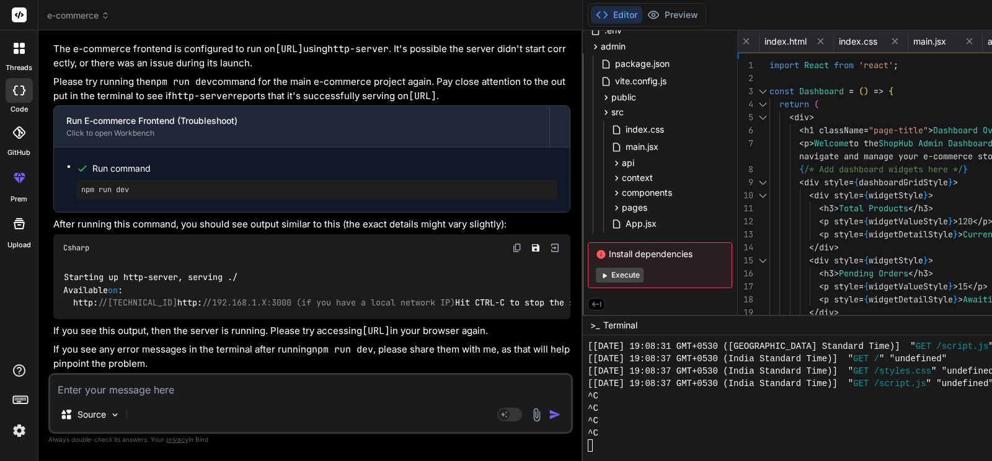
click at [159, 389] on textarea at bounding box center [310, 386] width 521 height 22
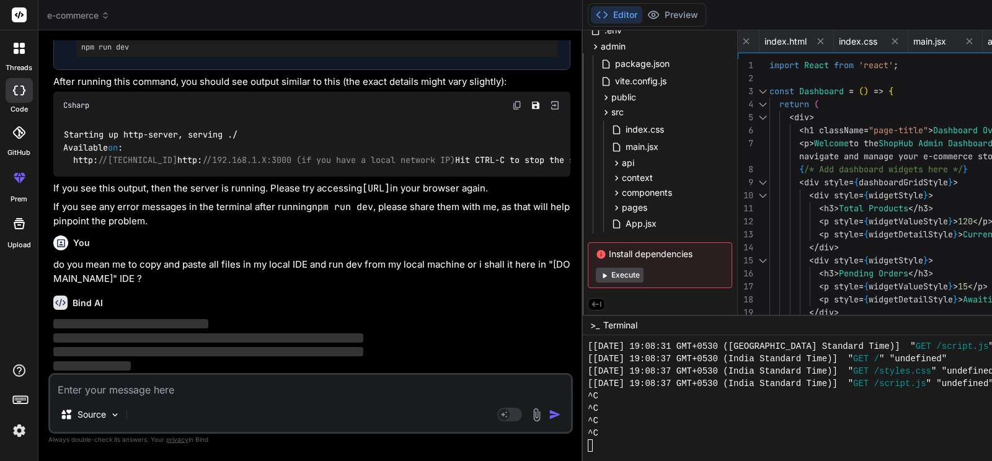
scroll to position [15847, 0]
click at [130, 260] on p "do you mean me to copy and paste all files in my local IDE and run dev from my …" at bounding box center [311, 272] width 517 height 28
click at [144, 392] on textarea at bounding box center [310, 386] width 521 height 22
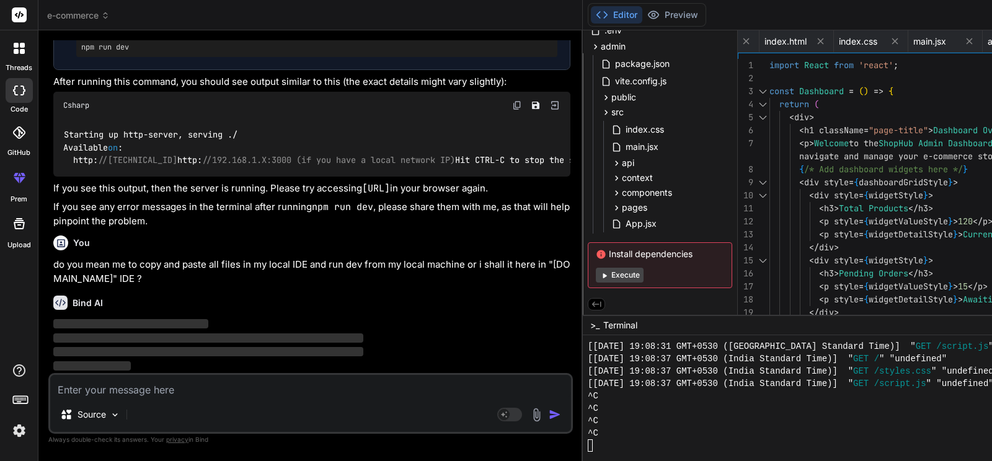
paste textarea "do you mean me to copy and paste all files in my local IDE and run dev from my …"
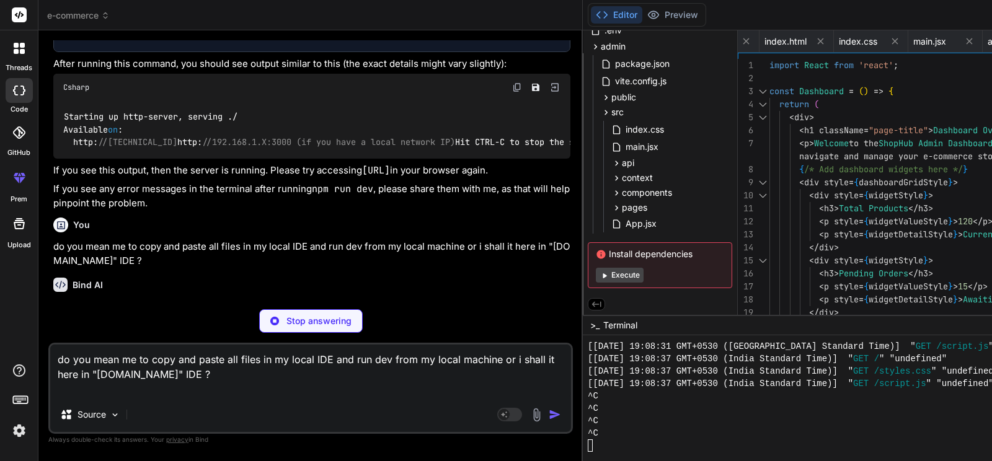
click at [226, 359] on textarea "do you mean me to copy and paste all files in my local IDE and run dev from my …" at bounding box center [310, 371] width 521 height 53
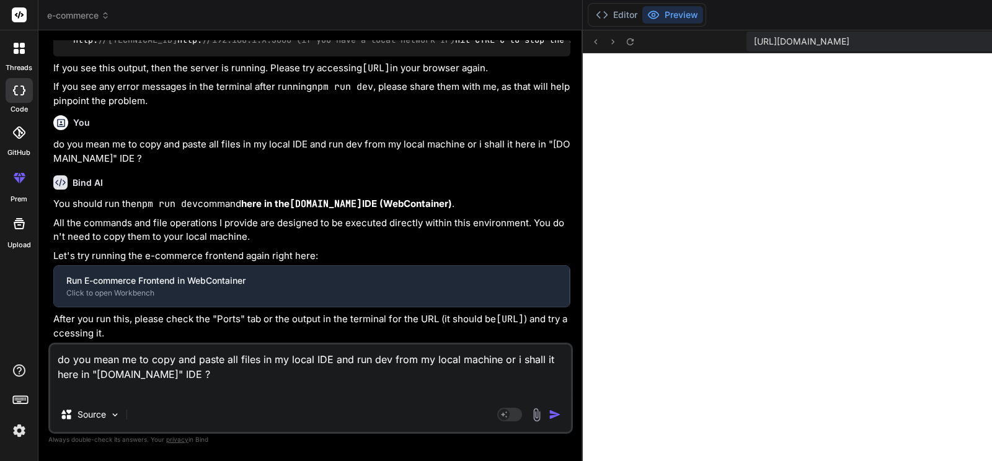
scroll to position [3807, 0]
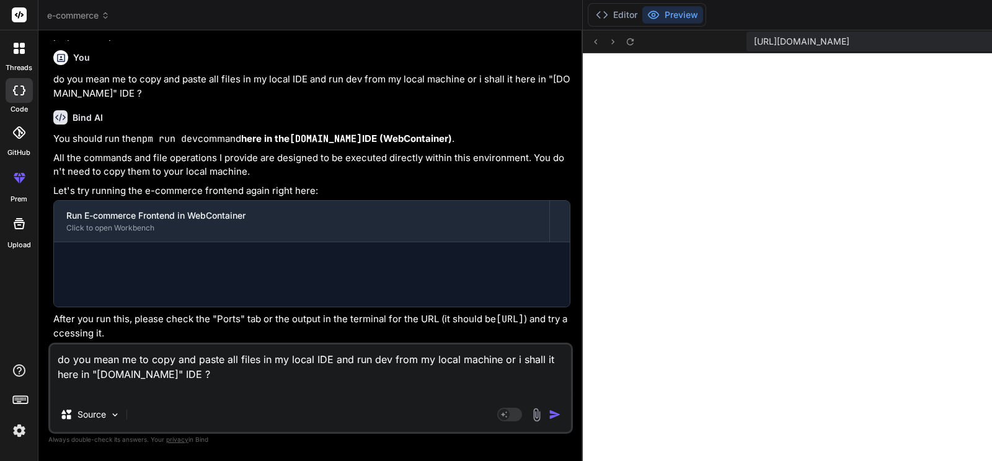
click at [153, 358] on textarea "do you mean me to copy and paste all files in my local IDE and run dev from my …" at bounding box center [310, 371] width 521 height 53
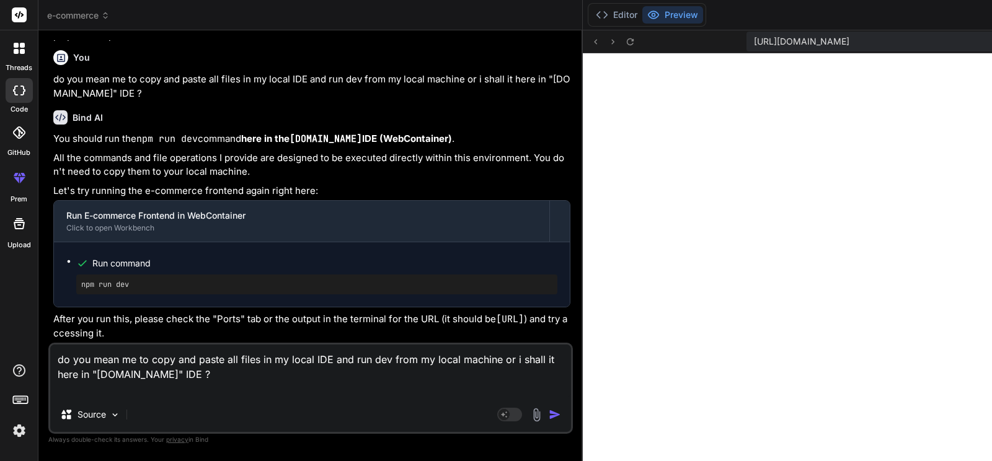
scroll to position [15971, 0]
drag, startPoint x: 107, startPoint y: 385, endPoint x: 38, endPoint y: 353, distance: 75.2
click at [50, 353] on textarea "do you mean me to copy and paste all files in my local IDE and run dev from my …" at bounding box center [310, 371] width 521 height 53
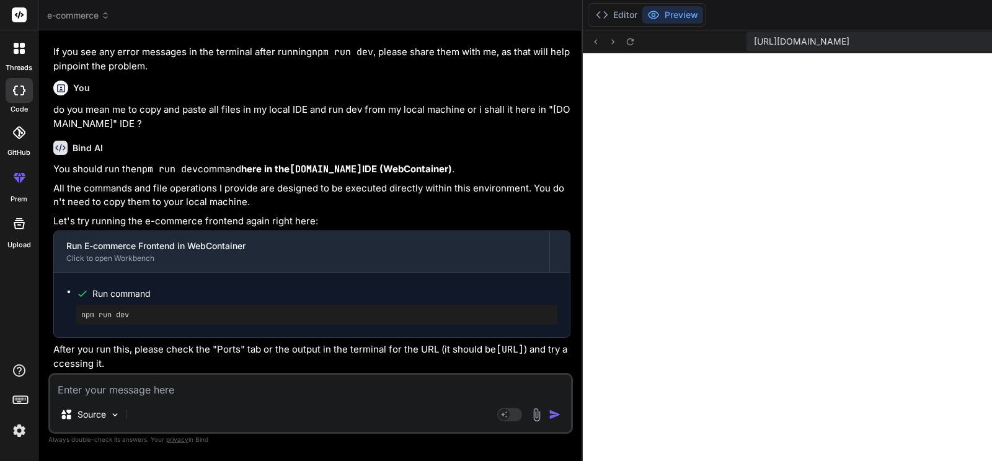
scroll to position [16044, 0]
click at [128, 288] on span "Run command" at bounding box center [324, 294] width 465 height 12
click at [591, 7] on button "Editor" at bounding box center [616, 14] width 51 height 17
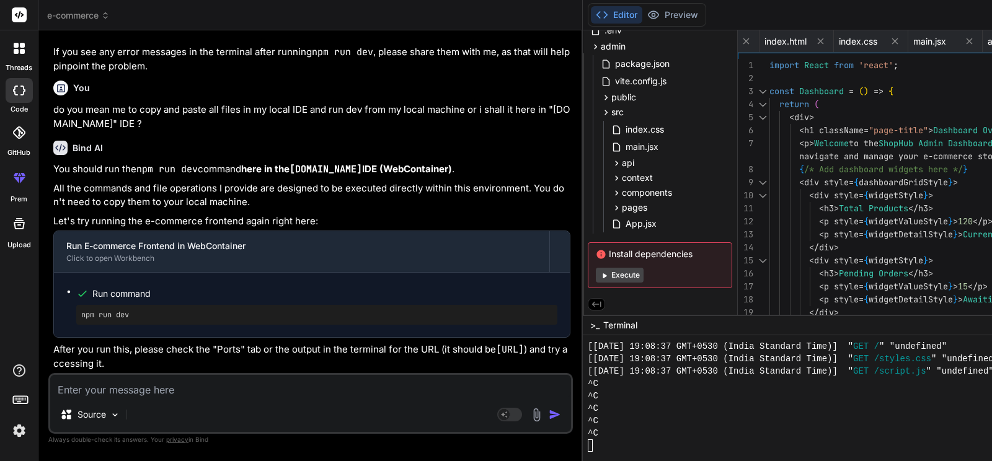
click at [590, 325] on span ">_" at bounding box center [594, 325] width 9 height 12
click at [603, 326] on span "Terminal" at bounding box center [620, 325] width 34 height 12
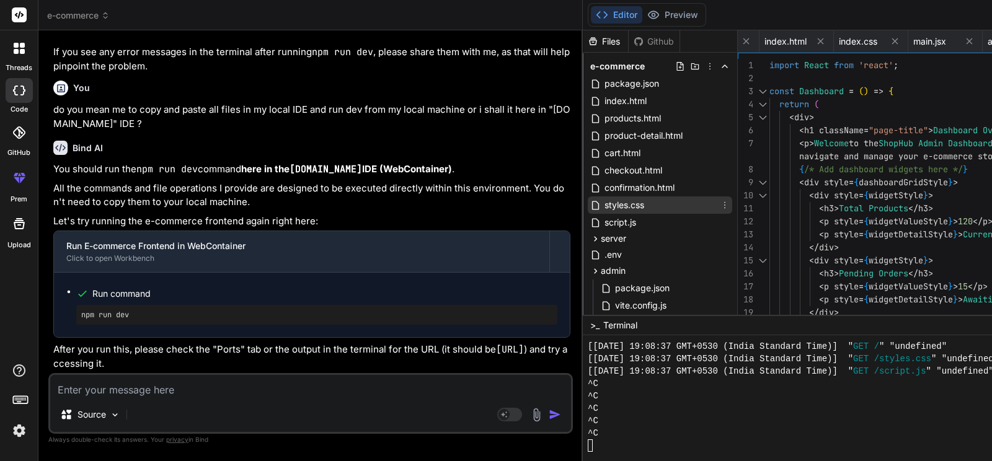
scroll to position [124, 0]
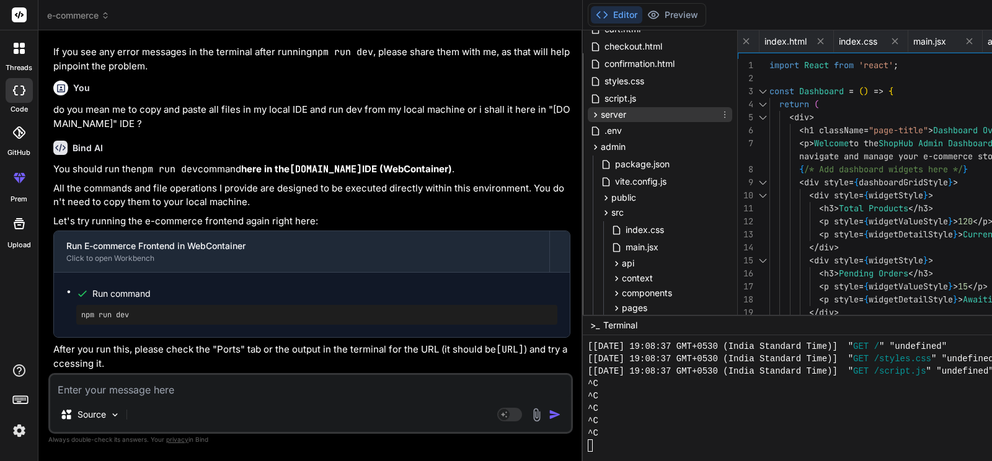
click at [588, 116] on div "server" at bounding box center [660, 114] width 144 height 15
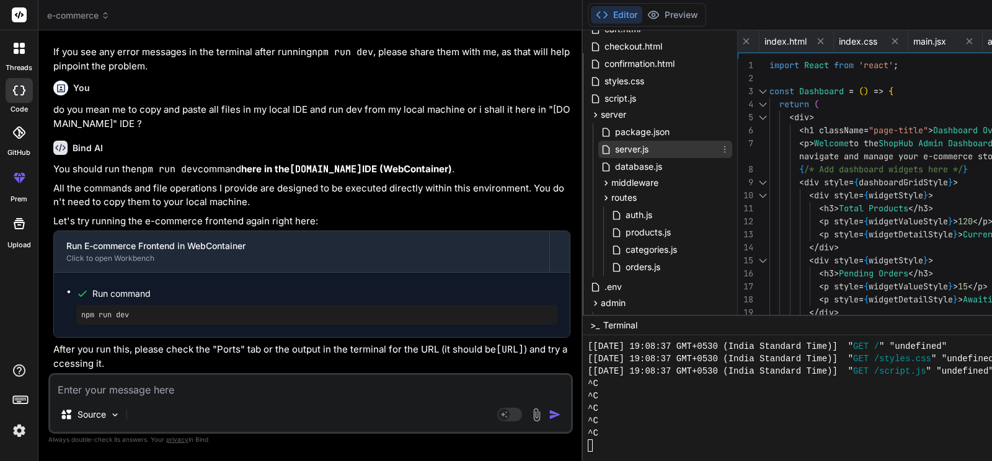
click at [598, 151] on div "server.js" at bounding box center [665, 149] width 134 height 17
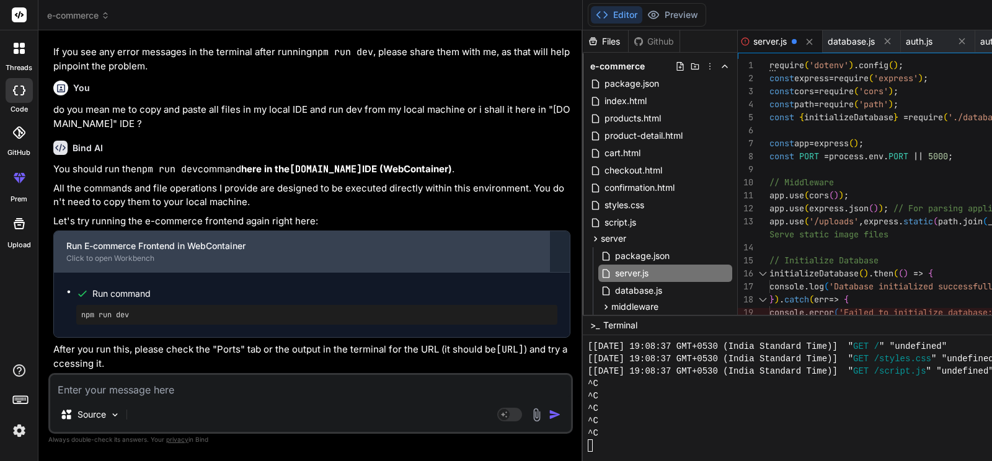
scroll to position [16044, 0]
click at [175, 231] on div "Run E-commerce Frontend in WebContainer Click to open Workbench" at bounding box center [301, 251] width 495 height 41
click at [167, 240] on div "Run E-commerce Frontend in WebContainer" at bounding box center [301, 246] width 471 height 12
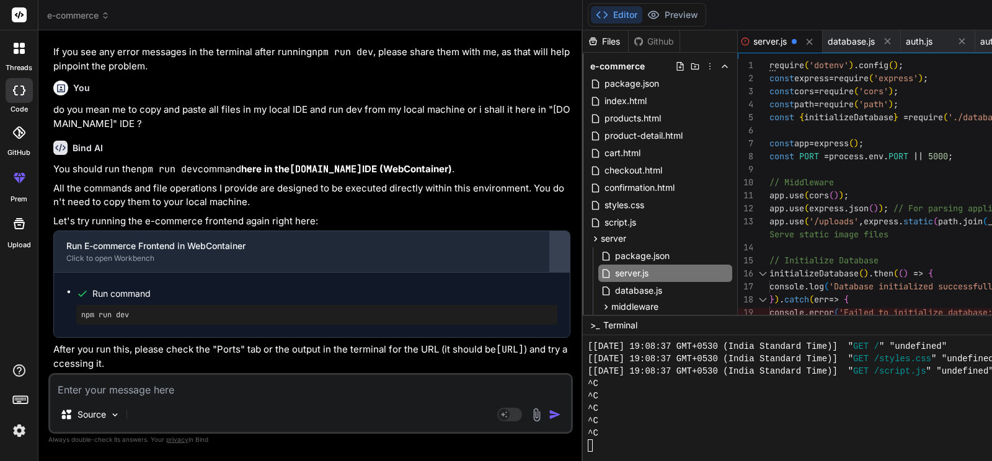
click at [550, 242] on div at bounding box center [560, 252] width 20 height 20
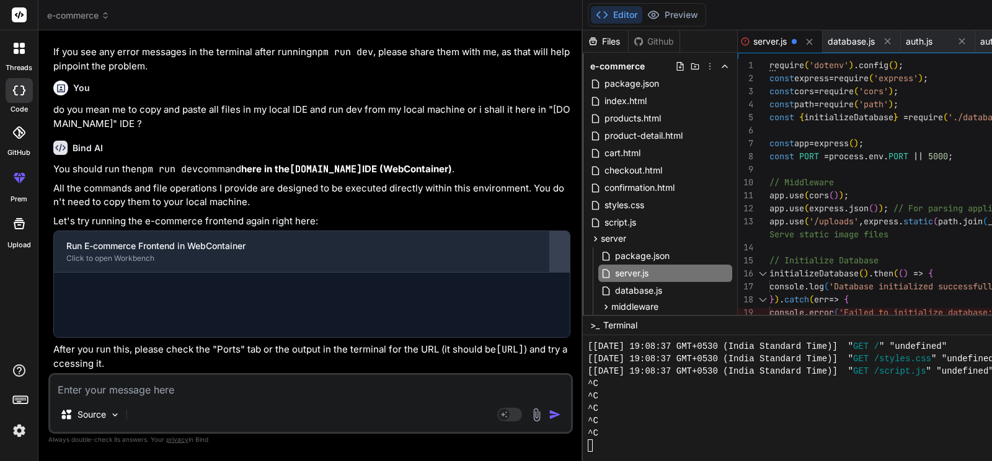
scroll to position [15979, 0]
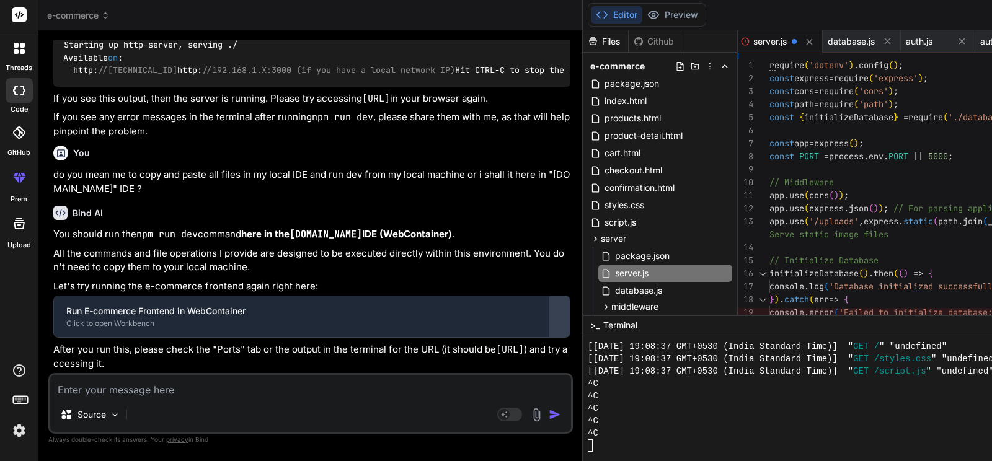
click at [550, 307] on div at bounding box center [560, 317] width 20 height 20
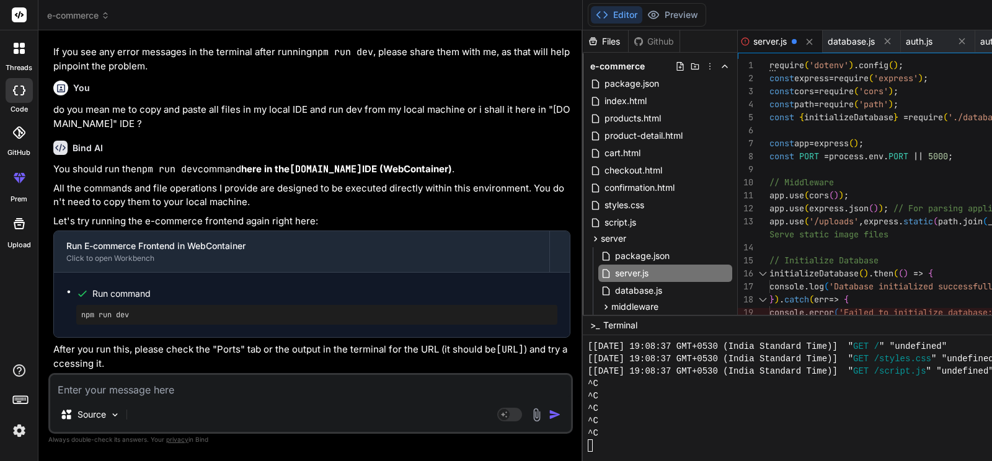
scroll to position [16044, 0]
click at [120, 310] on pre "npm run dev" at bounding box center [316, 315] width 471 height 10
click at [133, 305] on div "npm run dev" at bounding box center [316, 315] width 481 height 20
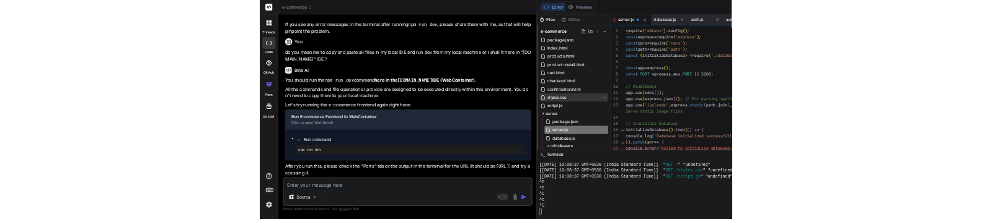
scroll to position [381, 0]
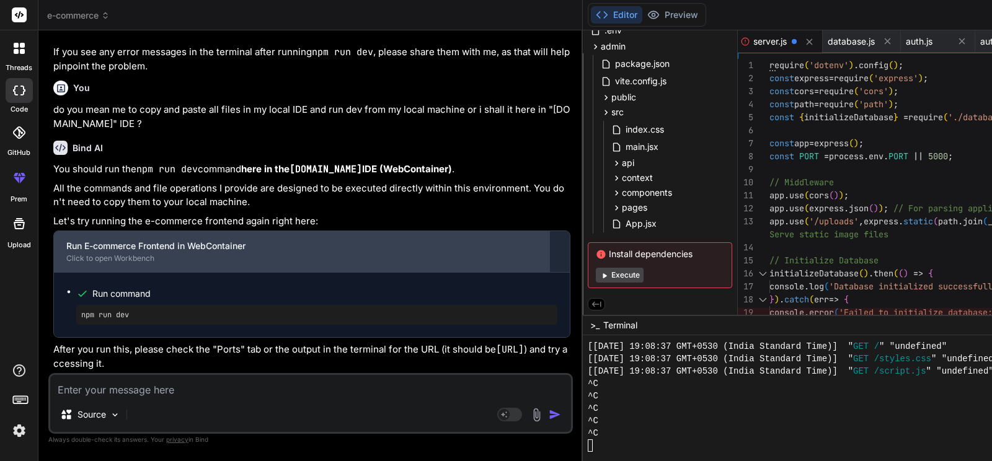
click at [166, 240] on div "Run E-commerce Frontend in WebContainer" at bounding box center [301, 246] width 471 height 12
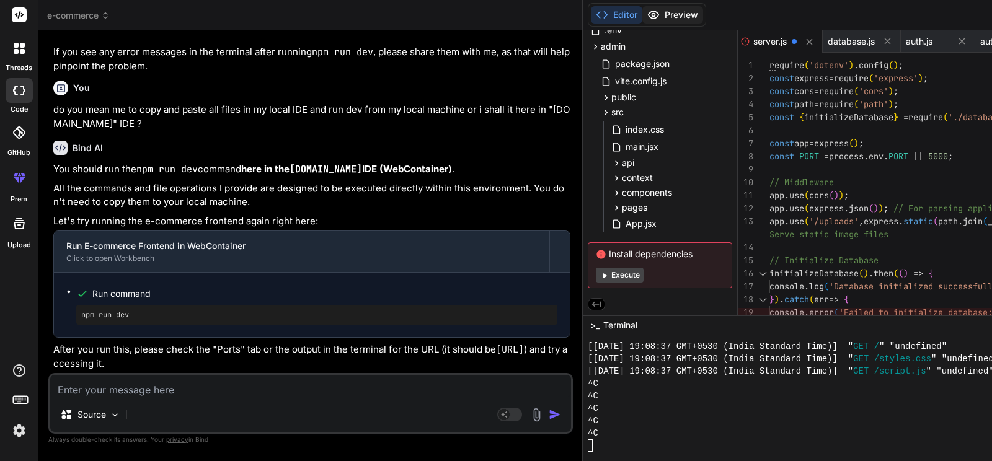
click at [642, 19] on button "Preview" at bounding box center [672, 14] width 61 height 17
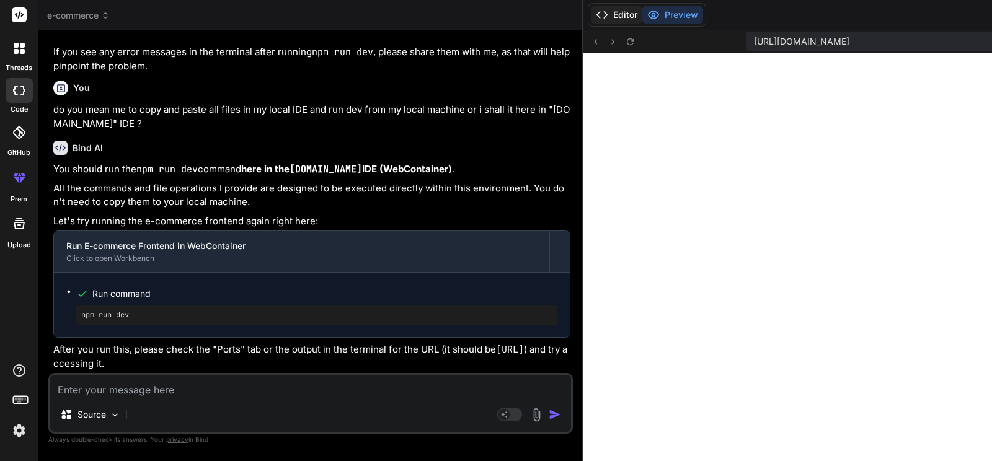
click at [591, 15] on button "Editor" at bounding box center [616, 14] width 51 height 17
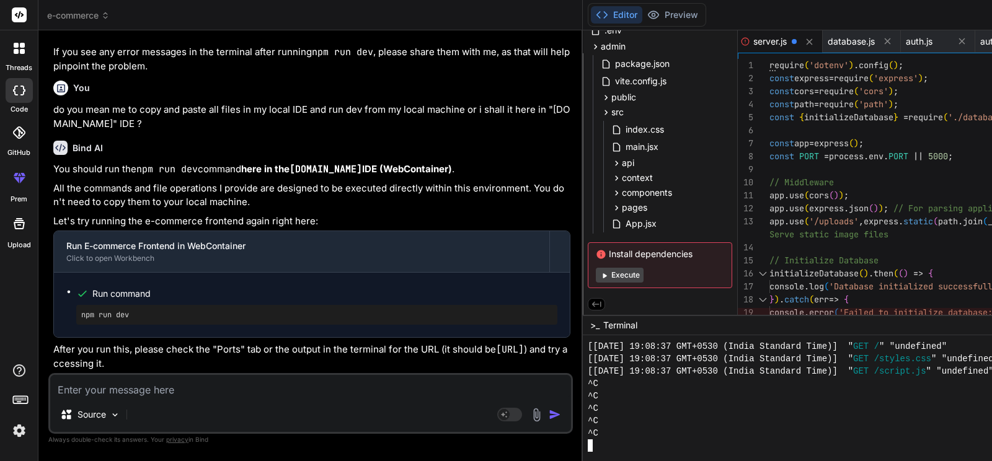
click at [588, 405] on div "^C" at bounding box center [890, 433] width 604 height 12
click at [588, 386] on div "^C" at bounding box center [890, 384] width 604 height 12
click at [590, 330] on span ">_" at bounding box center [594, 325] width 9 height 12
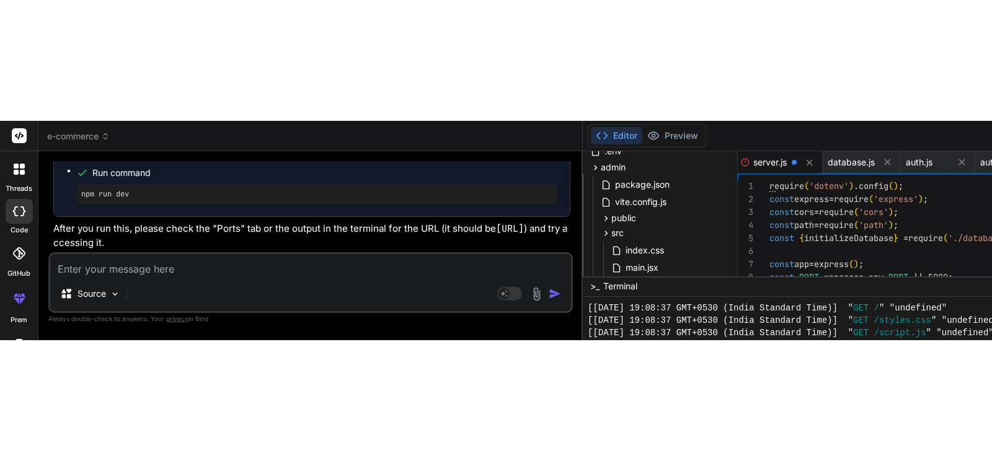
scroll to position [3807, 0]
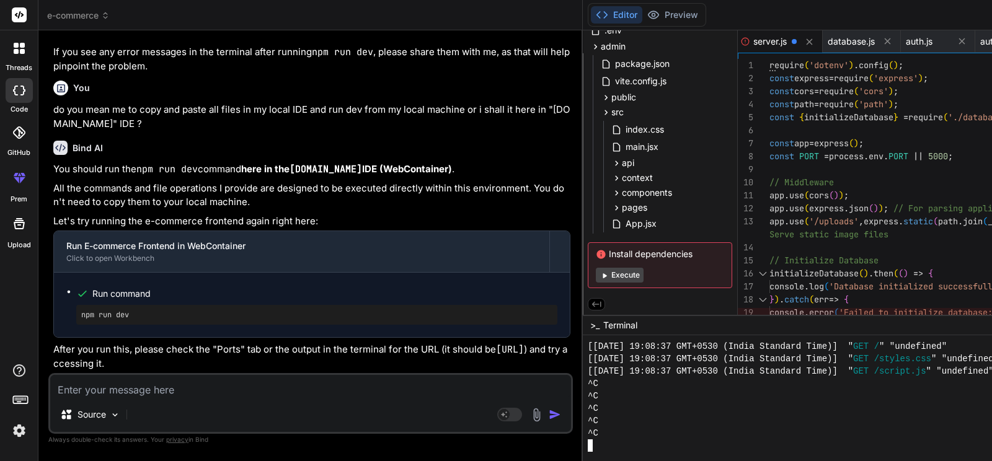
click at [588, 399] on div "^C" at bounding box center [890, 396] width 604 height 12
drag, startPoint x: 380, startPoint y: 405, endPoint x: 361, endPoint y: 409, distance: 19.7
click at [361, 405] on div "e-commerce Created with Pixso. Bind AI Web Search Created with Pixso. Code Gene…" at bounding box center [836, 230] width 1597 height 461
click at [588, 405] on div at bounding box center [890, 446] width 604 height 12
click at [159, 389] on textarea at bounding box center [310, 386] width 521 height 22
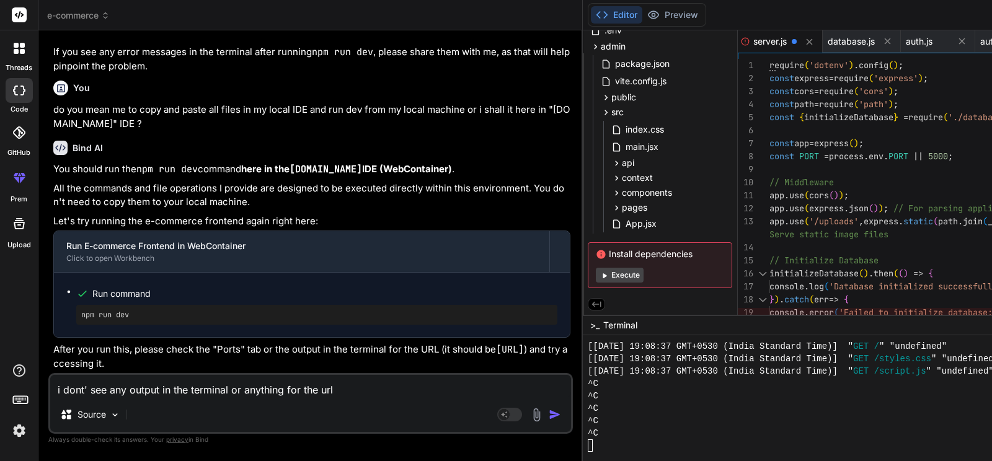
drag, startPoint x: 200, startPoint y: 345, endPoint x: 315, endPoint y: 352, distance: 115.5
click at [315, 352] on p "After you run this, please check the "Ports" tab or the output in the terminal …" at bounding box center [311, 357] width 517 height 28
copy p "[URL]"
click at [339, 392] on textarea "i dont' see any output in the terminal or anything for the url" at bounding box center [310, 386] width 521 height 22
paste textarea "[URL]"
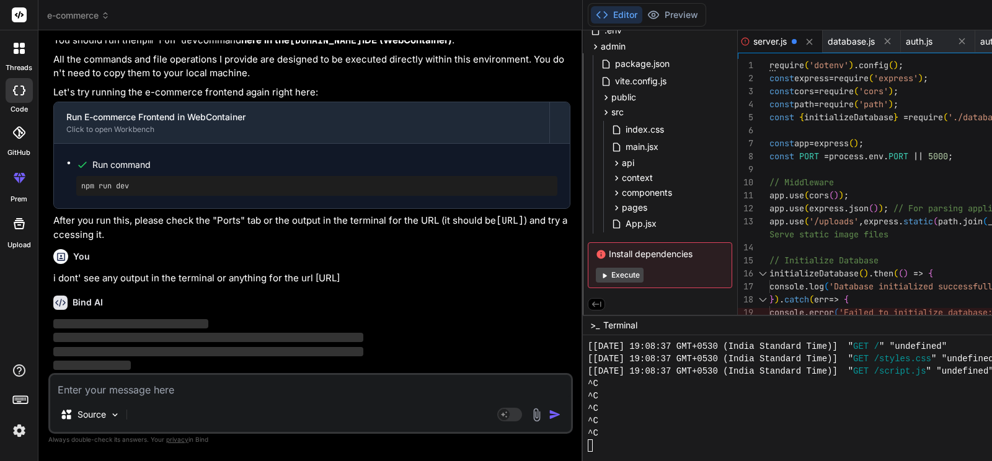
scroll to position [16187, 0]
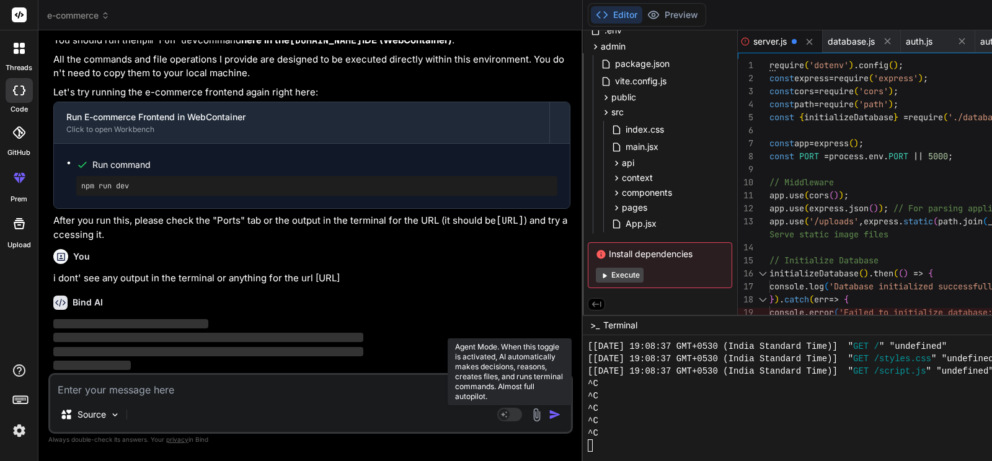
click at [497, 405] on rect at bounding box center [509, 415] width 25 height 14
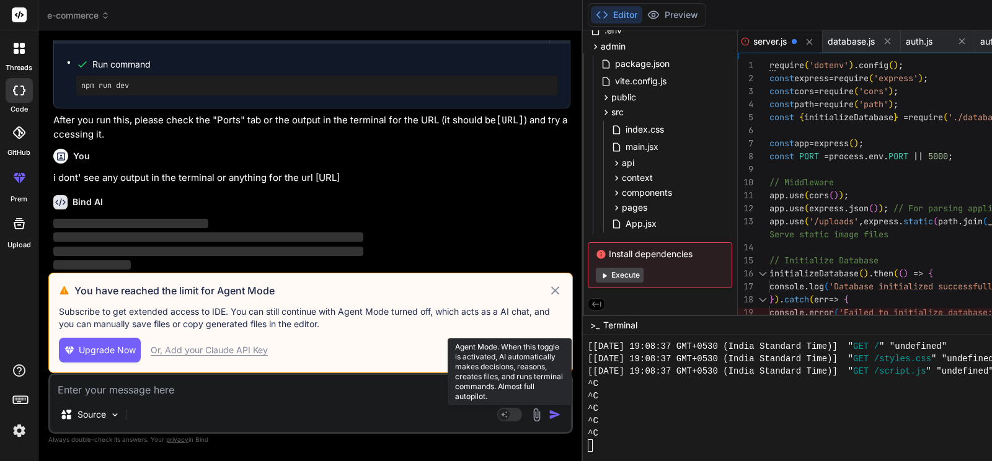
click at [498, 405] on rect at bounding box center [503, 414] width 11 height 11
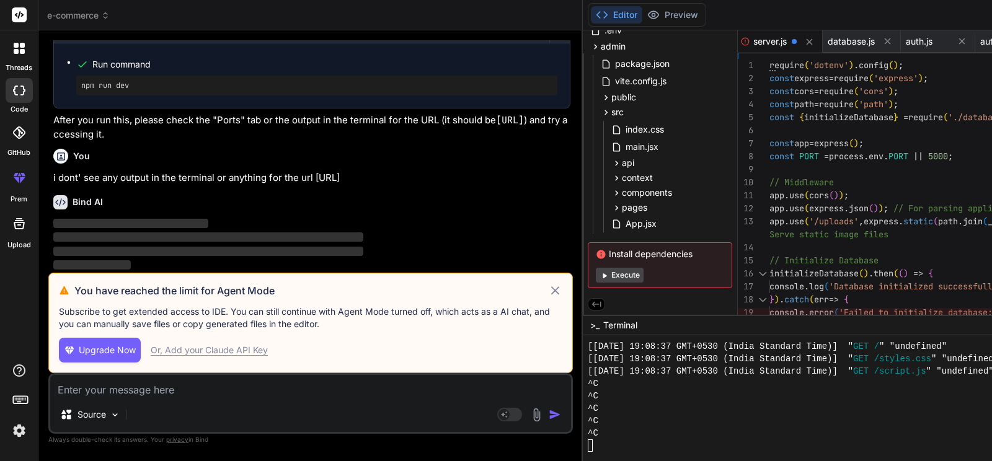
click at [548, 283] on icon at bounding box center [555, 290] width 14 height 15
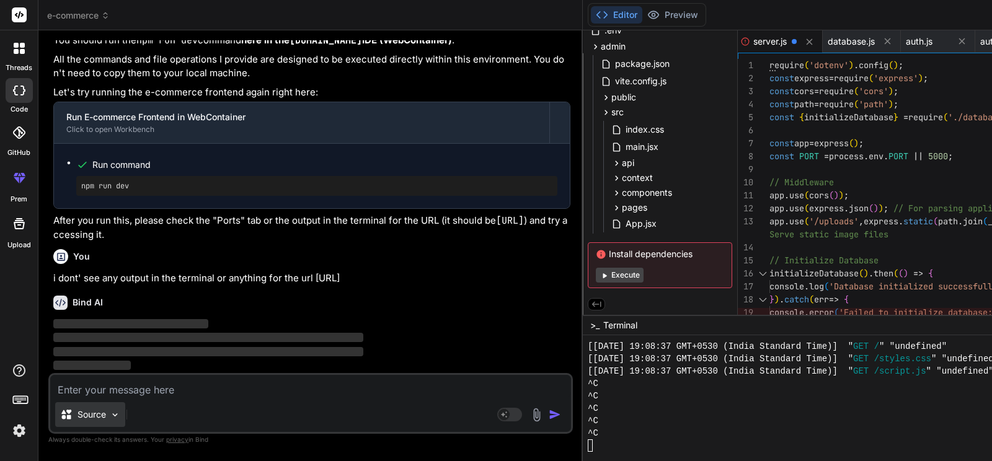
click at [120, 405] on img at bounding box center [115, 415] width 11 height 11
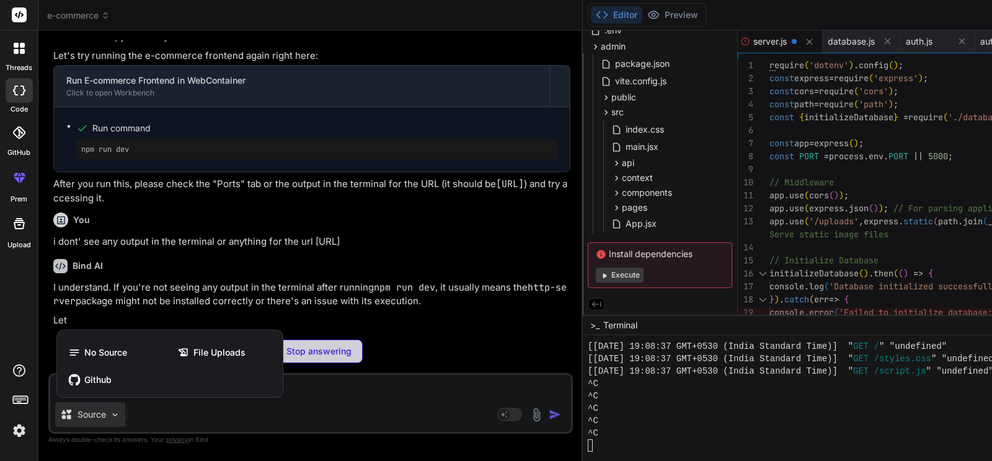
scroll to position [16174, 0]
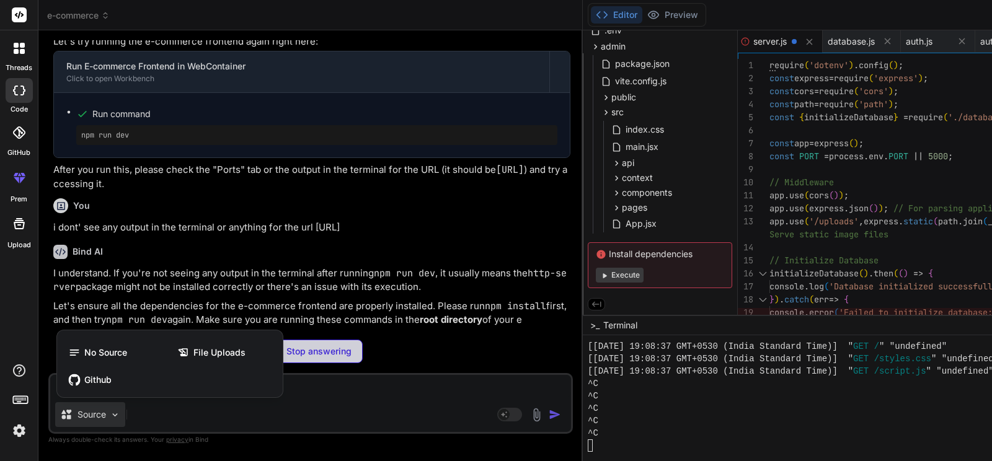
click at [120, 405] on div at bounding box center [496, 230] width 992 height 461
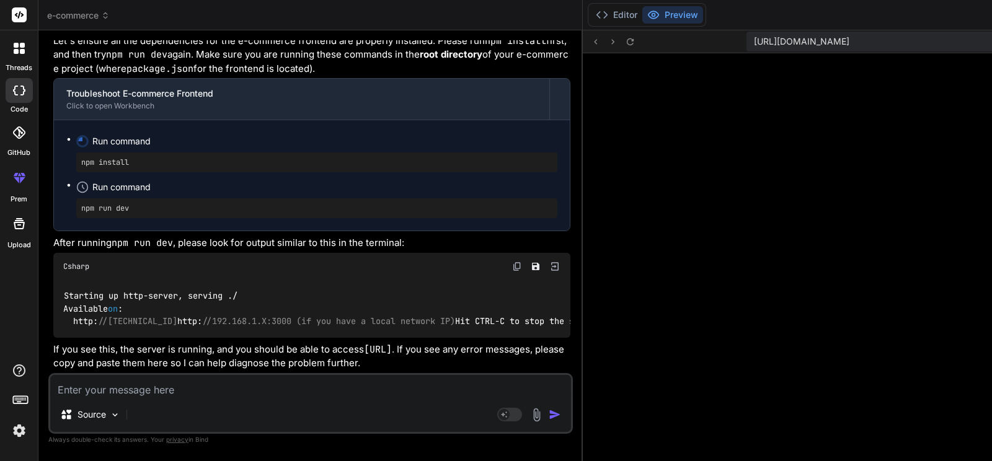
scroll to position [16625, 0]
click at [596, 15] on icon at bounding box center [602, 15] width 12 height 12
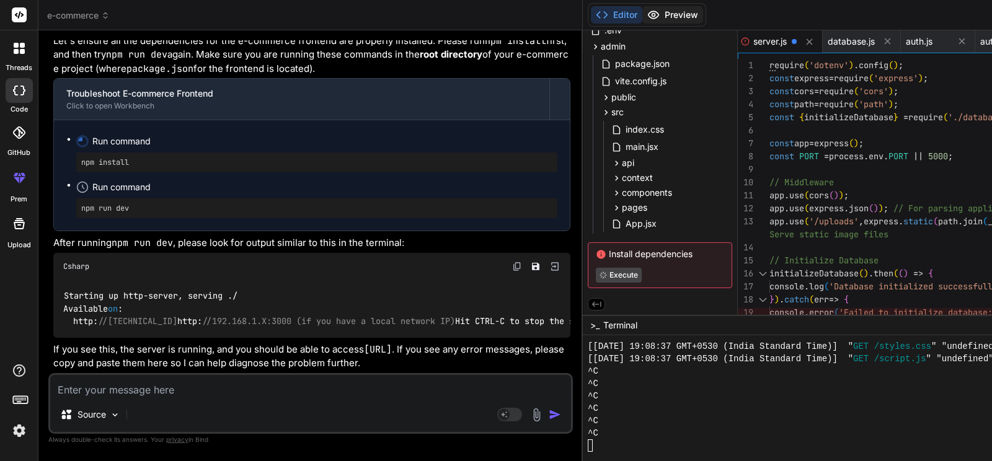
click at [652, 14] on circle at bounding box center [653, 15] width 3 height 3
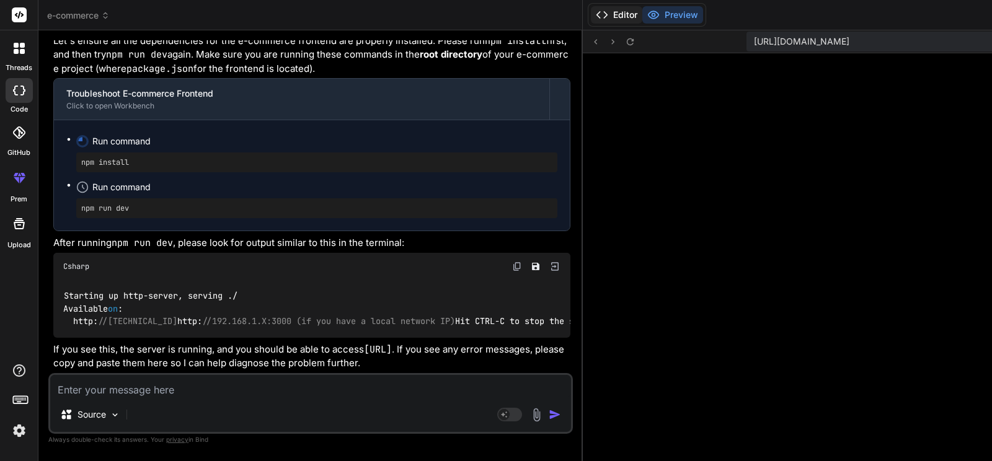
click at [596, 10] on icon at bounding box center [602, 15] width 12 height 12
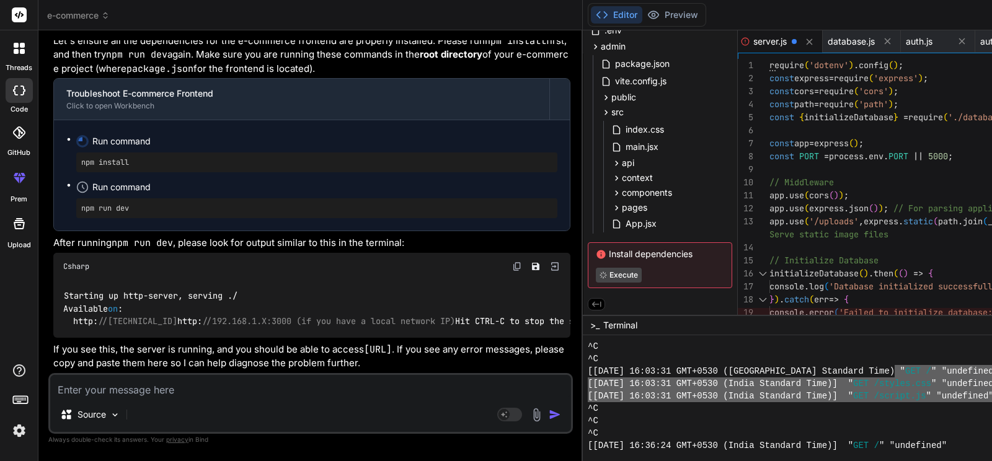
drag, startPoint x: 675, startPoint y: 371, endPoint x: 833, endPoint y: 394, distance: 159.7
click at [831, 397] on div "[[DATE] 16:03:31 GMT+0530 ([GEOGRAPHIC_DATA] Standard Time)] " GET /script.js "…" at bounding box center [890, 396] width 604 height 12
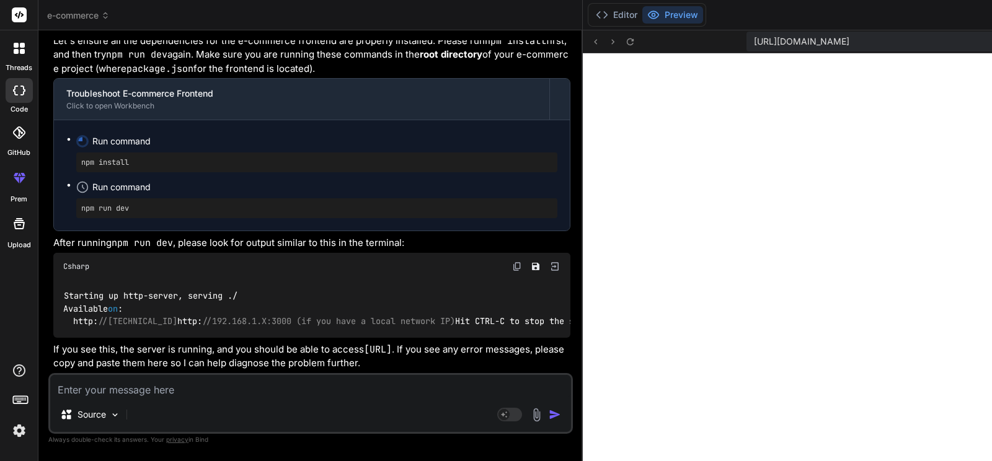
scroll to position [3869, 0]
click at [591, 17] on button "Editor" at bounding box center [616, 14] width 51 height 17
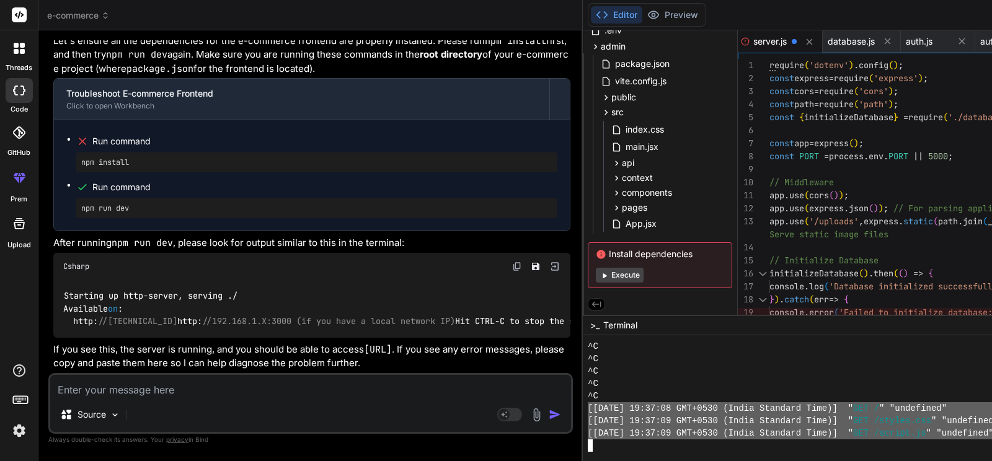
drag, startPoint x: 369, startPoint y: 408, endPoint x: 833, endPoint y: 434, distance: 463.8
click at [833, 405] on div "BBBBBBBBBBBBBBBBBBBBBBBBBBBBBBBB ^C ^C ^C ^C ^C [[DATE] 19:37:08 GMT+0530 (Indi…" at bounding box center [890, 396] width 604 height 112
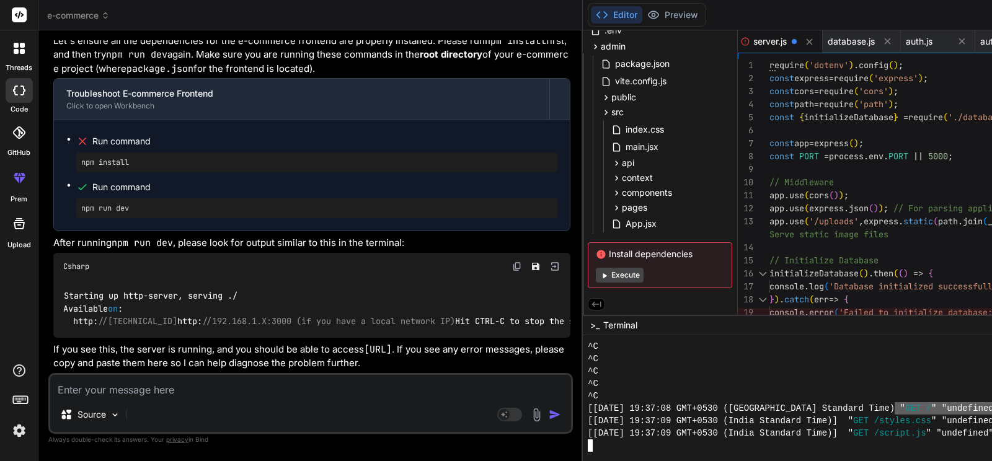
drag, startPoint x: 689, startPoint y: 410, endPoint x: 776, endPoint y: 404, distance: 87.1
click at [206, 389] on textarea at bounding box center [310, 386] width 521 height 22
click at [144, 389] on textarea at bounding box center [310, 386] width 521 height 22
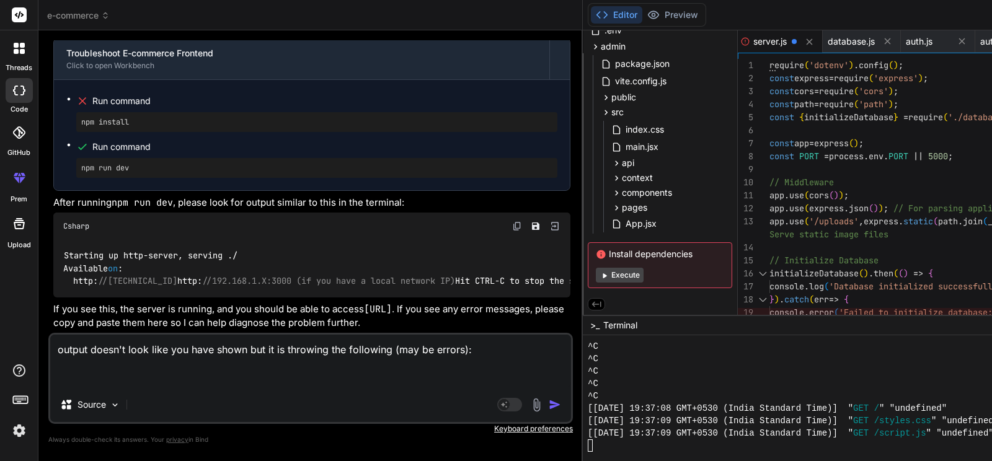
paste textarea "[URL]"
drag, startPoint x: 678, startPoint y: 406, endPoint x: 774, endPoint y: 408, distance: 96.7
drag, startPoint x: 155, startPoint y: 376, endPoint x: 60, endPoint y: 382, distance: 95.0
click at [60, 382] on textarea "output doesn't look like you have shown but it is throwing the following (may b…" at bounding box center [310, 361] width 521 height 53
paste textarea
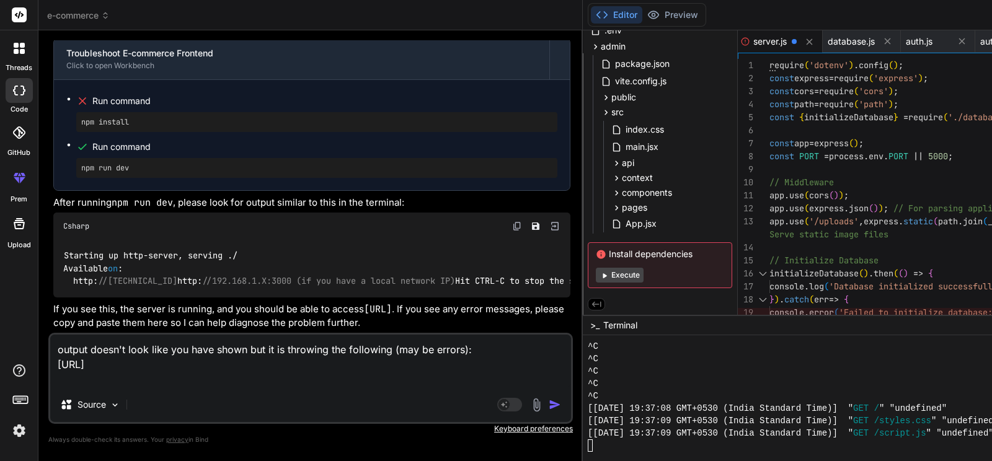
click at [58, 381] on textarea "output doesn't look like you have shown but it is throwing the following (may b…" at bounding box center [310, 361] width 521 height 53
drag, startPoint x: 675, startPoint y: 408, endPoint x: 776, endPoint y: 408, distance: 101.1
click at [89, 376] on textarea "output doesn't look like you have shown but it is throwing the following (may b…" at bounding box center [310, 361] width 521 height 53
paste textarea "[URL]"
drag, startPoint x: 675, startPoint y: 406, endPoint x: 767, endPoint y: 406, distance: 92.4
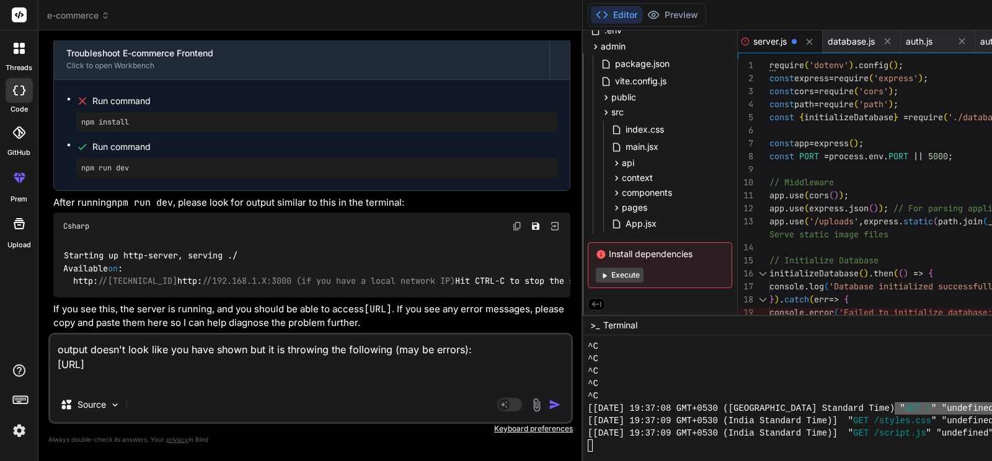
click at [58, 377] on textarea "output doesn't look like you have shown but it is throwing the following (may b…" at bounding box center [310, 361] width 521 height 53
click at [160, 381] on textarea "output doesn't look like you have shown but it is throwing the following (may b…" at bounding box center [310, 361] width 521 height 53
paste textarea ""GET /" "undefined""
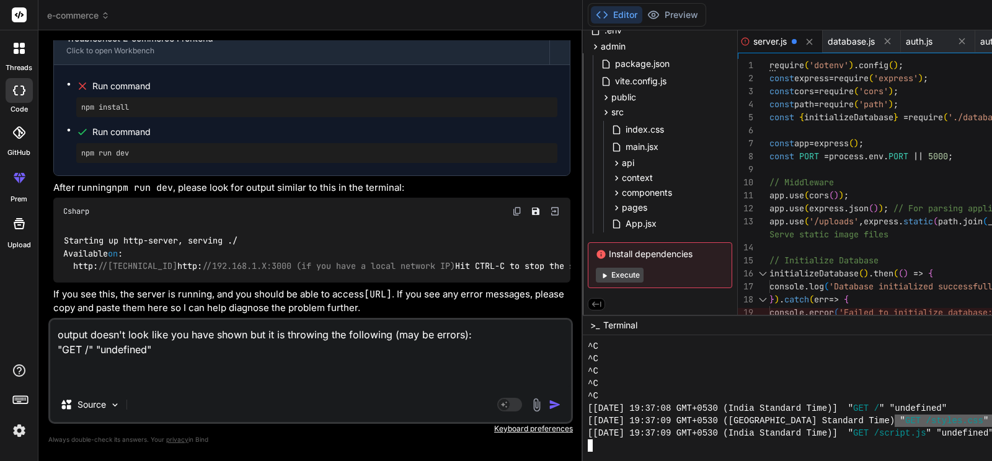
drag, startPoint x: 677, startPoint y: 418, endPoint x: 826, endPoint y: 422, distance: 148.8
click at [123, 374] on textarea "output doesn't look like you have shown but it is throwing the following (may b…" at bounding box center [310, 354] width 521 height 68
paste textarea ""GET /styles.css" "undefined""
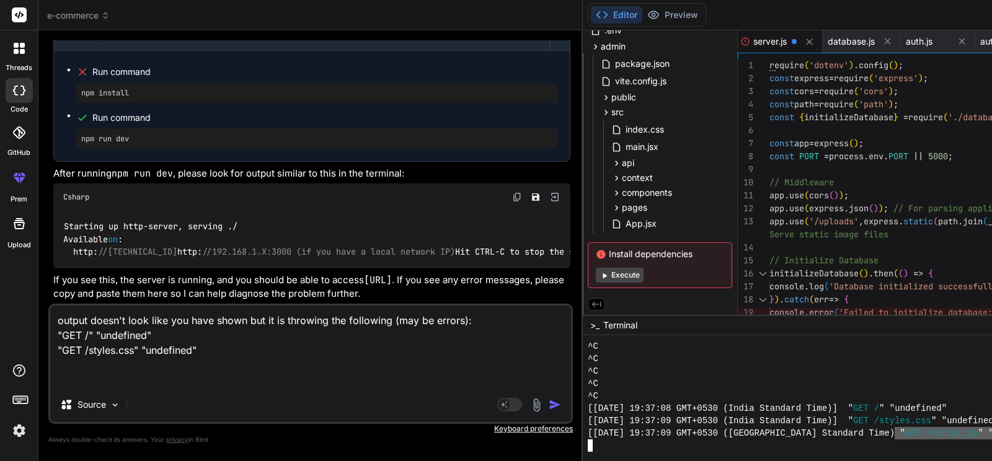
drag, startPoint x: 675, startPoint y: 429, endPoint x: 819, endPoint y: 434, distance: 144.5
click at [92, 378] on textarea "output doesn't look like you have shown but it is throwing the following (may b…" at bounding box center [310, 347] width 521 height 82
paste textarea ""GET /script.js" "undefined""
click at [549, 403] on img "button" at bounding box center [555, 405] width 12 height 12
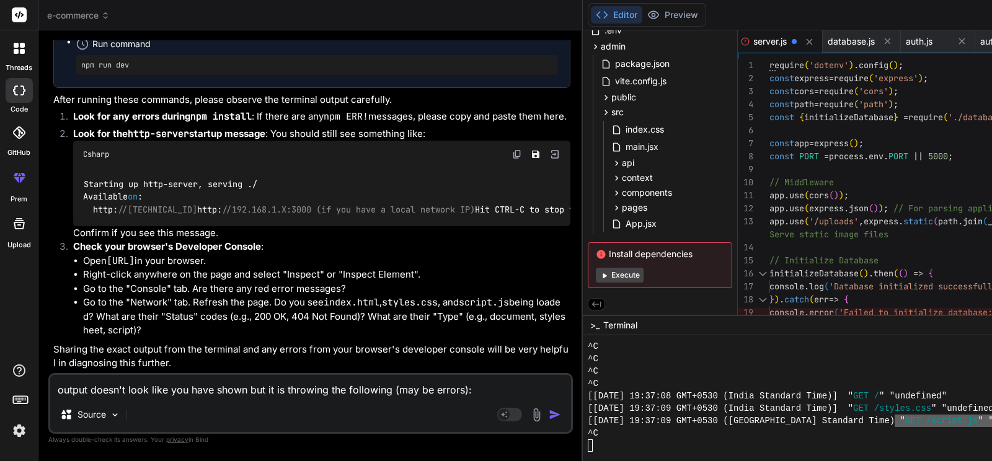
scroll to position [16893, 0]
drag, startPoint x: 133, startPoint y: 213, endPoint x: 228, endPoint y: 207, distance: 95.0
drag, startPoint x: 286, startPoint y: 211, endPoint x: 326, endPoint y: 215, distance: 40.5
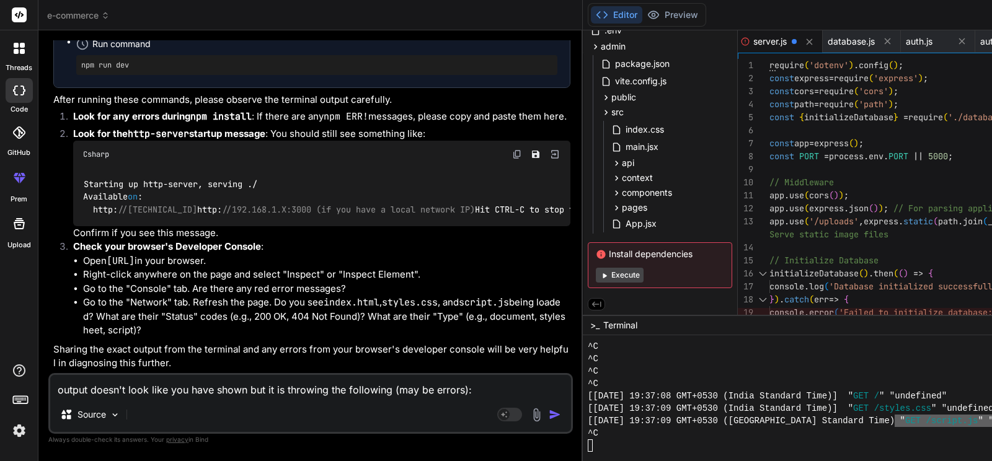
drag, startPoint x: 108, startPoint y: 228, endPoint x: 190, endPoint y: 224, distance: 81.9
drag, startPoint x: 204, startPoint y: 224, endPoint x: 242, endPoint y: 222, distance: 38.5
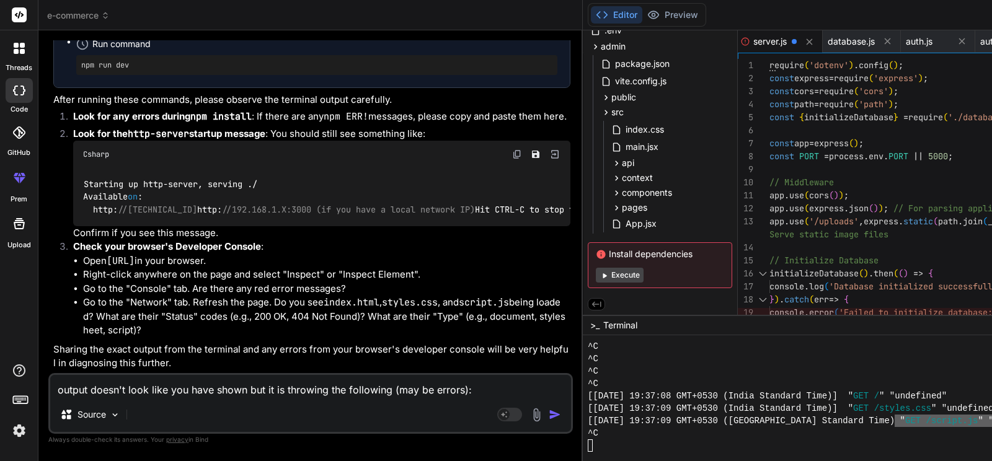
drag, startPoint x: 72, startPoint y: 243, endPoint x: 157, endPoint y: 237, distance: 85.7
drag, startPoint x: 66, startPoint y: 255, endPoint x: 128, endPoint y: 255, distance: 62.0
drag, startPoint x: 180, startPoint y: 254, endPoint x: 324, endPoint y: 249, distance: 143.9
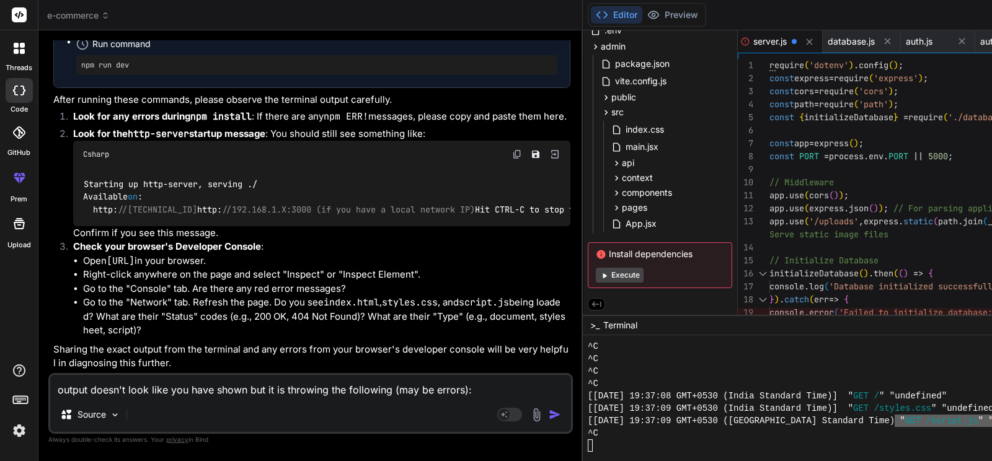
drag, startPoint x: 108, startPoint y: 277, endPoint x: 213, endPoint y: 283, distance: 105.0
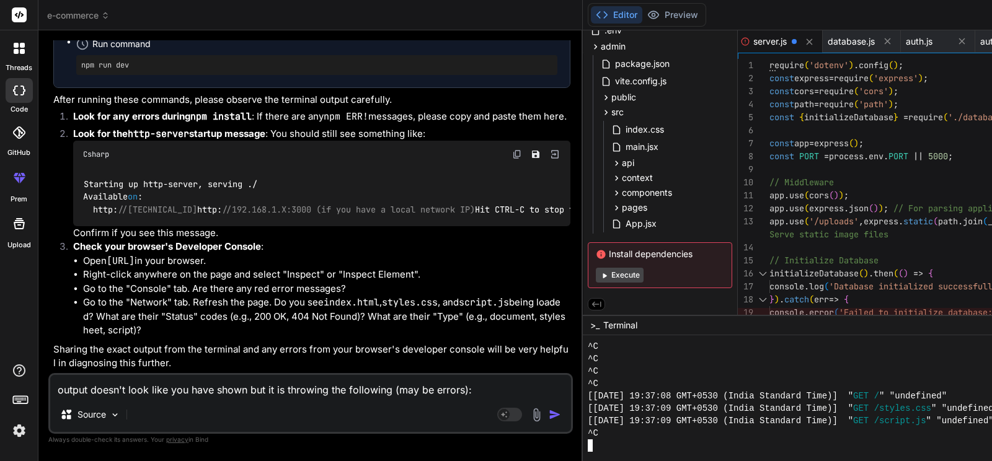
click at [588, 405] on div at bounding box center [890, 446] width 604 height 12
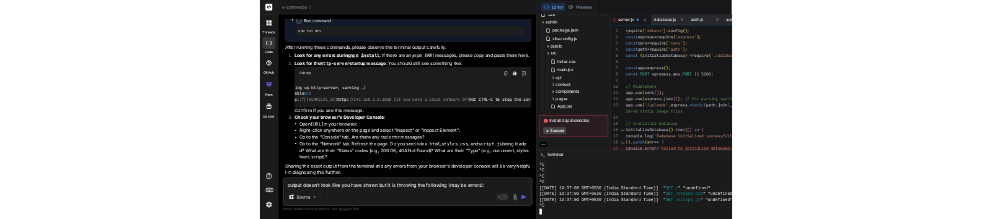
scroll to position [0, 0]
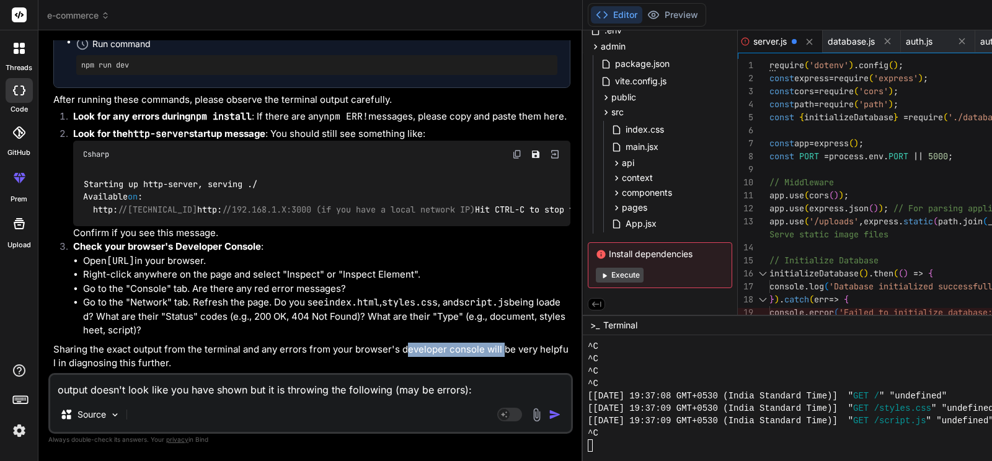
drag, startPoint x: 103, startPoint y: 350, endPoint x: 204, endPoint y: 353, distance: 101.1
click at [204, 353] on p "Sharing the exact output from the terminal and any errors from your browser's d…" at bounding box center [311, 357] width 517 height 28
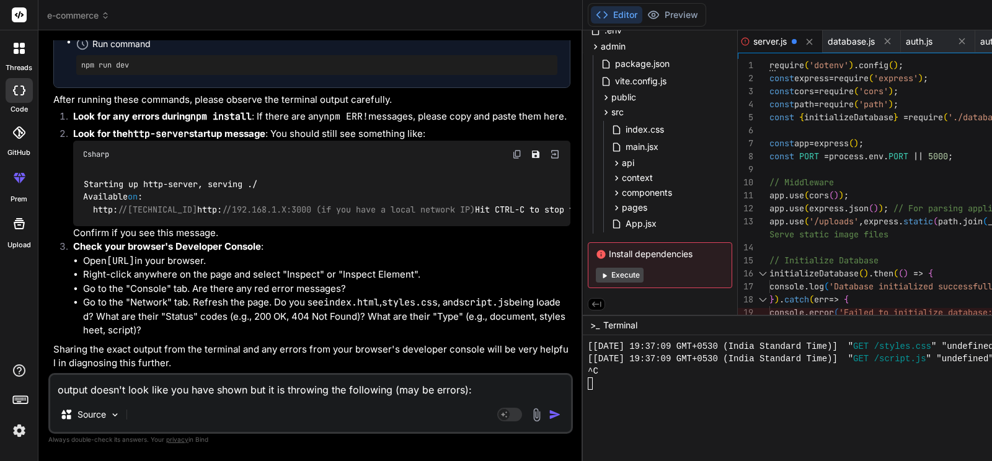
scroll to position [3881, 0]
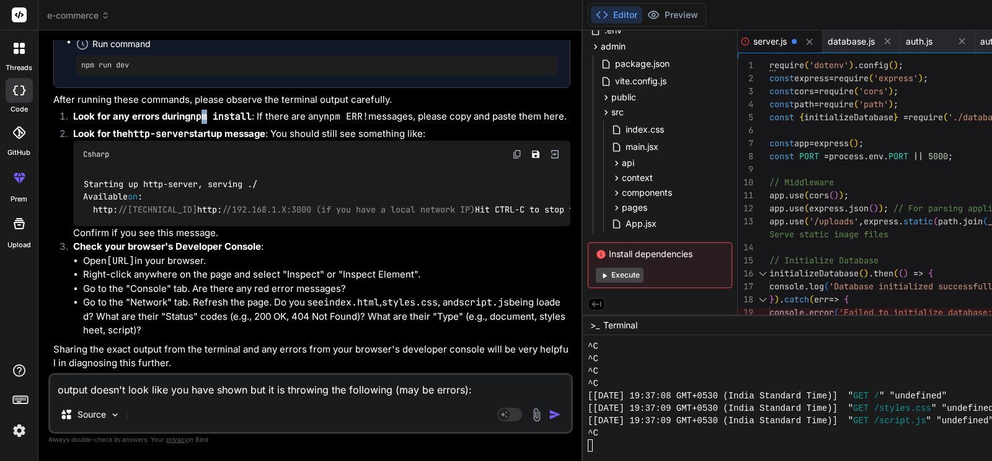
click at [210, 123] on code "npm install" at bounding box center [220, 116] width 61 height 12
drag, startPoint x: 144, startPoint y: 247, endPoint x: 213, endPoint y: 244, distance: 69.5
click at [213, 122] on strong "Look for any errors during npm install" at bounding box center [162, 116] width 179 height 12
click at [205, 123] on code "npm install" at bounding box center [220, 116] width 61 height 12
drag, startPoint x: 149, startPoint y: 257, endPoint x: 270, endPoint y: 259, distance: 120.3
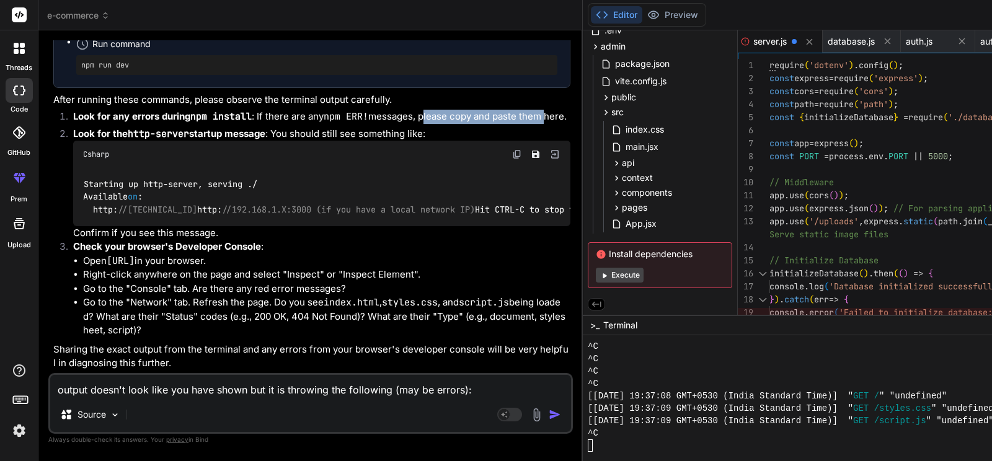
click at [270, 127] on li "Look for any errors during npm install : If there are any npm ERR! messages, pl…" at bounding box center [316, 118] width 507 height 17
click at [266, 127] on li "Look for any errors during npm install : If there are any npm ERR! messages, pl…" at bounding box center [316, 118] width 507 height 17
drag, startPoint x: 136, startPoint y: 241, endPoint x: 204, endPoint y: 242, distance: 67.6
click at [204, 122] on strong "Look for any errors during npm install" at bounding box center [162, 116] width 179 height 12
click at [204, 123] on code "npm install" at bounding box center [220, 116] width 61 height 12
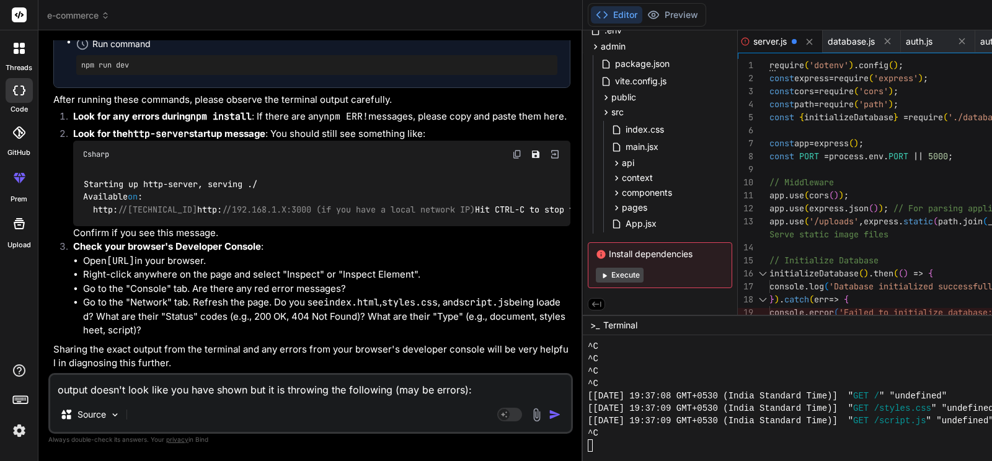
scroll to position [17466, 0]
drag, startPoint x: 153, startPoint y: 188, endPoint x: 200, endPoint y: 186, distance: 47.8
click at [200, 186] on li "Look for the http-server startup message : You should still see something like:…" at bounding box center [316, 183] width 507 height 113
drag, startPoint x: 76, startPoint y: 208, endPoint x: 262, endPoint y: 198, distance: 186.3
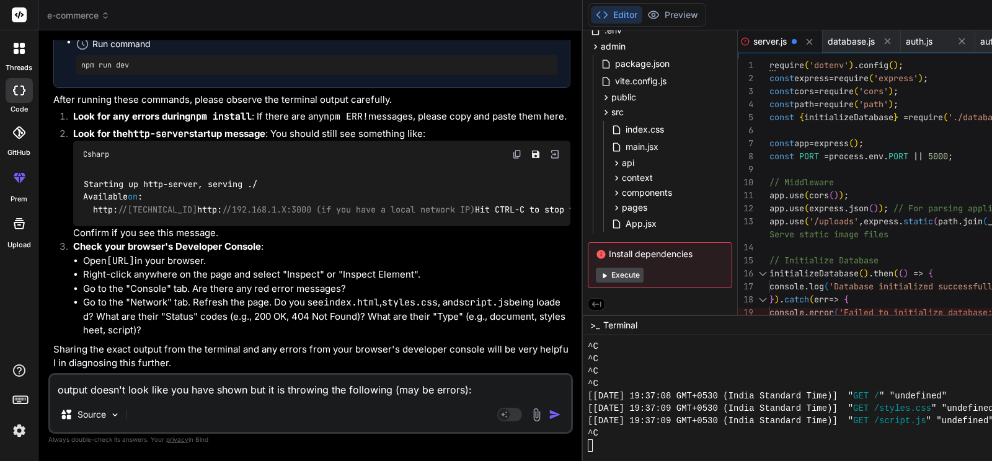
click at [262, 198] on ol "Look for any errors during npm install : If there are any npm ERR! messages, pl…" at bounding box center [311, 224] width 517 height 228
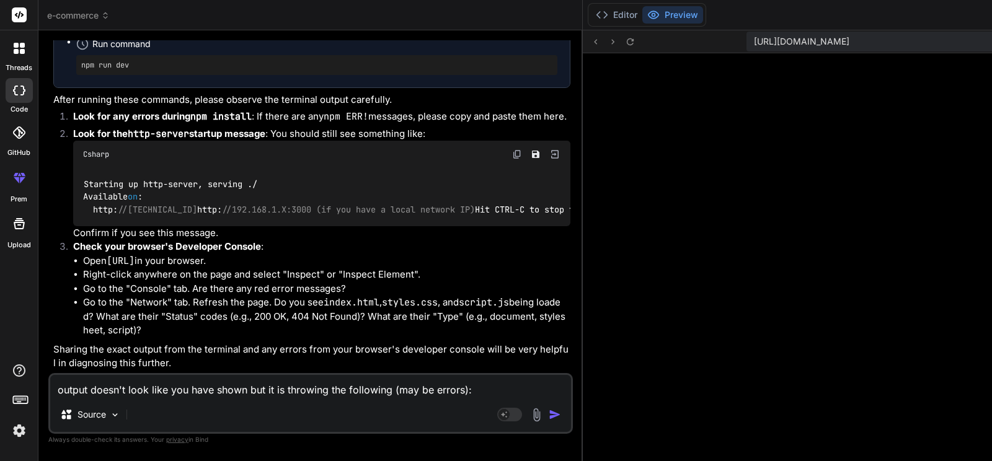
scroll to position [3893, 0]
click at [591, 20] on button "Editor" at bounding box center [616, 14] width 51 height 17
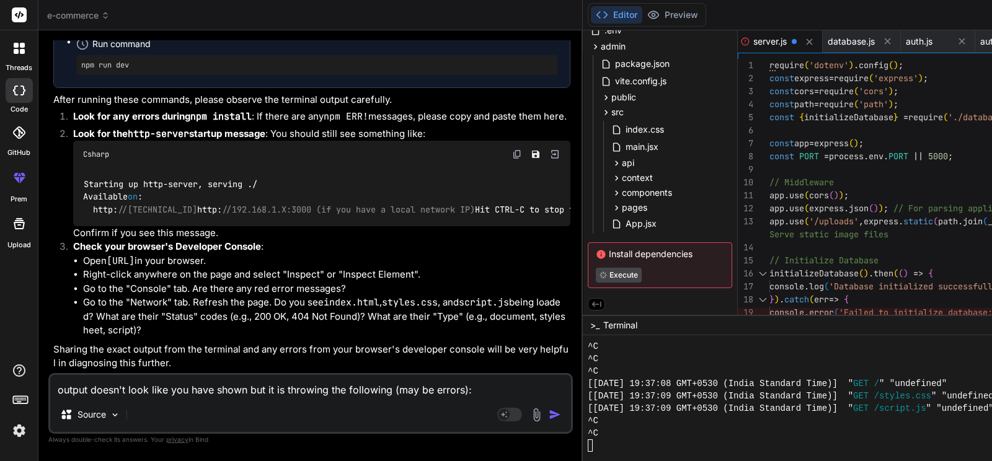
scroll to position [17218, 0]
drag, startPoint x: 76, startPoint y: 101, endPoint x: 250, endPoint y: 114, distance: 174.7
click at [250, 75] on ul "Run command rm -rf node_modules package-lock.json Run command npm install Run c…" at bounding box center [311, 9] width 491 height 131
copy pre "rm -rf node_modules package-lock.json"
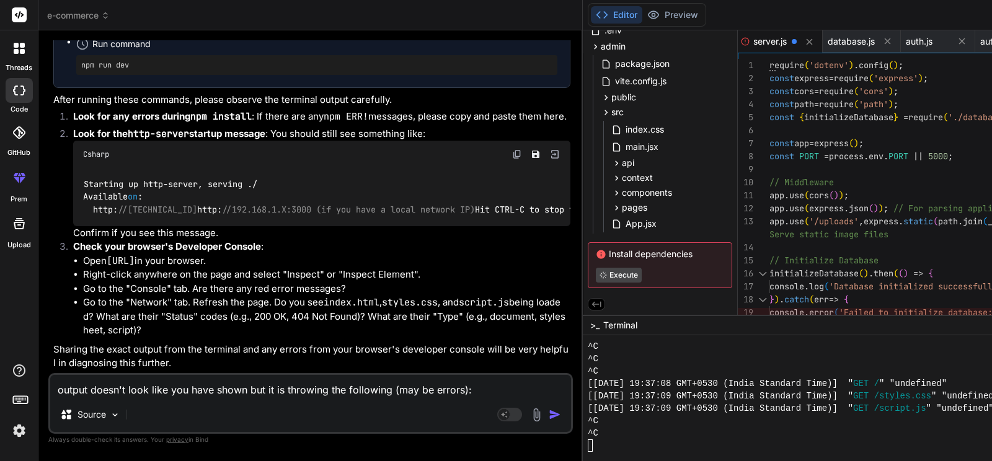
click at [172, 386] on textarea "output doesn't look like you have shown but it is throwing the following (may b…" at bounding box center [310, 386] width 521 height 22
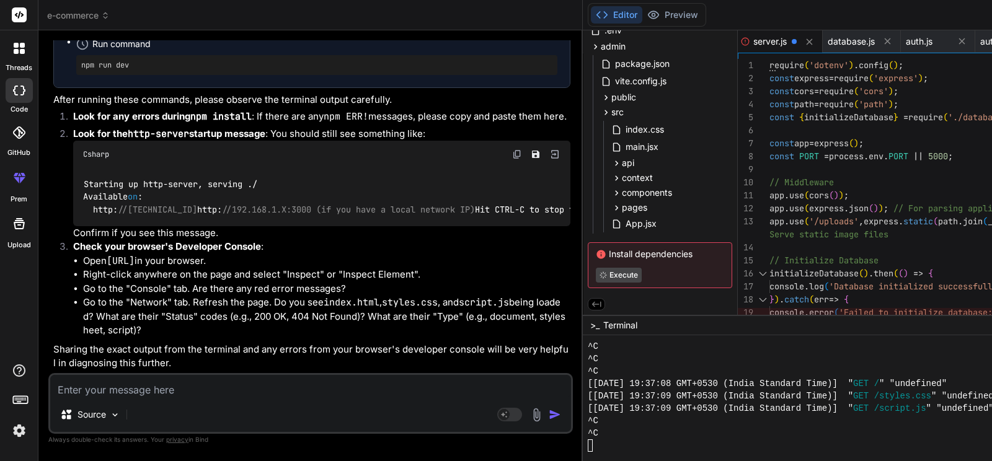
paste textarea "rm -rf node_modules package-lock.json"
click at [58, 391] on textarea "rm -rf node_modules package-lock.json" at bounding box center [310, 386] width 521 height 22
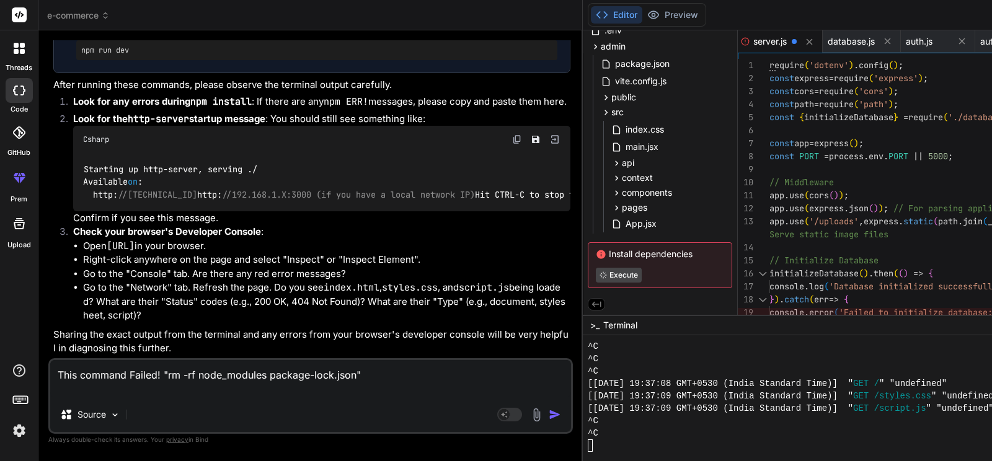
click at [130, 392] on textarea "This command Failed! "rm -rf node_modules package-lock.json"" at bounding box center [310, 378] width 521 height 37
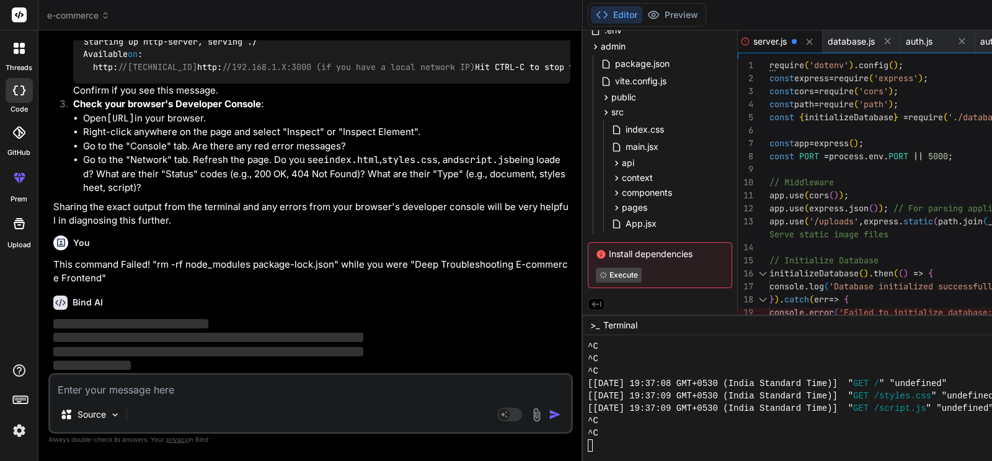
scroll to position [17609, 0]
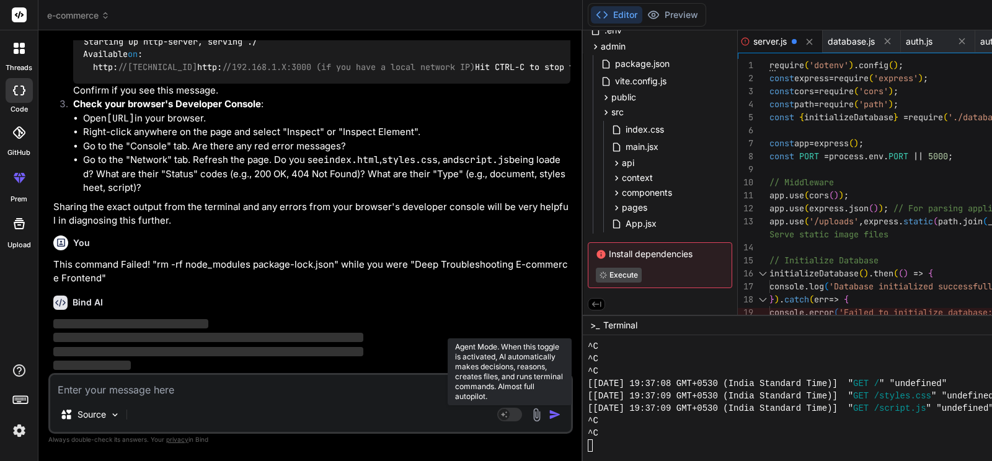
click at [497, 405] on rect at bounding box center [509, 415] width 25 height 14
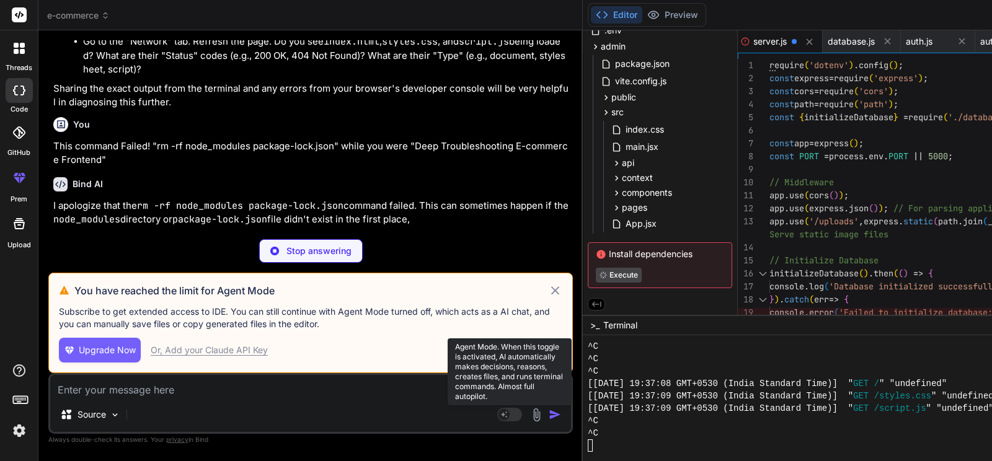
click at [497, 405] on rect at bounding box center [509, 415] width 25 height 14
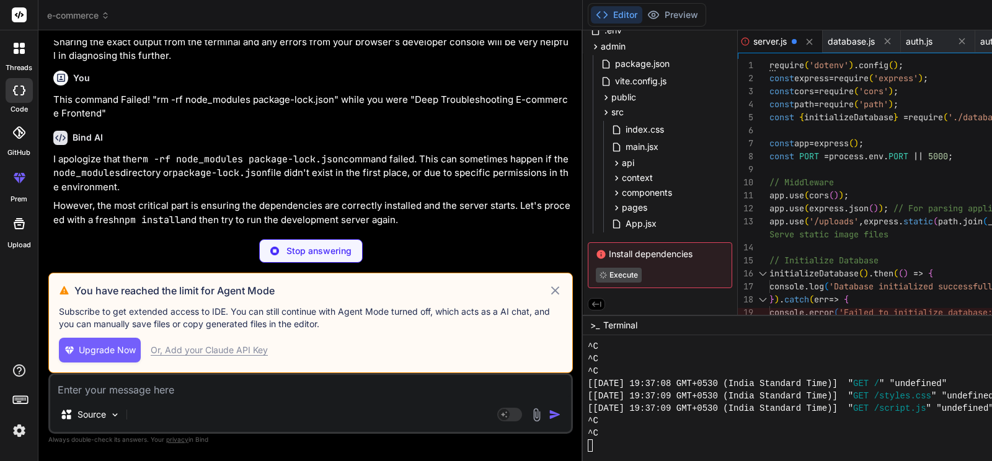
click at [548, 283] on icon at bounding box center [555, 290] width 14 height 15
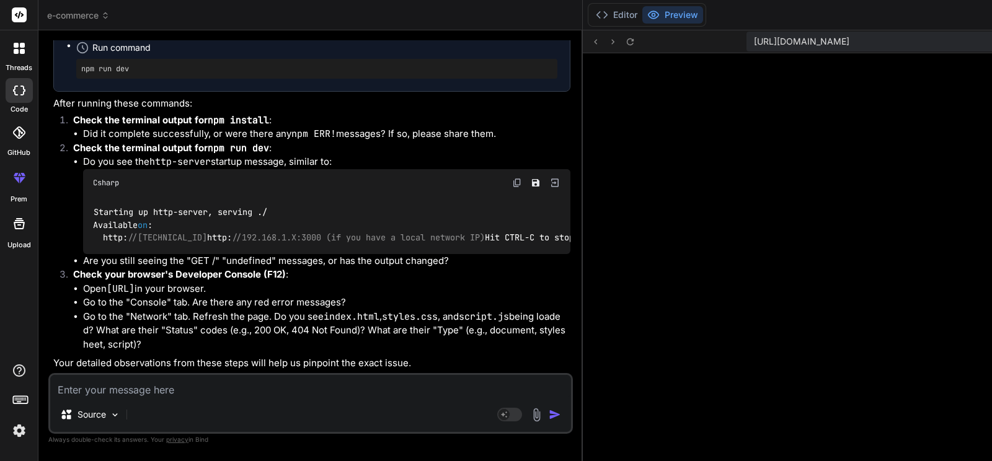
scroll to position [17733, 0]
drag, startPoint x: 128, startPoint y: 215, endPoint x: 244, endPoint y: 206, distance: 116.3
drag, startPoint x: 61, startPoint y: 233, endPoint x: 161, endPoint y: 237, distance: 99.9
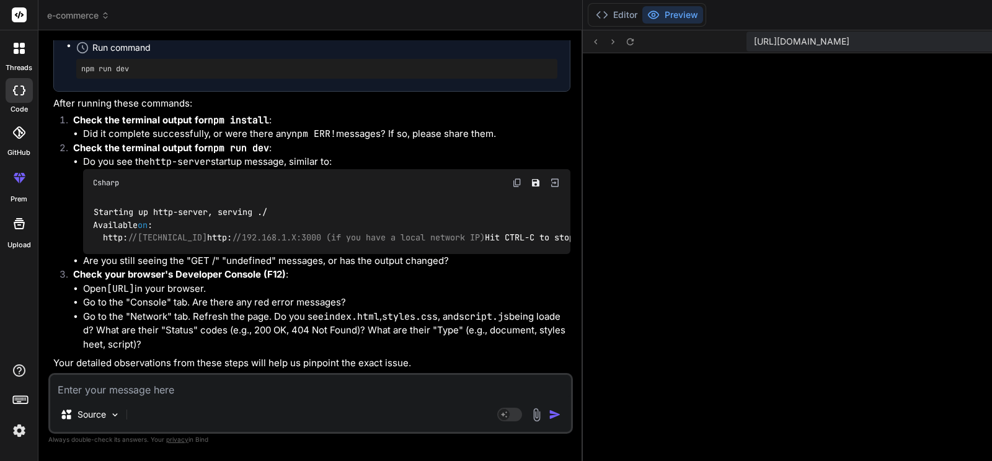
drag, startPoint x: 222, startPoint y: 224, endPoint x: 296, endPoint y: 222, distance: 74.4
drag, startPoint x: 143, startPoint y: 246, endPoint x: 259, endPoint y: 244, distance: 116.6
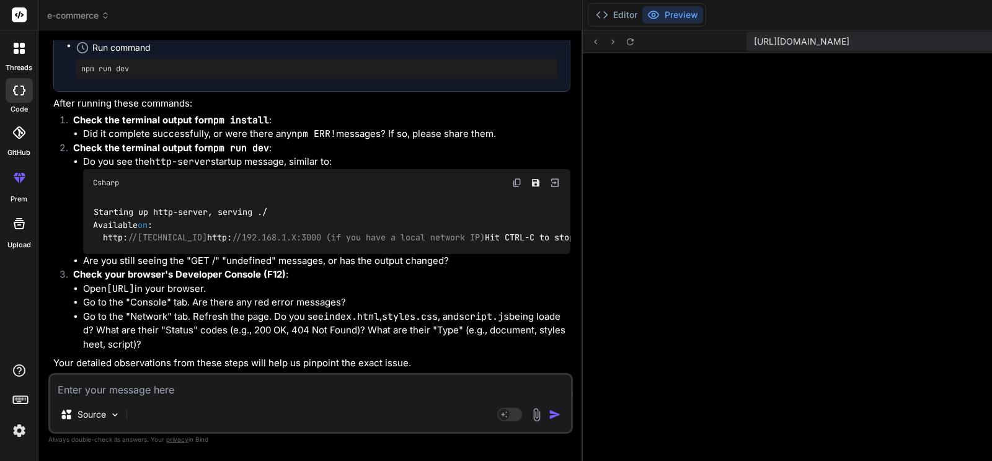
drag, startPoint x: 208, startPoint y: 139, endPoint x: 253, endPoint y: 141, distance: 44.7
drag, startPoint x: 93, startPoint y: 153, endPoint x: 206, endPoint y: 154, distance: 113.5
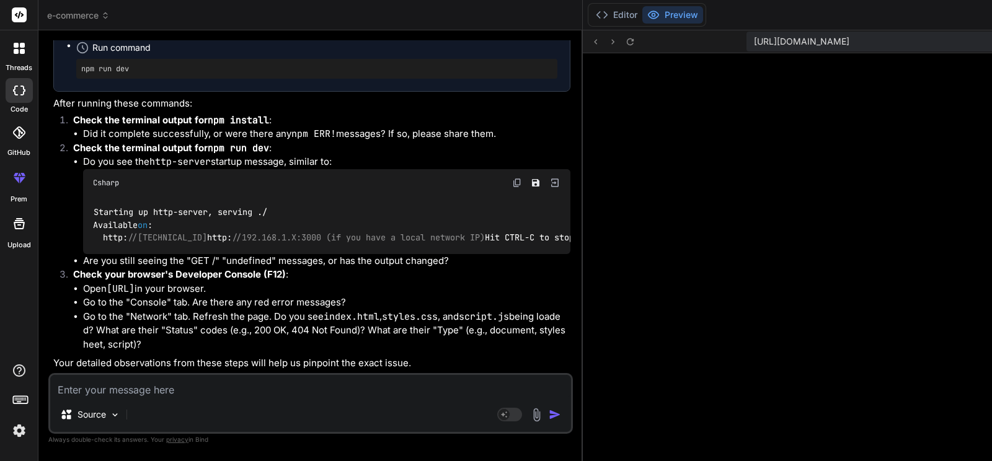
drag, startPoint x: 264, startPoint y: 152, endPoint x: 346, endPoint y: 151, distance: 81.8
drag, startPoint x: 89, startPoint y: 166, endPoint x: 167, endPoint y: 166, distance: 78.1
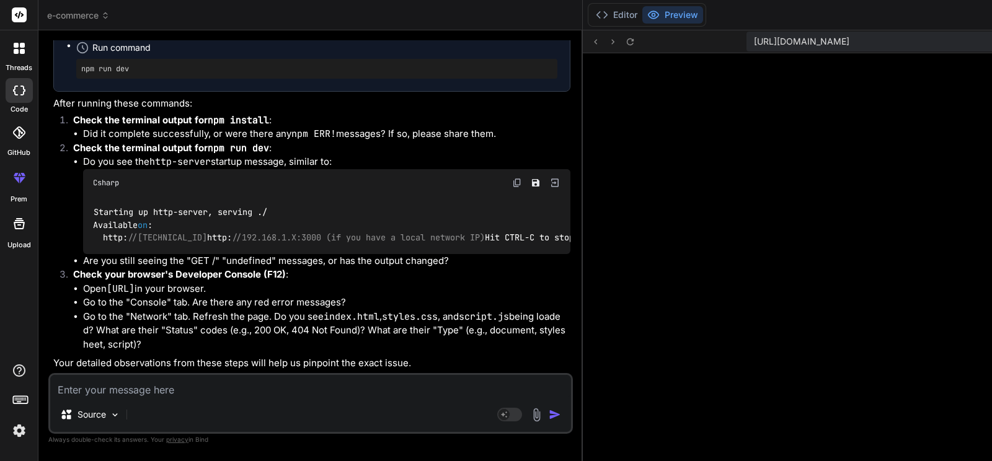
drag, startPoint x: 210, startPoint y: 167, endPoint x: 301, endPoint y: 161, distance: 91.9
click at [591, 17] on button "Editor" at bounding box center [616, 14] width 51 height 17
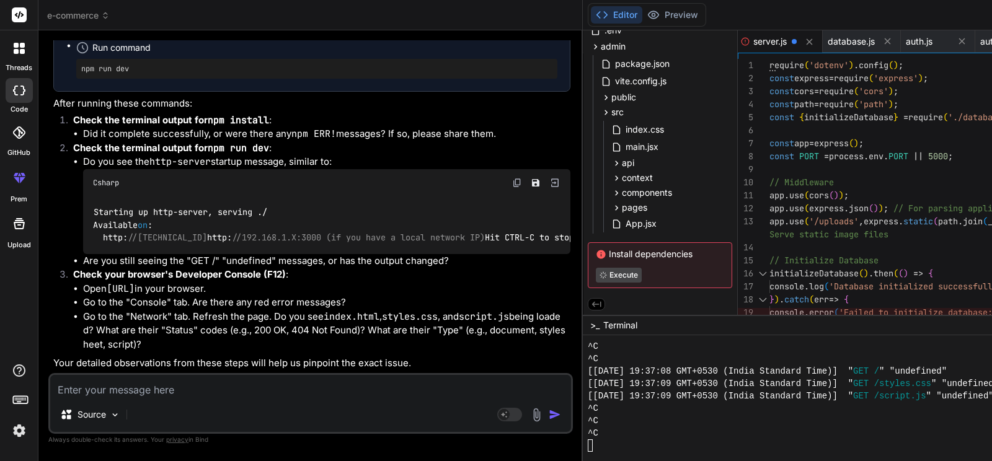
drag, startPoint x: 107, startPoint y: 185, endPoint x: 208, endPoint y: 190, distance: 101.2
drag, startPoint x: 129, startPoint y: 198, endPoint x: 198, endPoint y: 201, distance: 69.5
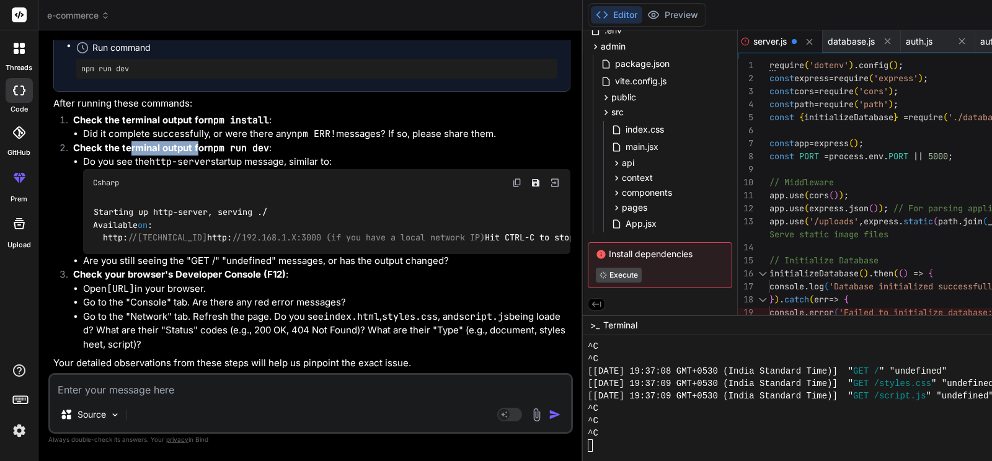
click at [198, 154] on strong "Check the terminal output for npm run dev" at bounding box center [171, 148] width 196 height 12
drag, startPoint x: 209, startPoint y: 156, endPoint x: 265, endPoint y: 157, distance: 56.4
click at [265, 126] on code "npm install" at bounding box center [238, 120] width 61 height 12
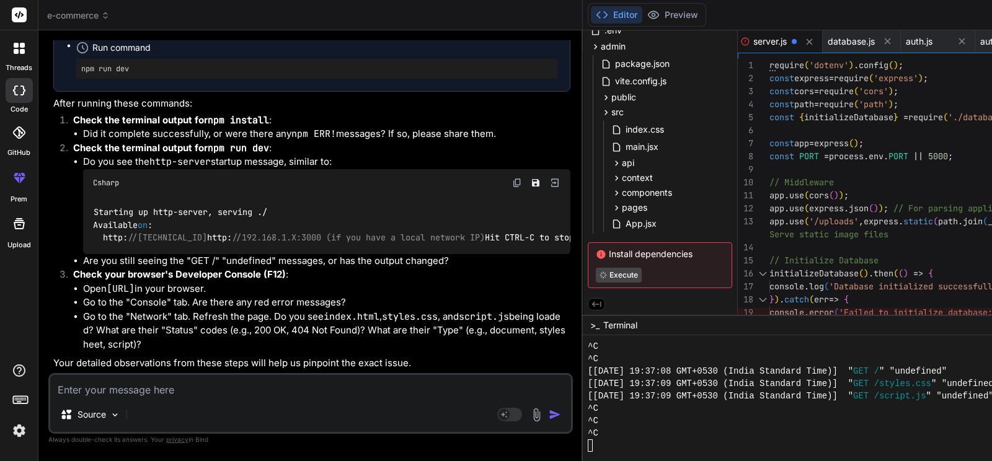
scroll to position [18234, 0]
drag, startPoint x: 119, startPoint y: 220, endPoint x: 321, endPoint y: 220, distance: 201.5
click at [321, 254] on li "Are you still seeing the "GET /" "undefined" messages, or has the output change…" at bounding box center [326, 261] width 487 height 14
copy li "still seeing the "GET /" "undefined" messages"
click at [172, 389] on textarea at bounding box center [310, 386] width 521 height 22
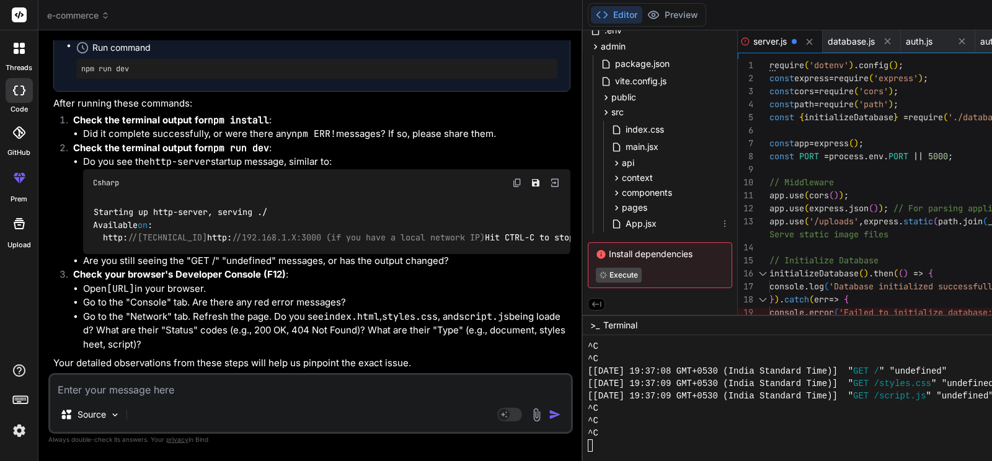
scroll to position [0, 857]
paste textarea "still seeing the "GET /" "undefined" messages"
click at [58, 389] on textarea "still seeing the "GET /" "undefined" messages" at bounding box center [310, 386] width 521 height 22
click at [309, 389] on textarea "1. I still see the same "GET /" "undefined" messages" at bounding box center [310, 386] width 521 height 22
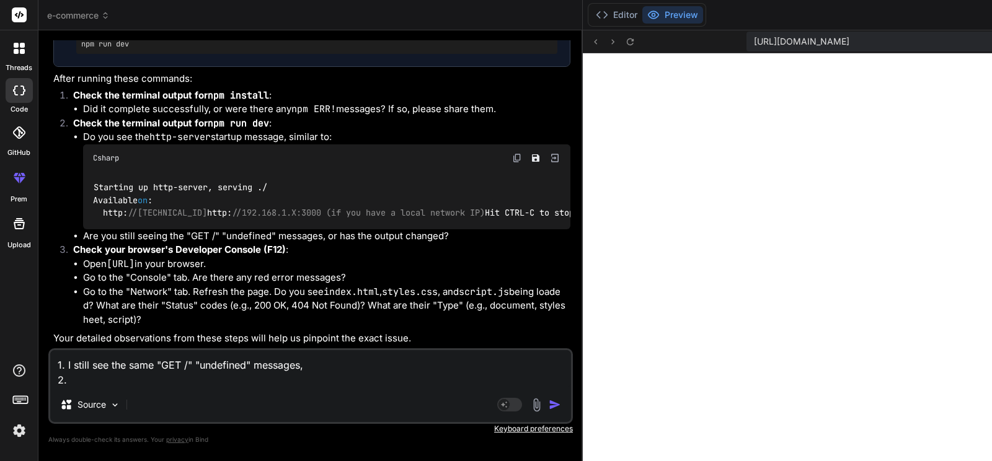
scroll to position [3955, 0]
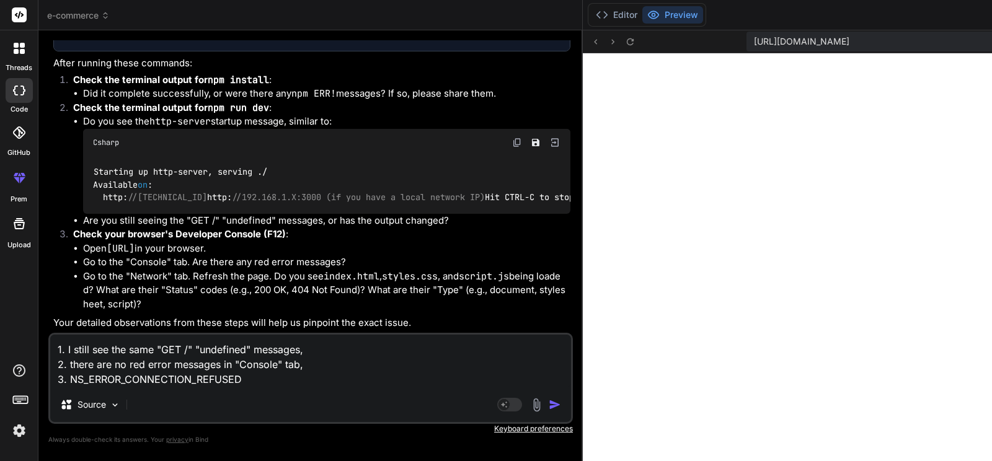
click at [70, 378] on textarea "1. I still see the same "GET /" "undefined" messages, 2. there are no red error…" at bounding box center [310, 361] width 521 height 53
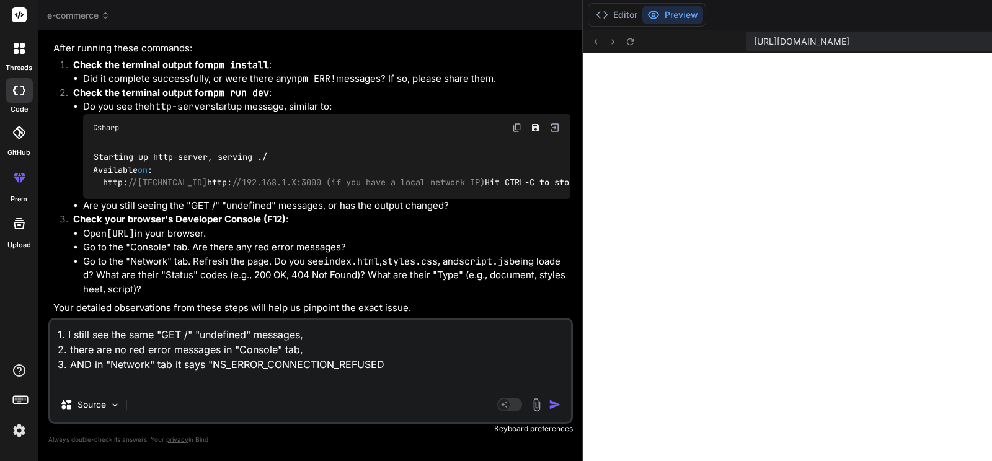
click at [260, 362] on textarea "1. I still see the same "GET /" "undefined" messages, 2. there are no red error…" at bounding box center [310, 354] width 521 height 68
click at [266, 393] on div "Source" at bounding box center [310, 407] width 521 height 30
click at [266, 383] on textarea "1. I still see the same "GET /" "undefined" messages, 2. there are no red error…" at bounding box center [310, 354] width 521 height 68
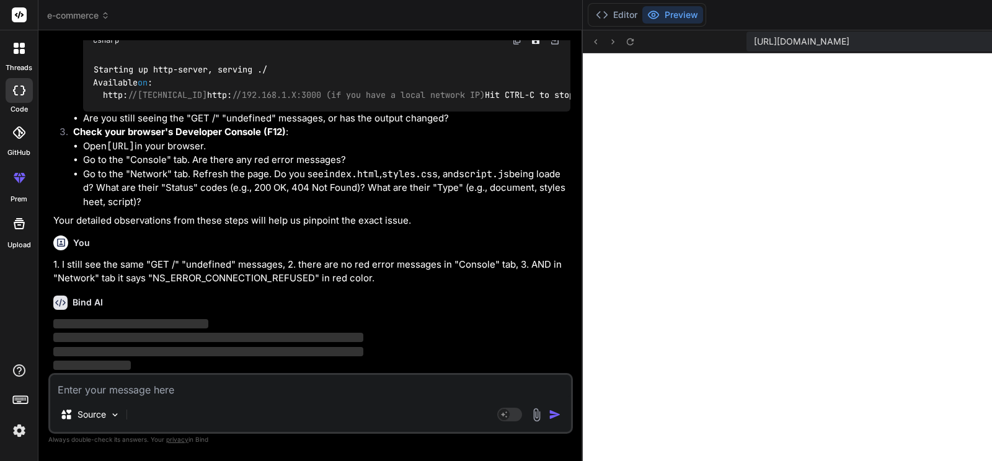
scroll to position [18391, 0]
click at [591, 11] on button "Editor" at bounding box center [616, 14] width 51 height 17
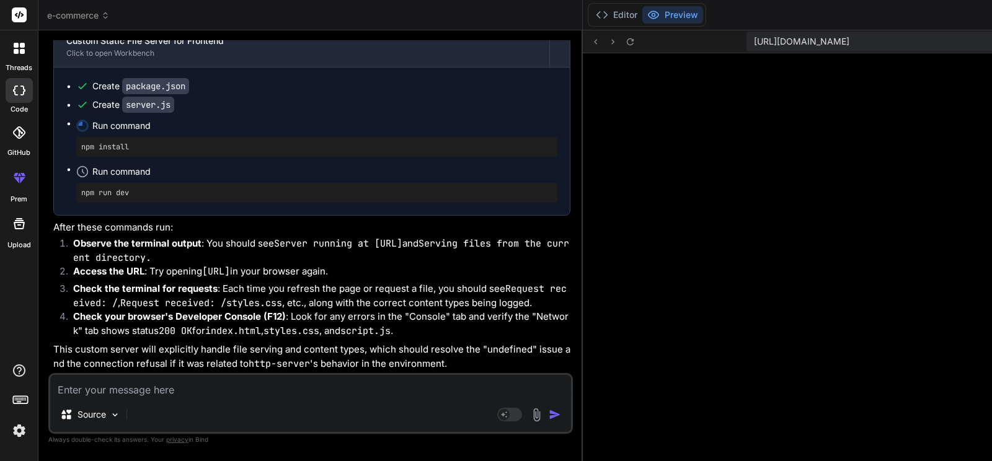
scroll to position [18518, 0]
drag, startPoint x: 104, startPoint y: 225, endPoint x: 184, endPoint y: 226, distance: 80.0
drag, startPoint x: 85, startPoint y: 244, endPoint x: 263, endPoint y: 229, distance: 179.2
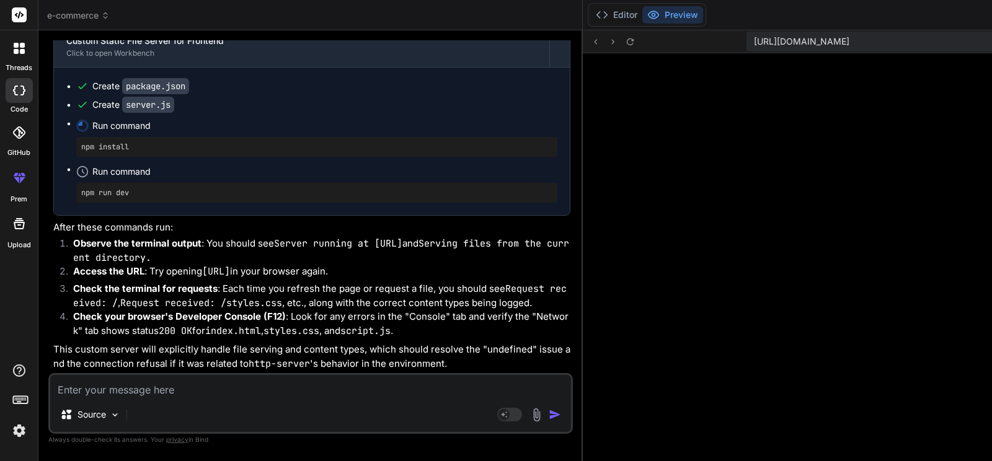
drag, startPoint x: 67, startPoint y: 253, endPoint x: 117, endPoint y: 250, distance: 49.7
drag, startPoint x: 150, startPoint y: 255, endPoint x: 271, endPoint y: 259, distance: 121.0
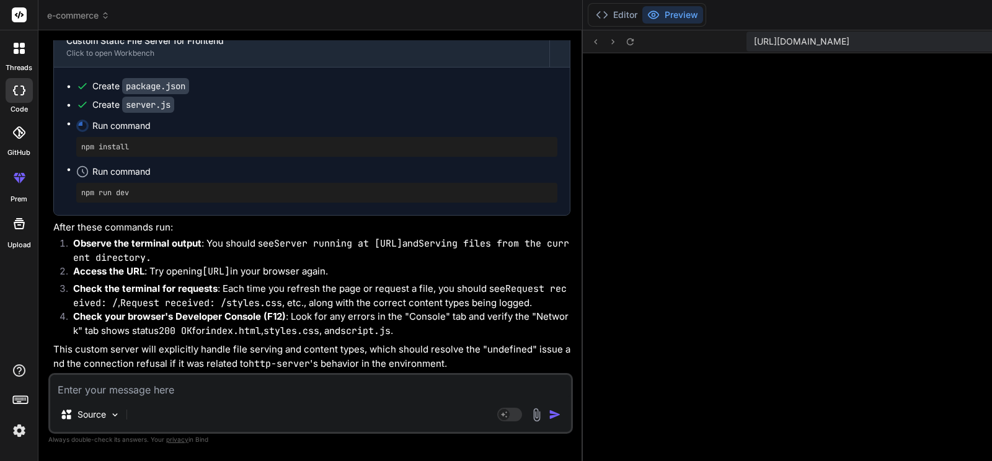
drag, startPoint x: 101, startPoint y: 157, endPoint x: 264, endPoint y: 163, distance: 163.1
drag, startPoint x: 71, startPoint y: 174, endPoint x: 130, endPoint y: 168, distance: 59.2
drag, startPoint x: 130, startPoint y: 168, endPoint x: 189, endPoint y: 179, distance: 59.9
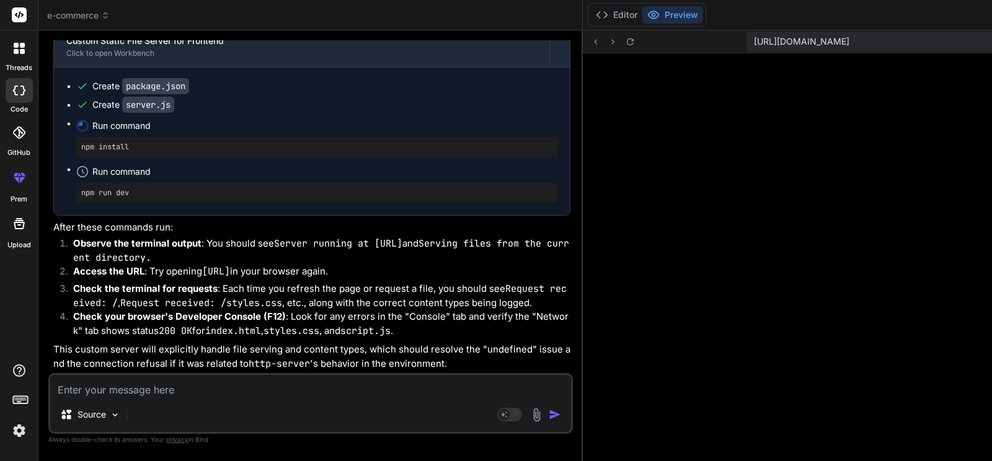
drag, startPoint x: 189, startPoint y: 179, endPoint x: 224, endPoint y: 180, distance: 35.3
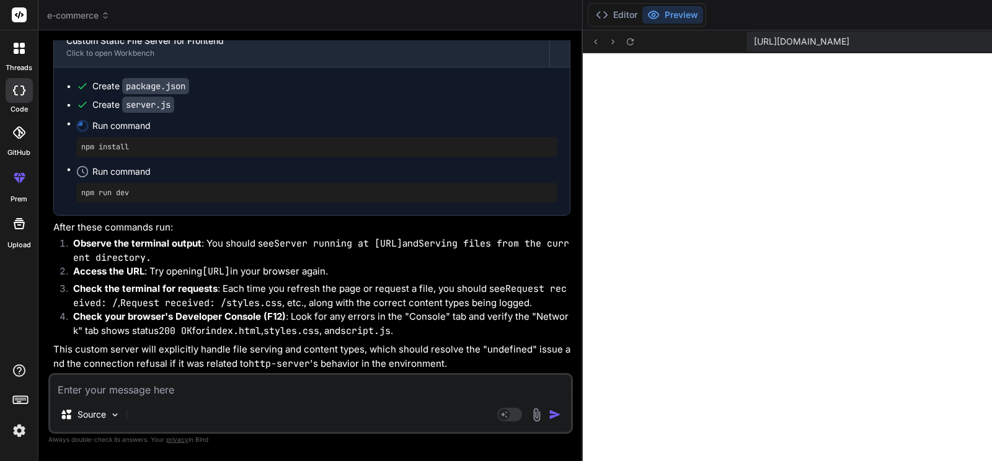
scroll to position [4017, 0]
drag, startPoint x: 98, startPoint y: 185, endPoint x: 190, endPoint y: 184, distance: 92.4
click at [596, 15] on icon at bounding box center [602, 15] width 12 height 12
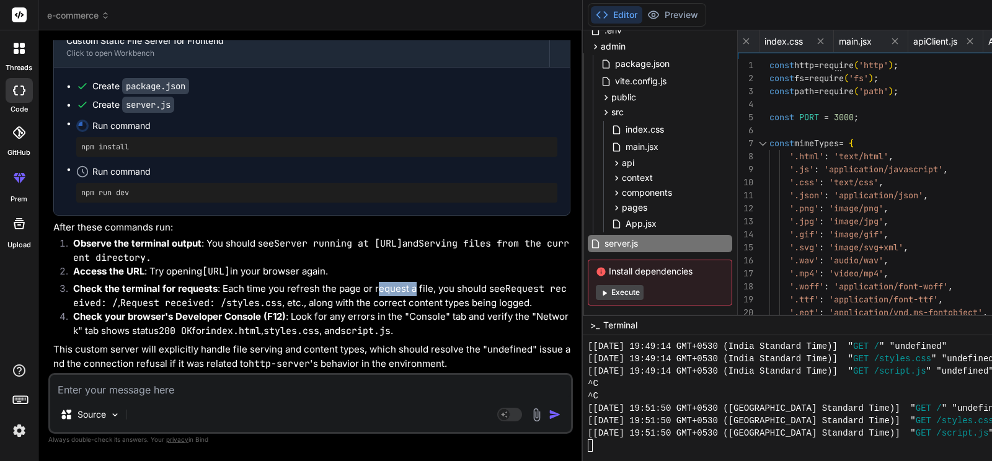
drag, startPoint x: 101, startPoint y: 238, endPoint x: 138, endPoint y: 235, distance: 36.7
click at [138, 282] on li "Check the terminal for requests : Each time you refresh the page or request a f…" at bounding box center [316, 296] width 507 height 28
drag, startPoint x: 173, startPoint y: 231, endPoint x: 250, endPoint y: 236, distance: 77.7
click at [250, 282] on li "Check the terminal for requests : Each time you refresh the page or request a f…" at bounding box center [316, 296] width 507 height 28
click at [255, 283] on code "Request received: /" at bounding box center [319, 296] width 493 height 27
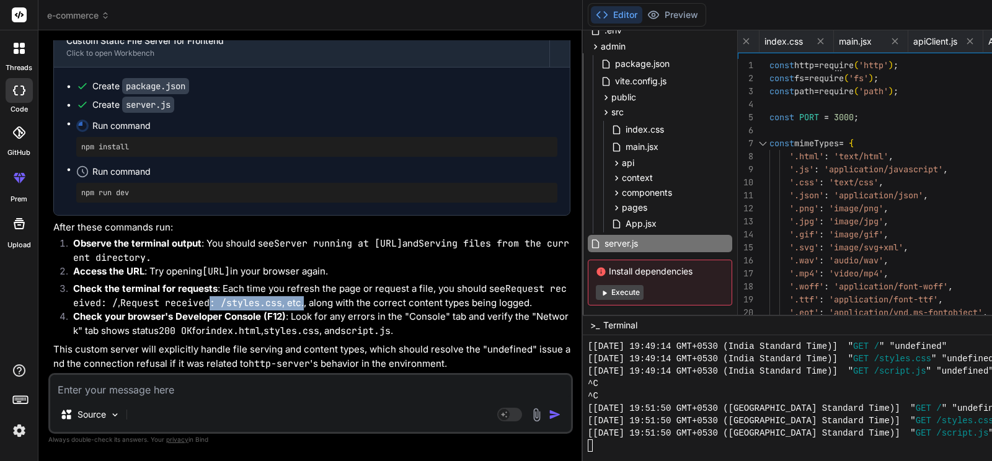
drag, startPoint x: 182, startPoint y: 247, endPoint x: 251, endPoint y: 248, distance: 69.4
click at [251, 282] on li "Check the terminal for requests : Each time you refresh the page or request a f…" at bounding box center [316, 296] width 507 height 28
drag, startPoint x: 92, startPoint y: 262, endPoint x: 209, endPoint y: 254, distance: 116.8
click at [209, 282] on li "Check the terminal for requests : Each time you refresh the page or request a f…" at bounding box center [316, 296] width 507 height 28
click at [209, 297] on code "Request received: /styles.css" at bounding box center [201, 303] width 162 height 12
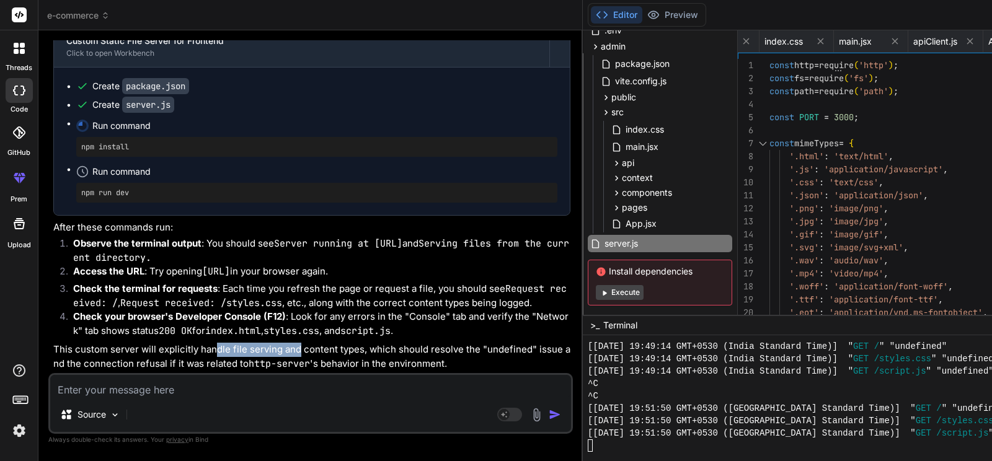
drag, startPoint x: 216, startPoint y: 319, endPoint x: 298, endPoint y: 324, distance: 82.6
click at [298, 343] on p "This custom server will explicitly handle file serving and content types, which…" at bounding box center [311, 357] width 517 height 28
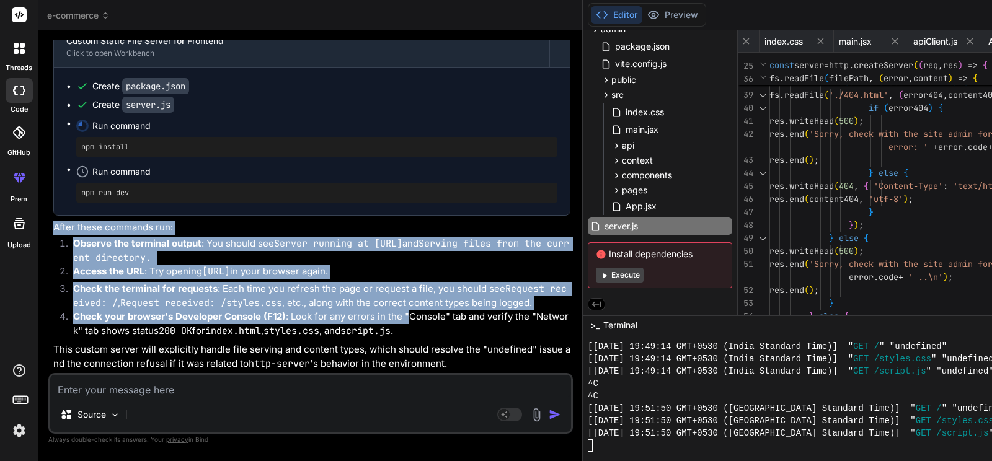
drag, startPoint x: 55, startPoint y: 133, endPoint x: 135, endPoint y: 298, distance: 183.3
click at [134, 296] on div "I understand. The "NS_ERROR_CONNECTION_REFUSED" in the Network tab, combined wi…" at bounding box center [311, 150] width 517 height 442
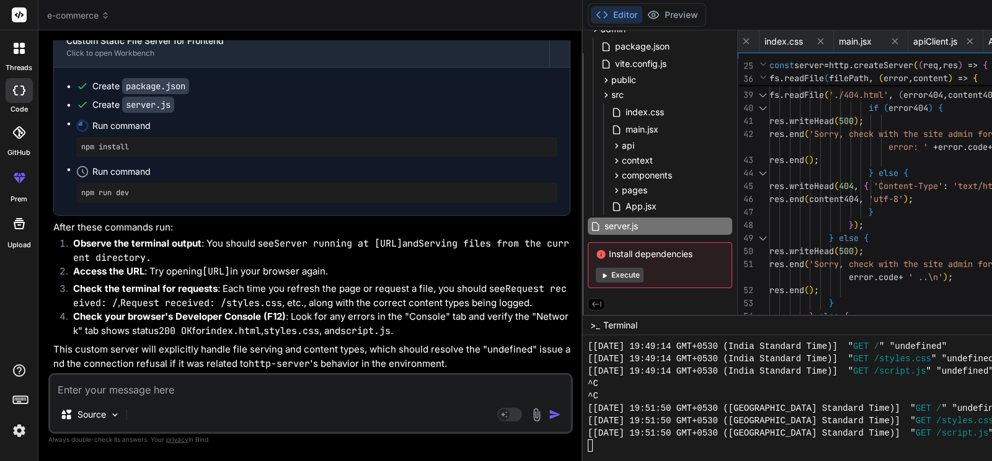
click at [135, 310] on li "Check your browser's Developer Console (F12) : Look for any errors in the "Cons…" at bounding box center [316, 324] width 507 height 28
click at [138, 310] on li "Check your browser's Developer Console (F12) : Look for any errors in the "Cons…" at bounding box center [316, 324] width 507 height 28
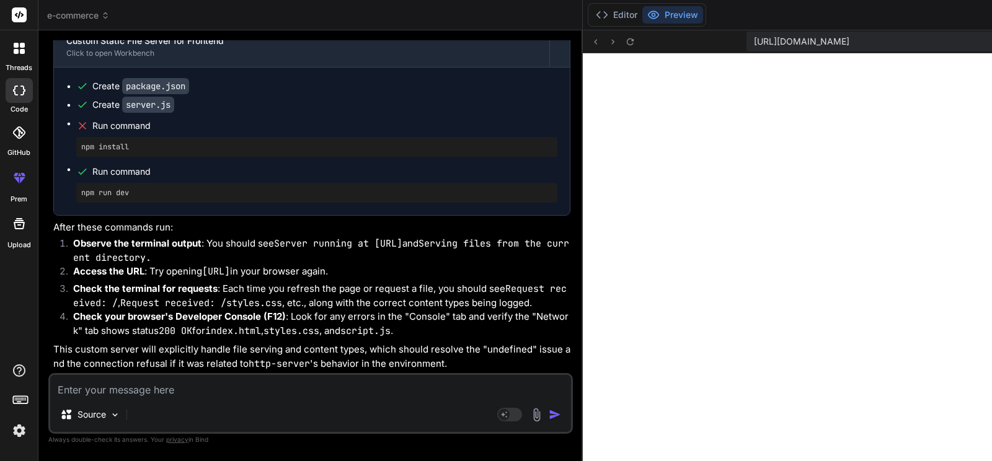
scroll to position [4030, 0]
